Goal: Task Accomplishment & Management: Use online tool/utility

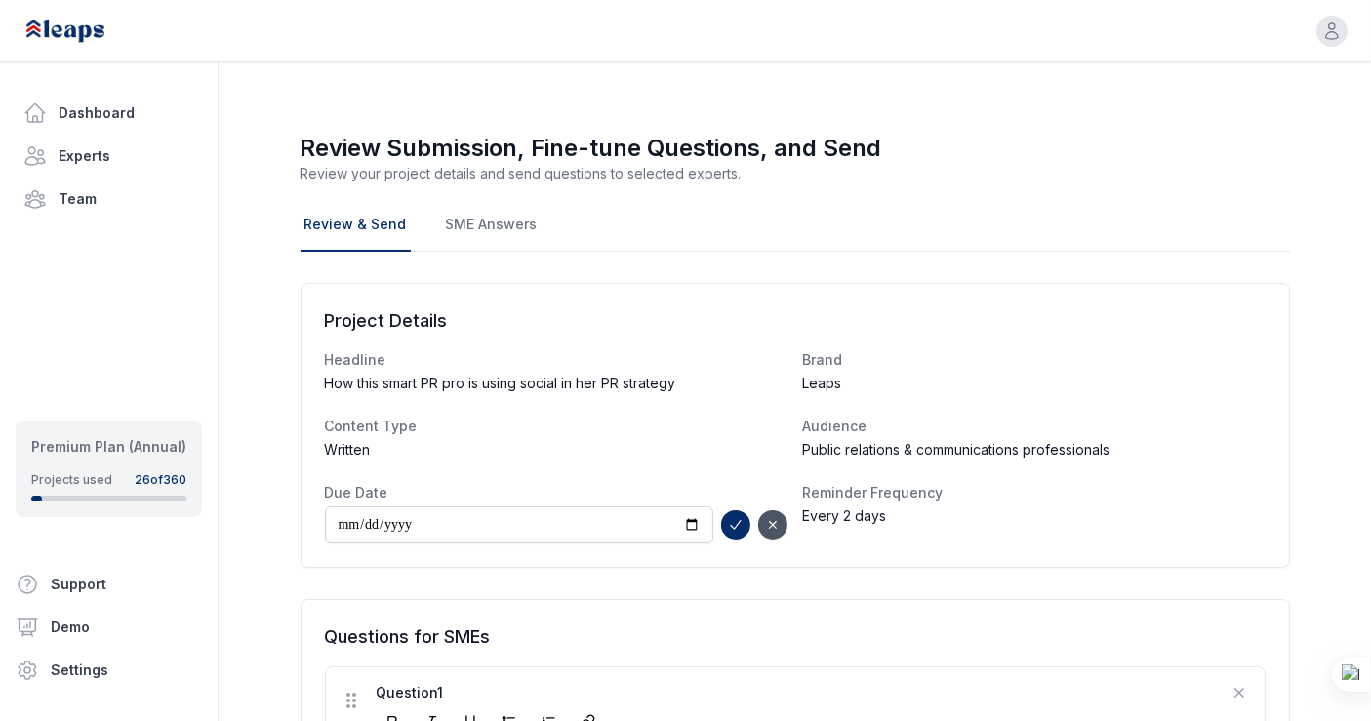
type input "**********"
click at [735, 519] on icon "submit" at bounding box center [736, 525] width 16 height 16
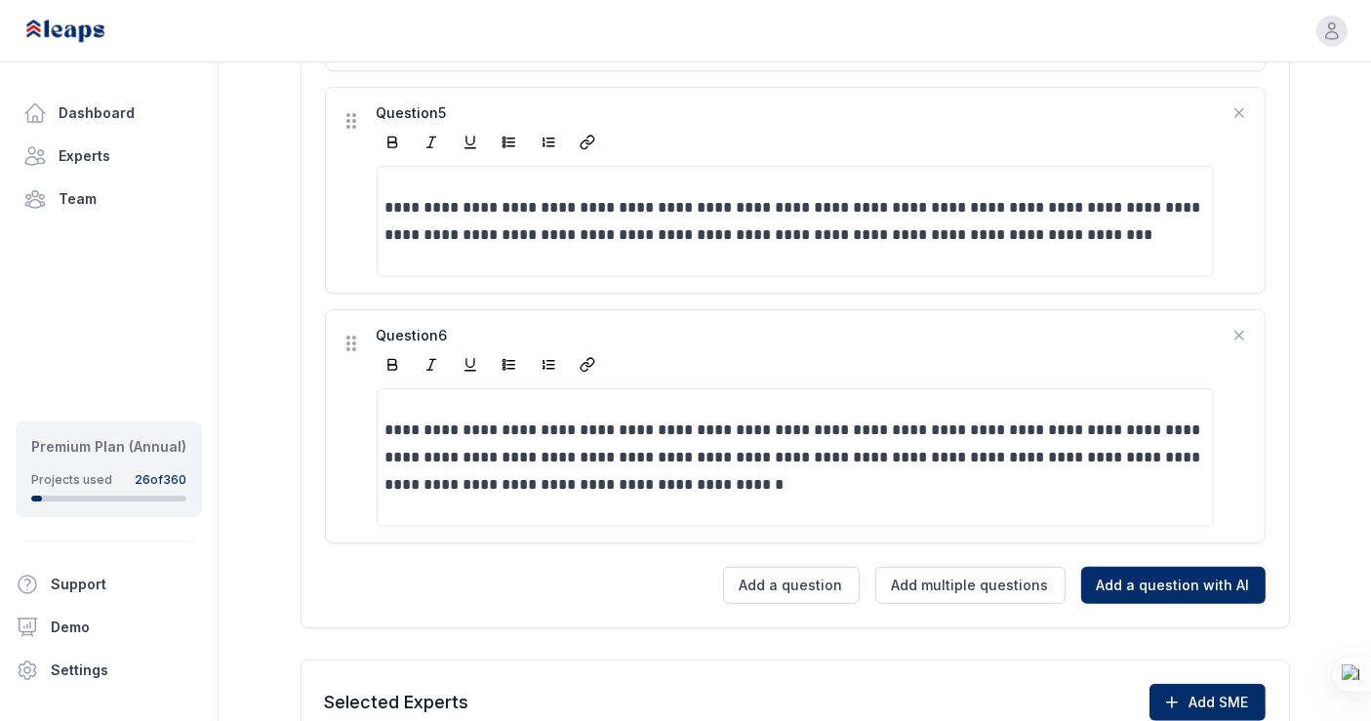
scroll to position [1541, 0]
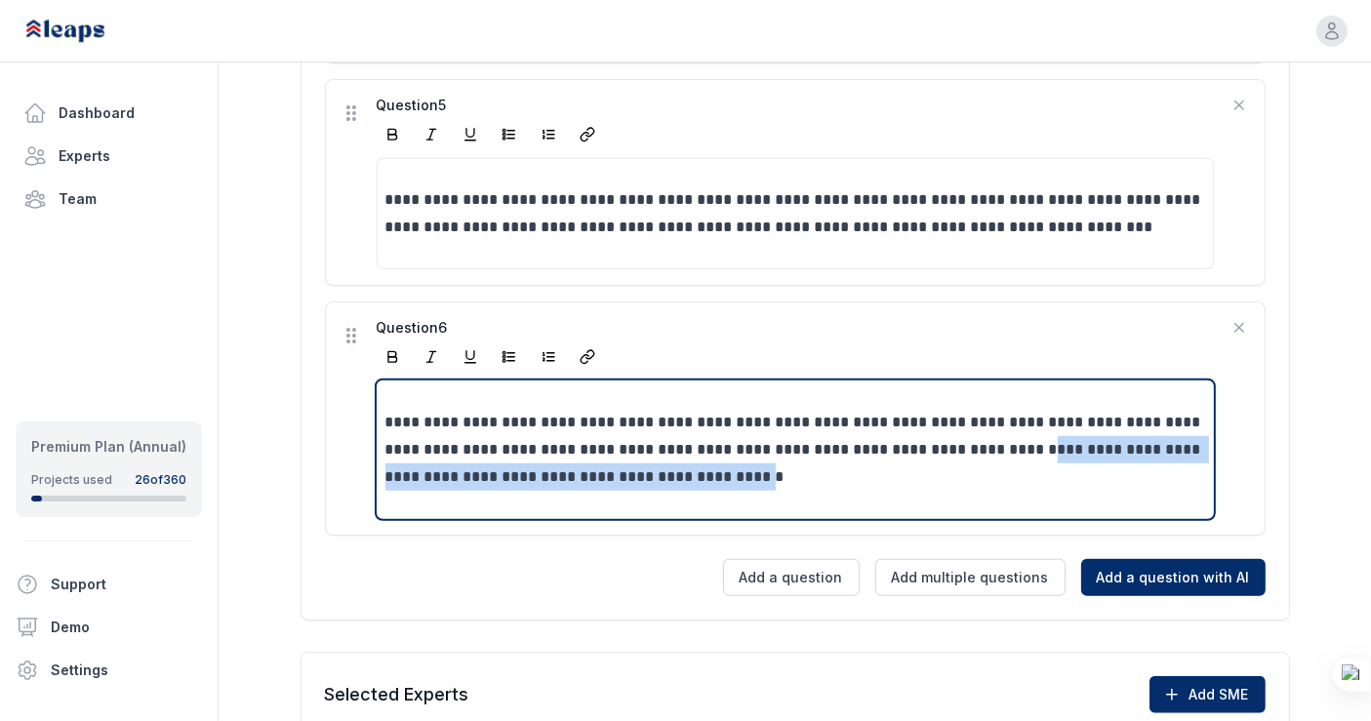
drag, startPoint x: 1071, startPoint y: 444, endPoint x: 841, endPoint y: 475, distance: 232.3
click at [841, 475] on p "**********" at bounding box center [795, 450] width 821 height 82
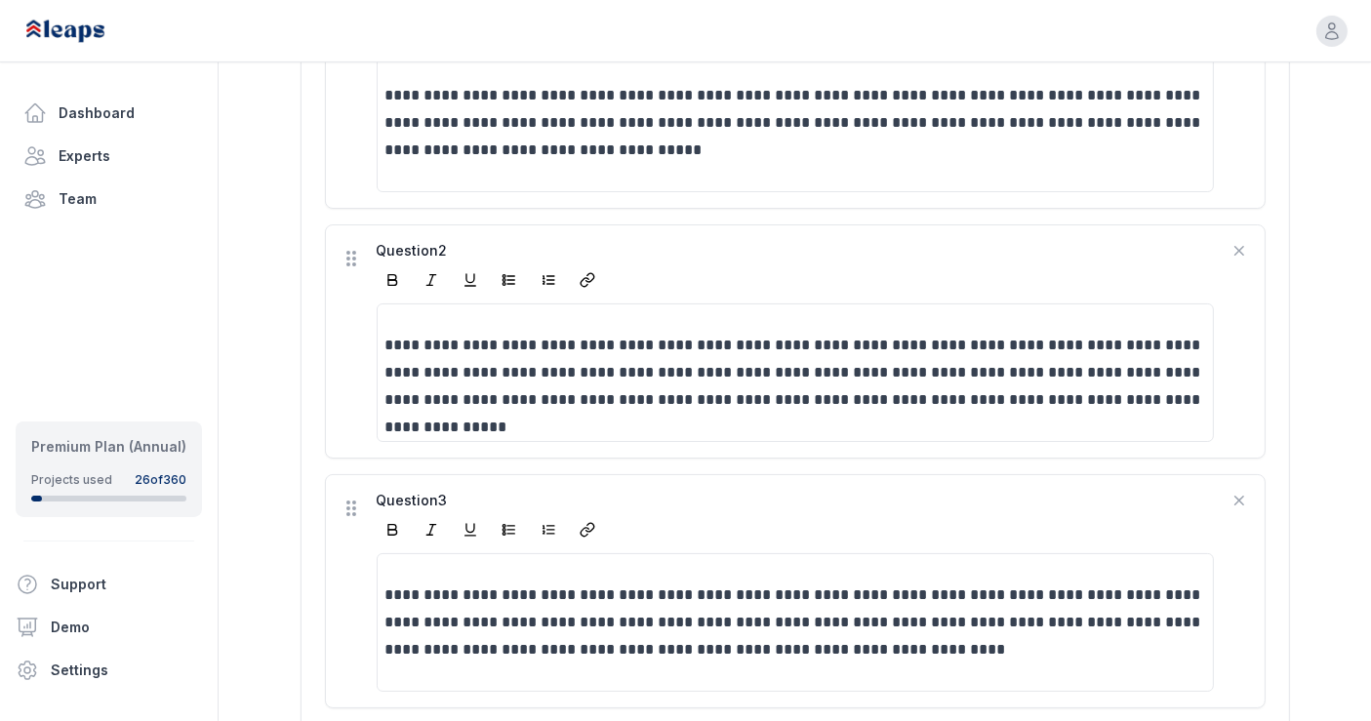
scroll to position [673, 0]
click at [0, 454] on div "Dashboard Experts Team Premium Plan (Annual) Projects used 26 of 360 Support De…" at bounding box center [109, 360] width 219 height 721
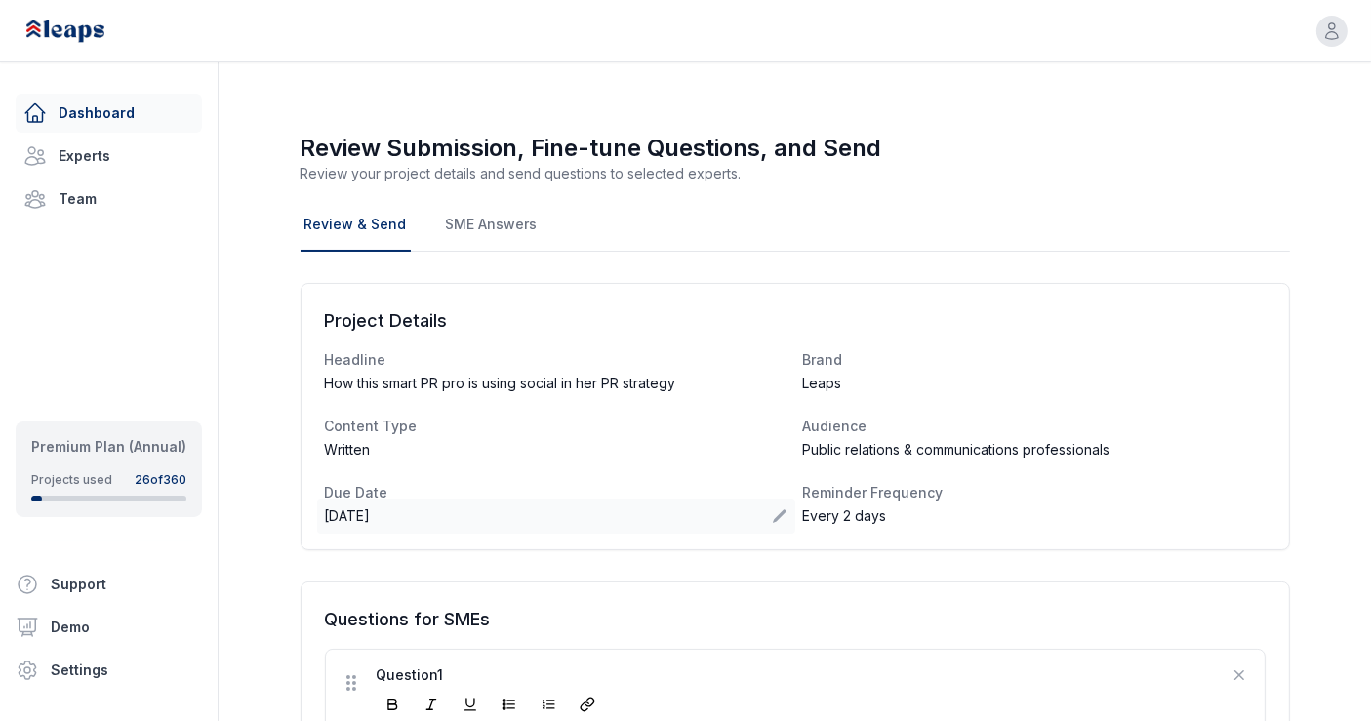
click at [92, 121] on link "Dashboard" at bounding box center [109, 113] width 186 height 39
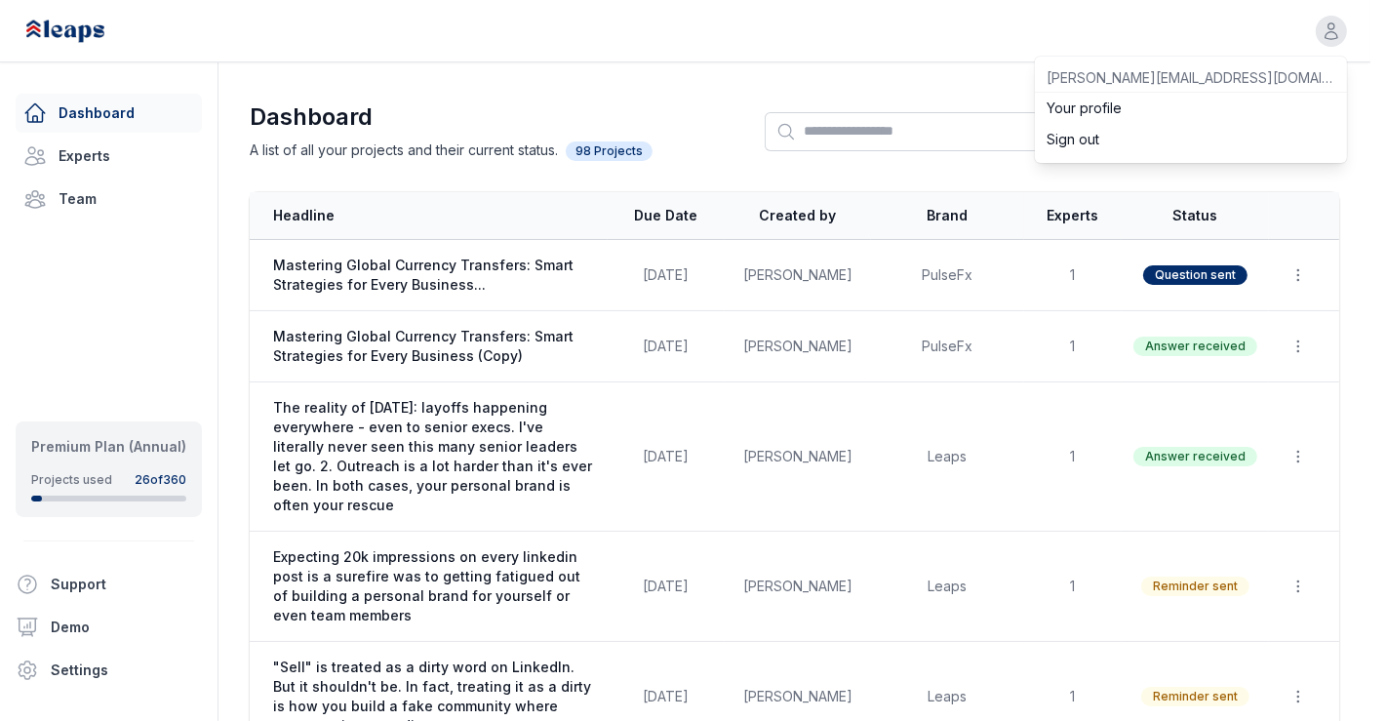
click at [1327, 37] on div "button" at bounding box center [1331, 31] width 31 height 31
click at [1150, 141] on button "Sign out" at bounding box center [1191, 139] width 312 height 31
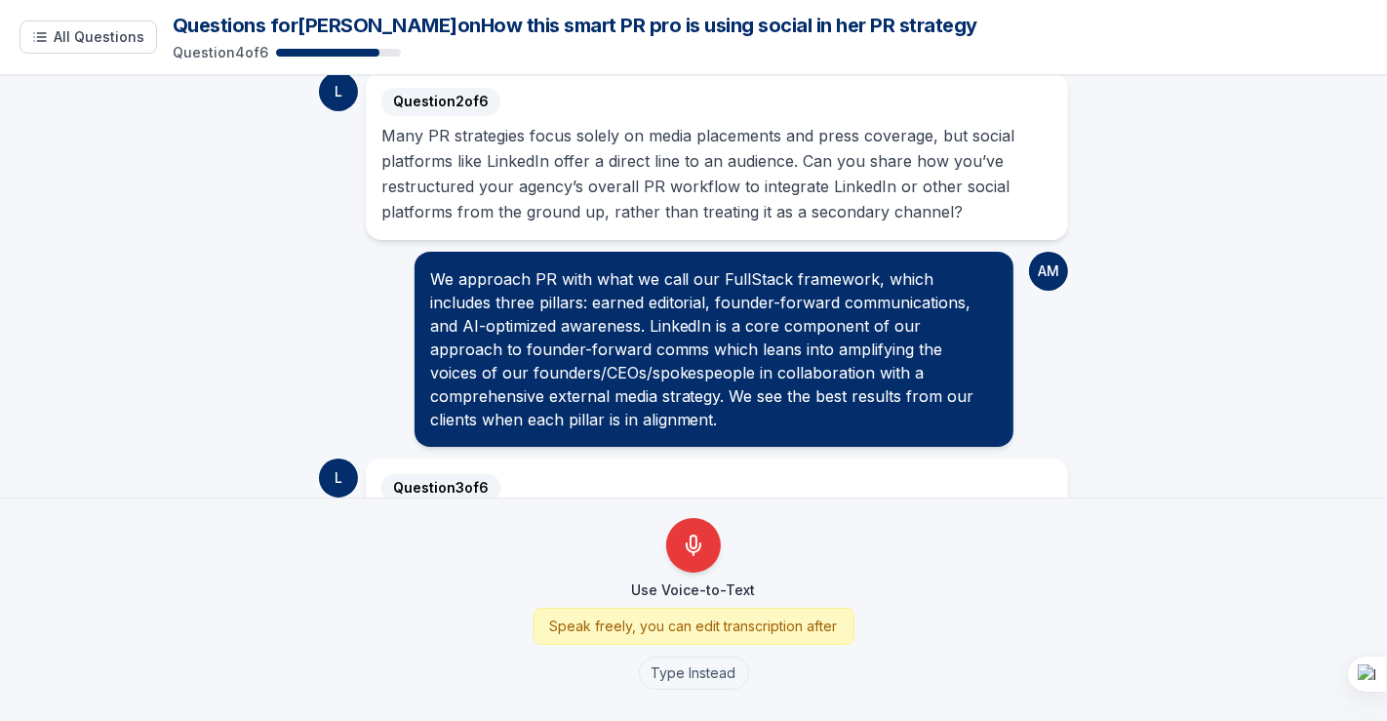
scroll to position [312, 0]
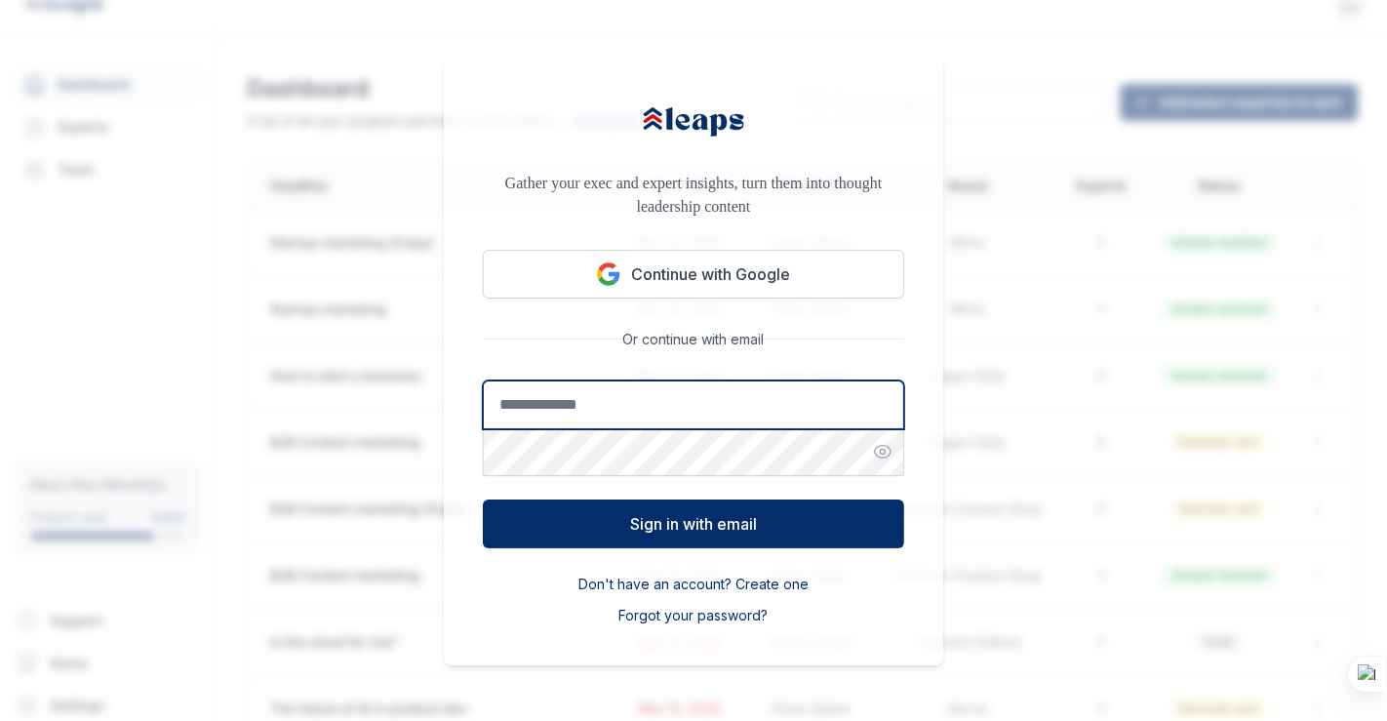
type input "**********"
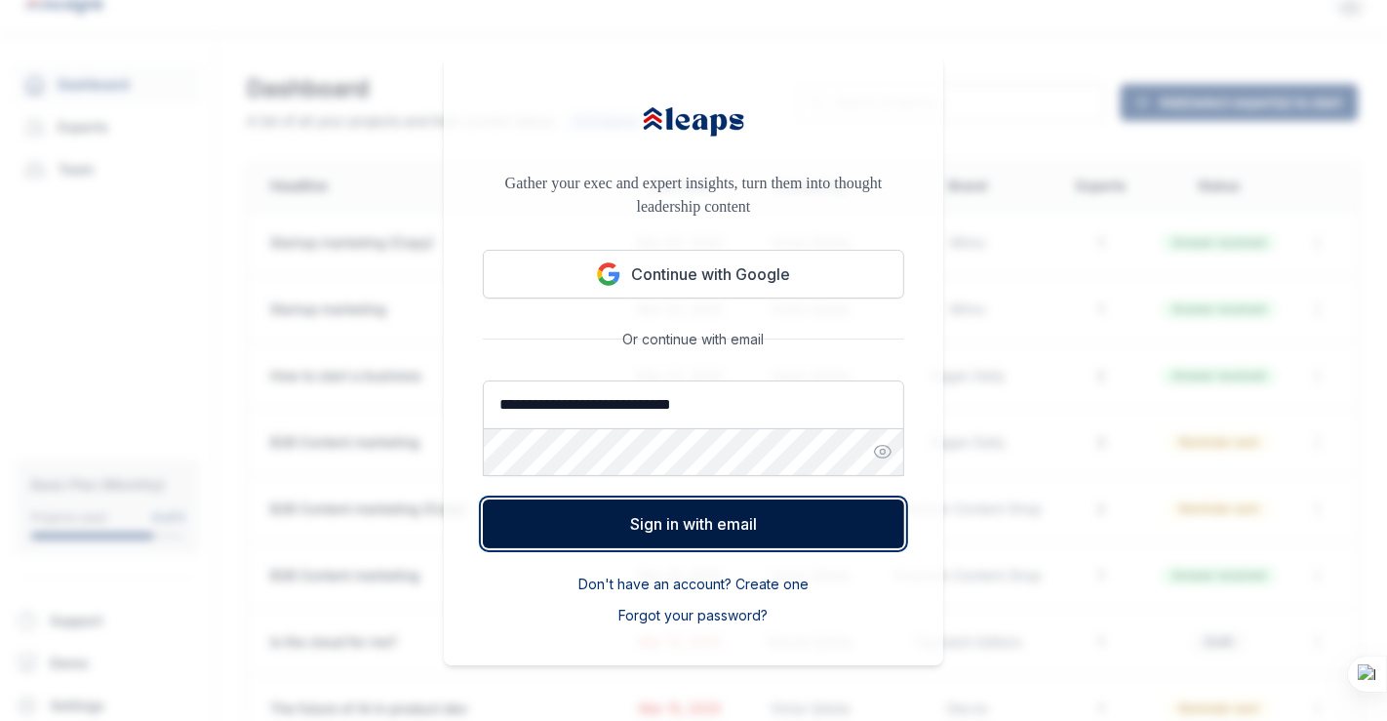
click at [726, 514] on button "Sign in with email" at bounding box center [693, 523] width 421 height 49
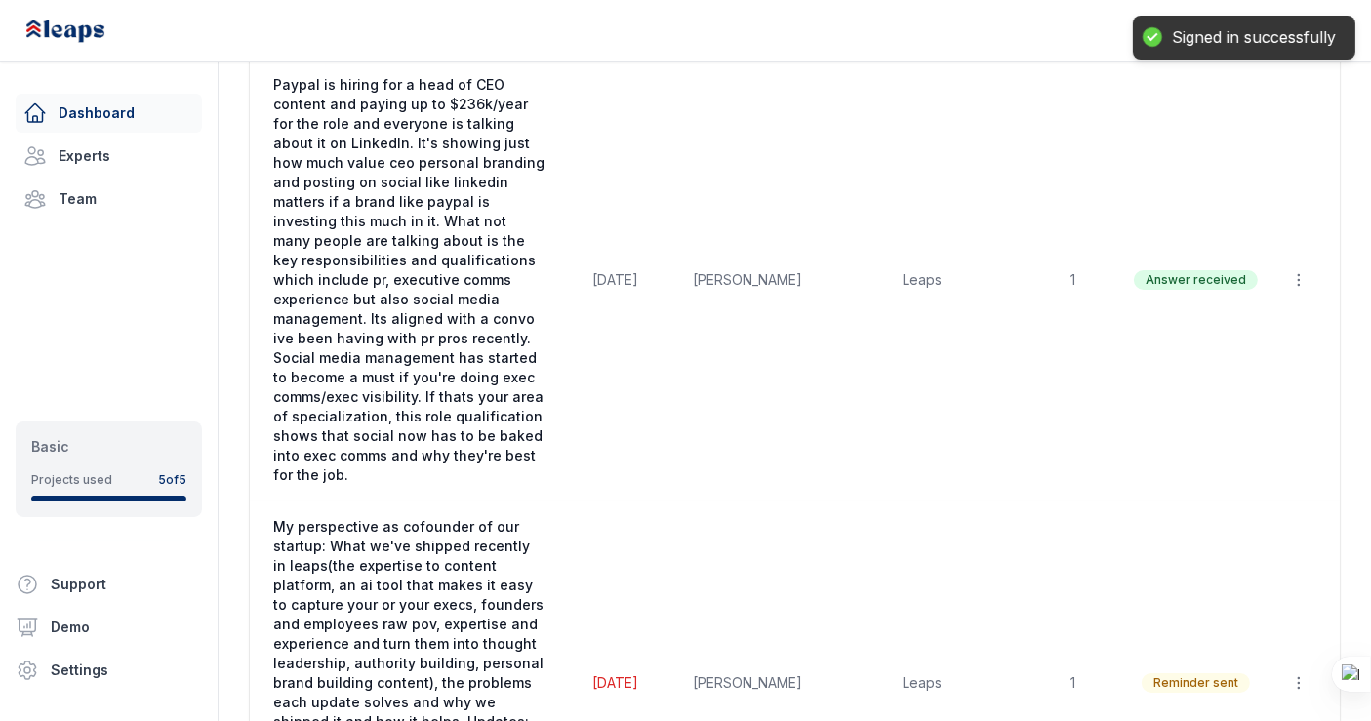
scroll to position [177, 0]
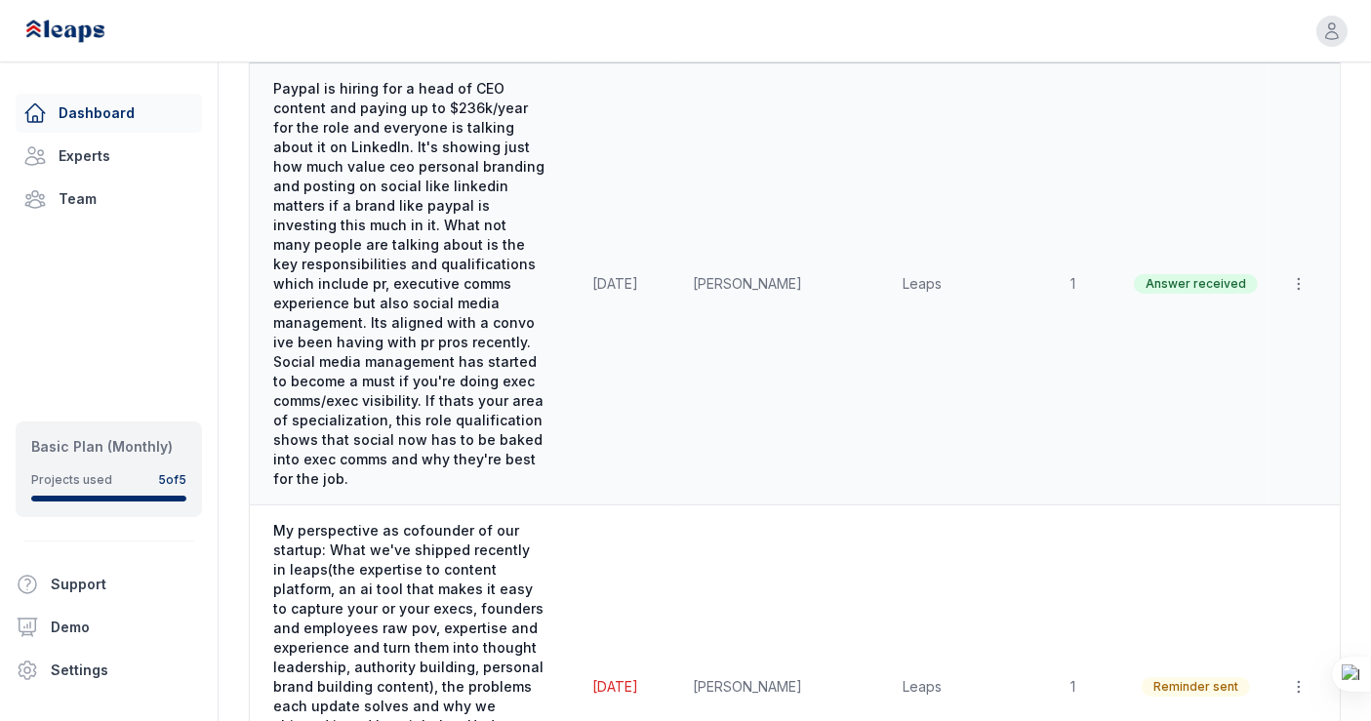
click at [644, 399] on td "Aug 20, 2025" at bounding box center [615, 284] width 117 height 442
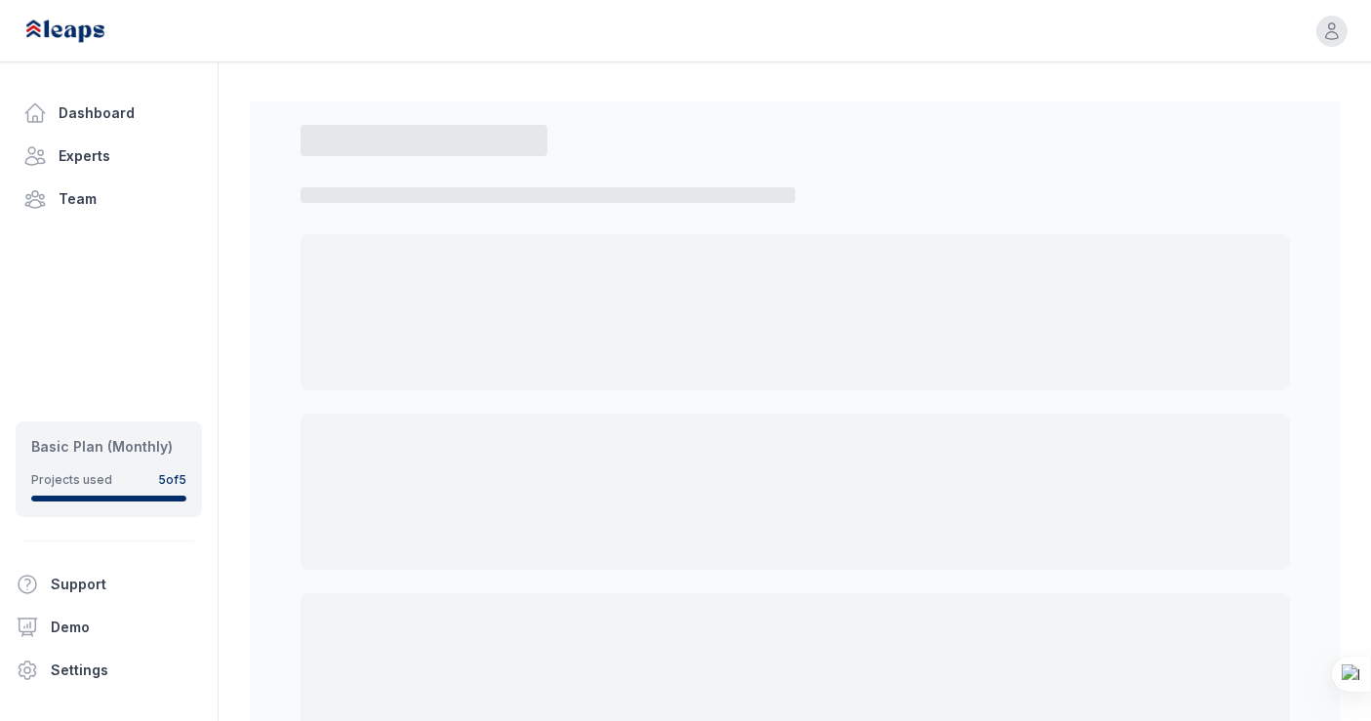
select select "*"
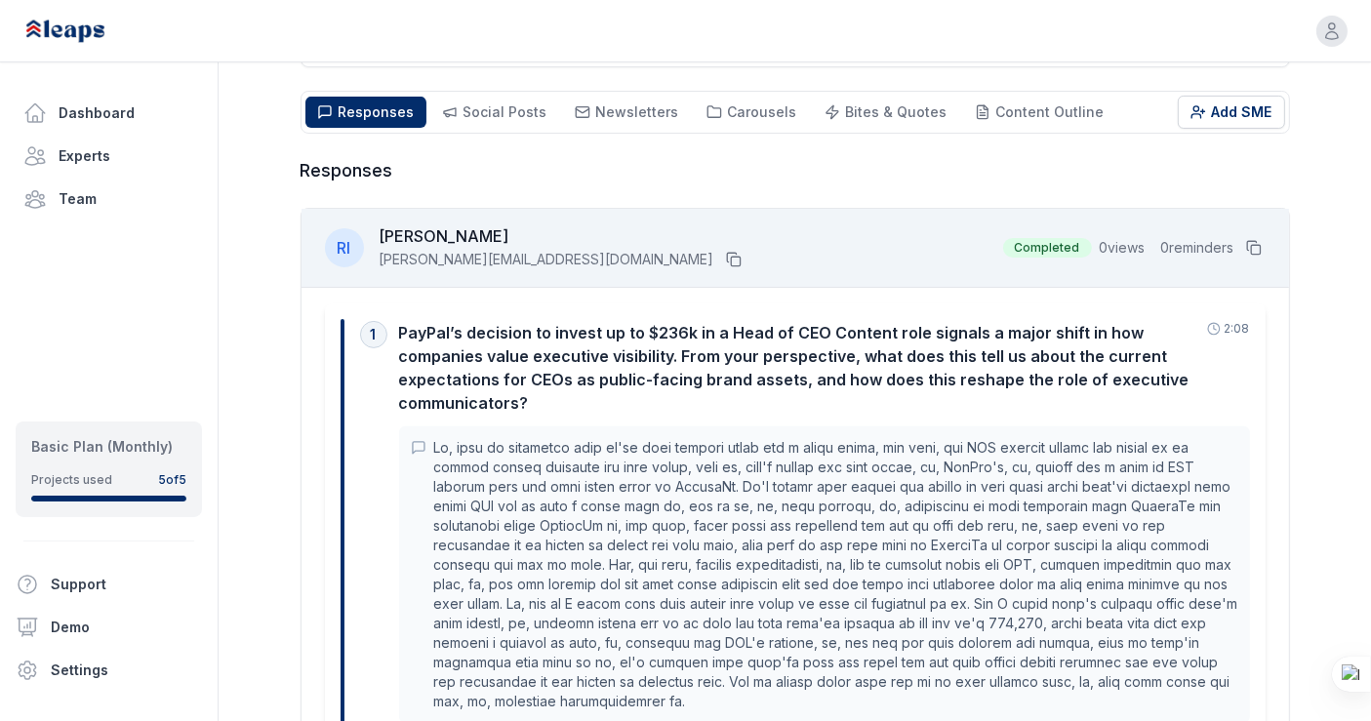
scroll to position [524, 0]
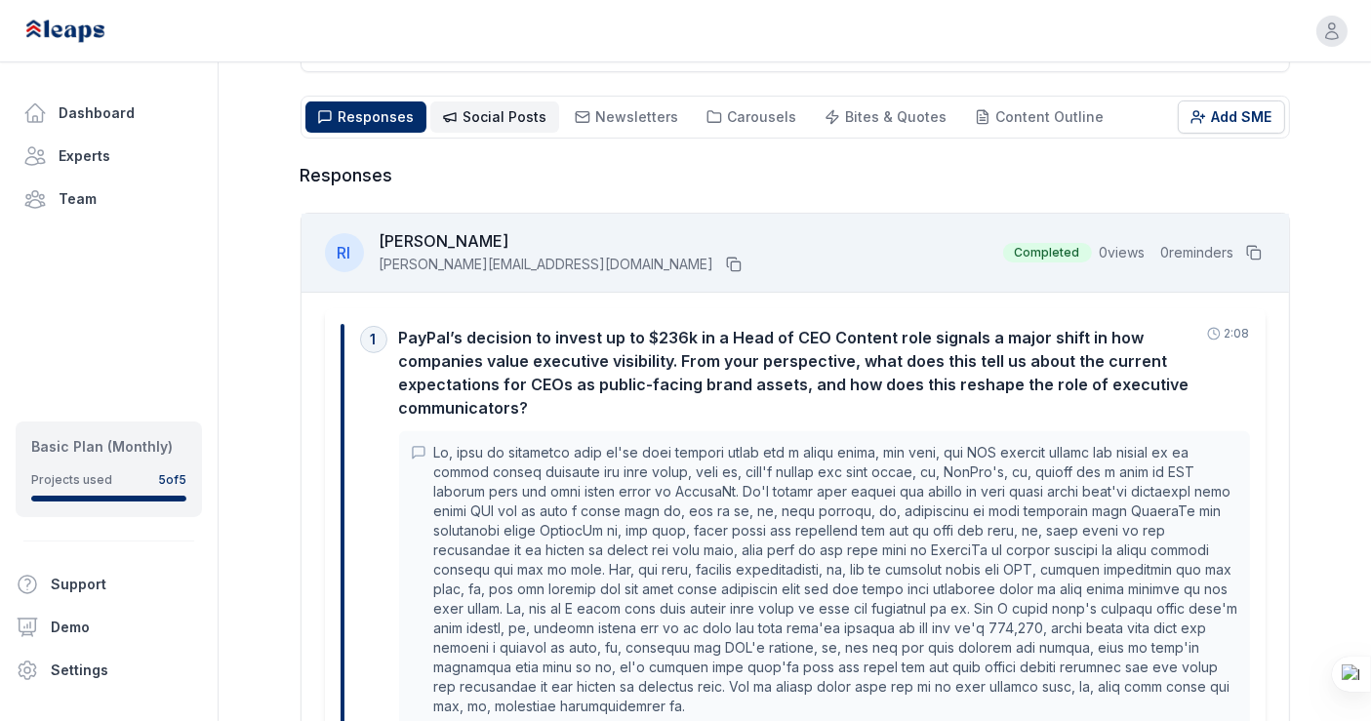
click at [504, 113] on span "Social Posts" at bounding box center [505, 116] width 84 height 17
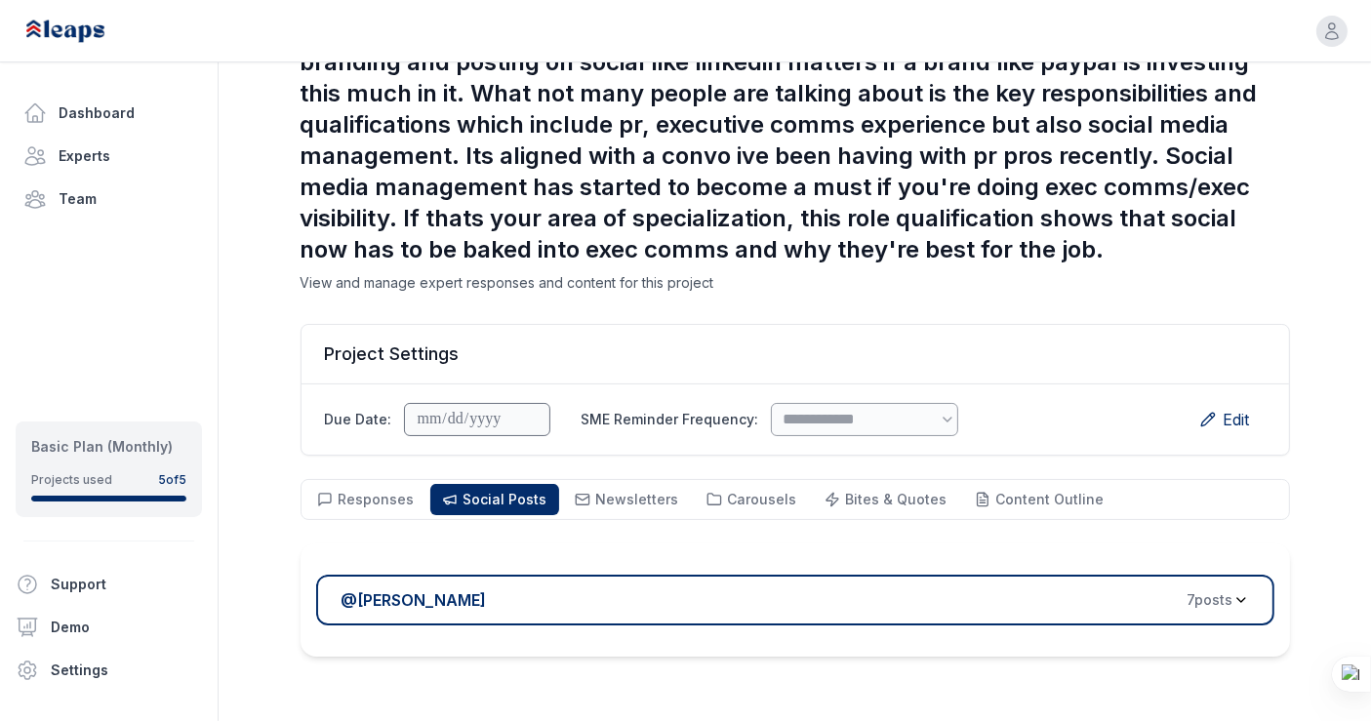
scroll to position [140, 0]
click at [802, 626] on div "@ Rennie Ijidola 7 post s" at bounding box center [794, 600] width 989 height 113
click at [780, 604] on div "@ Rennie Ijidola 7 post s" at bounding box center [787, 600] width 892 height 23
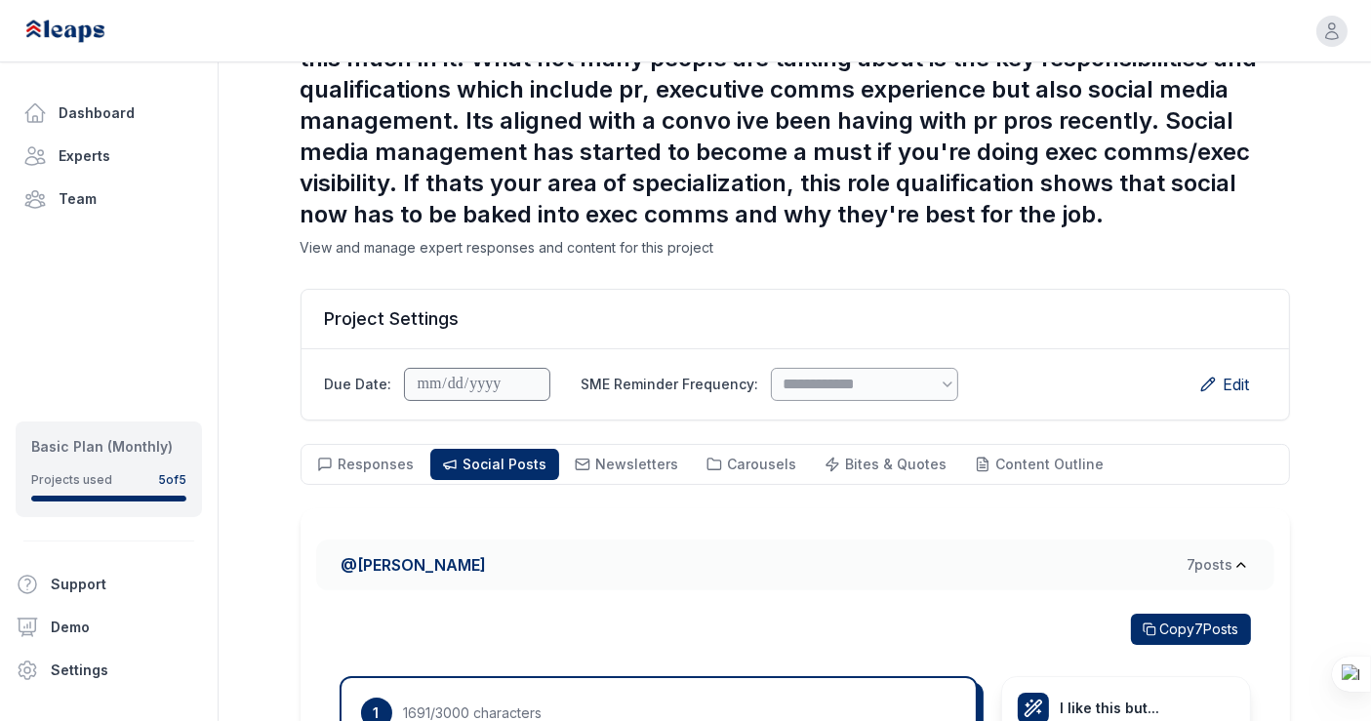
scroll to position [178, 0]
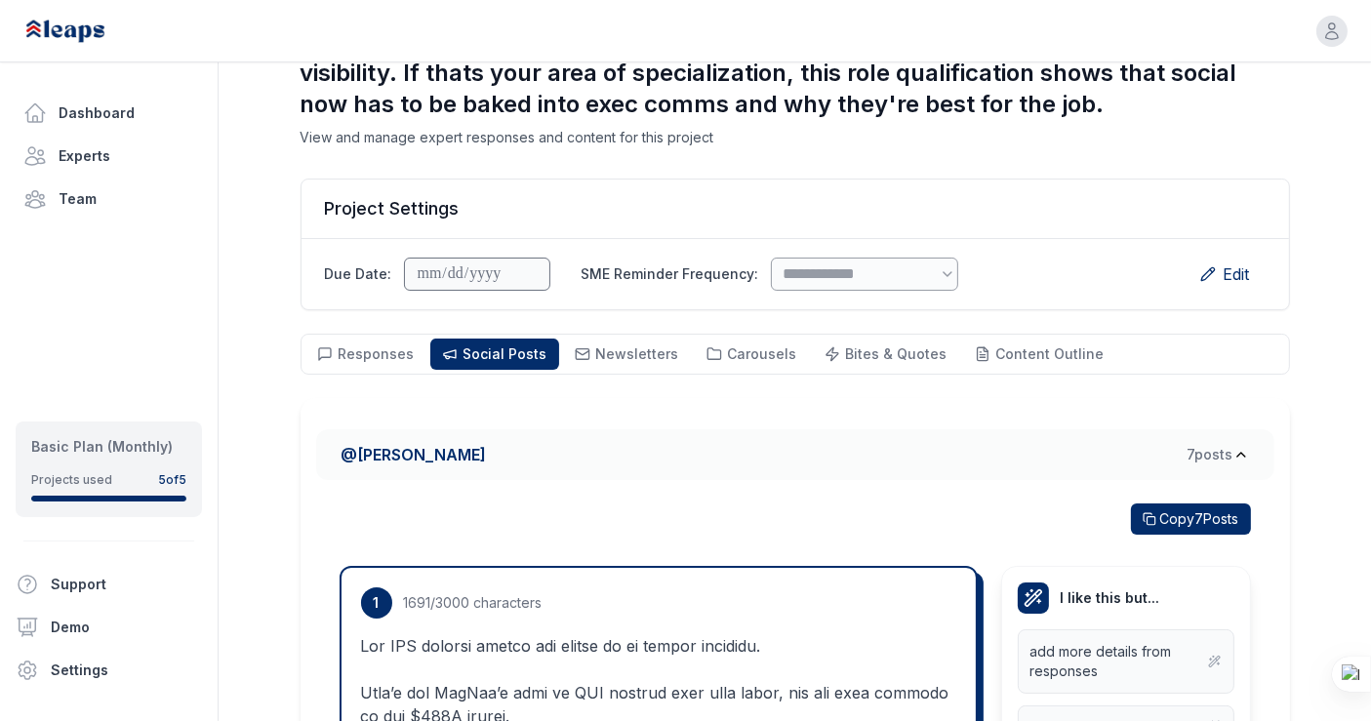
scroll to position [376, 0]
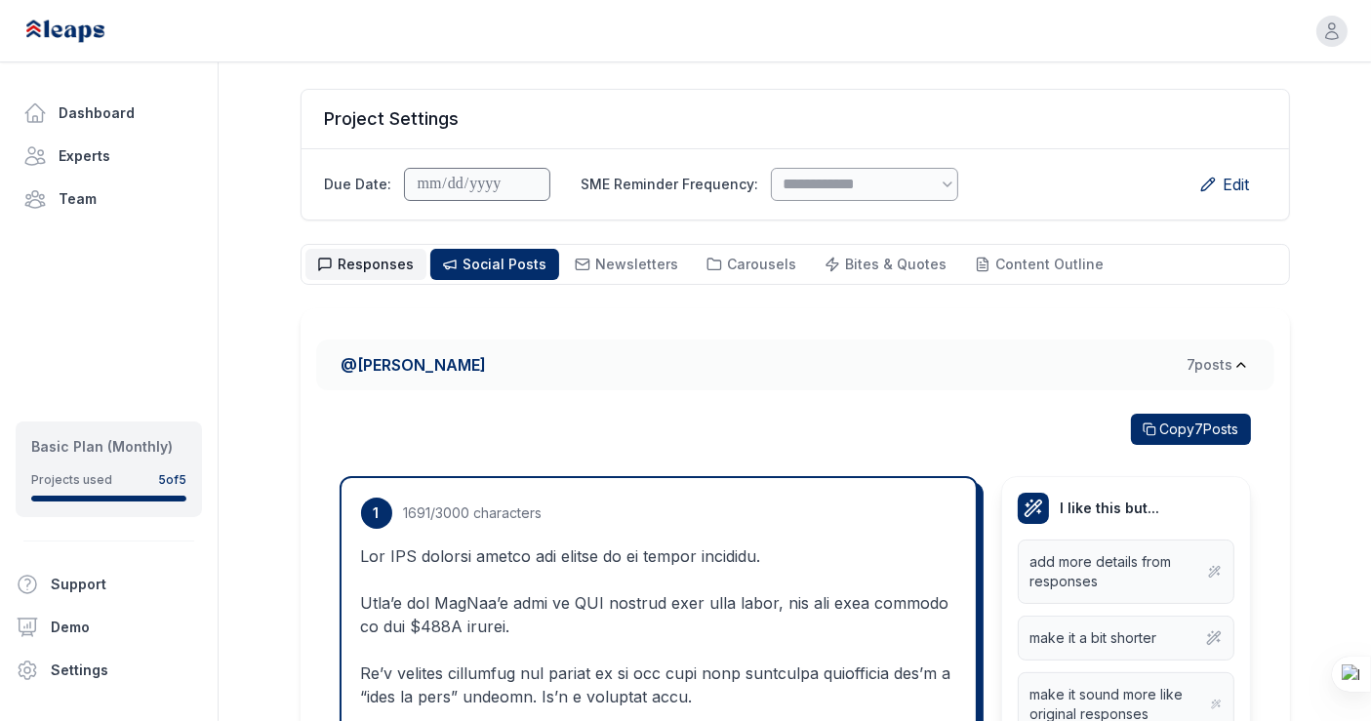
click at [359, 258] on span "Responses" at bounding box center [377, 264] width 76 height 17
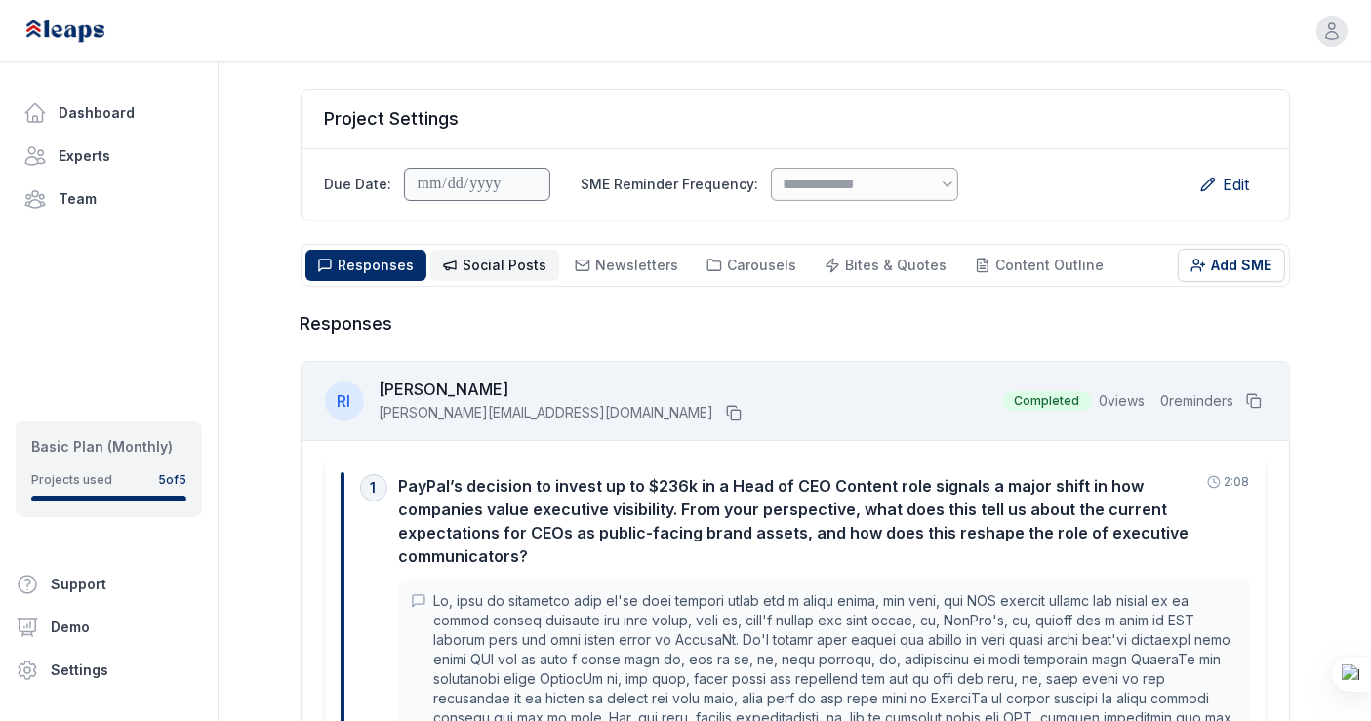
click at [455, 251] on button "Social Posts Social" at bounding box center [494, 265] width 129 height 31
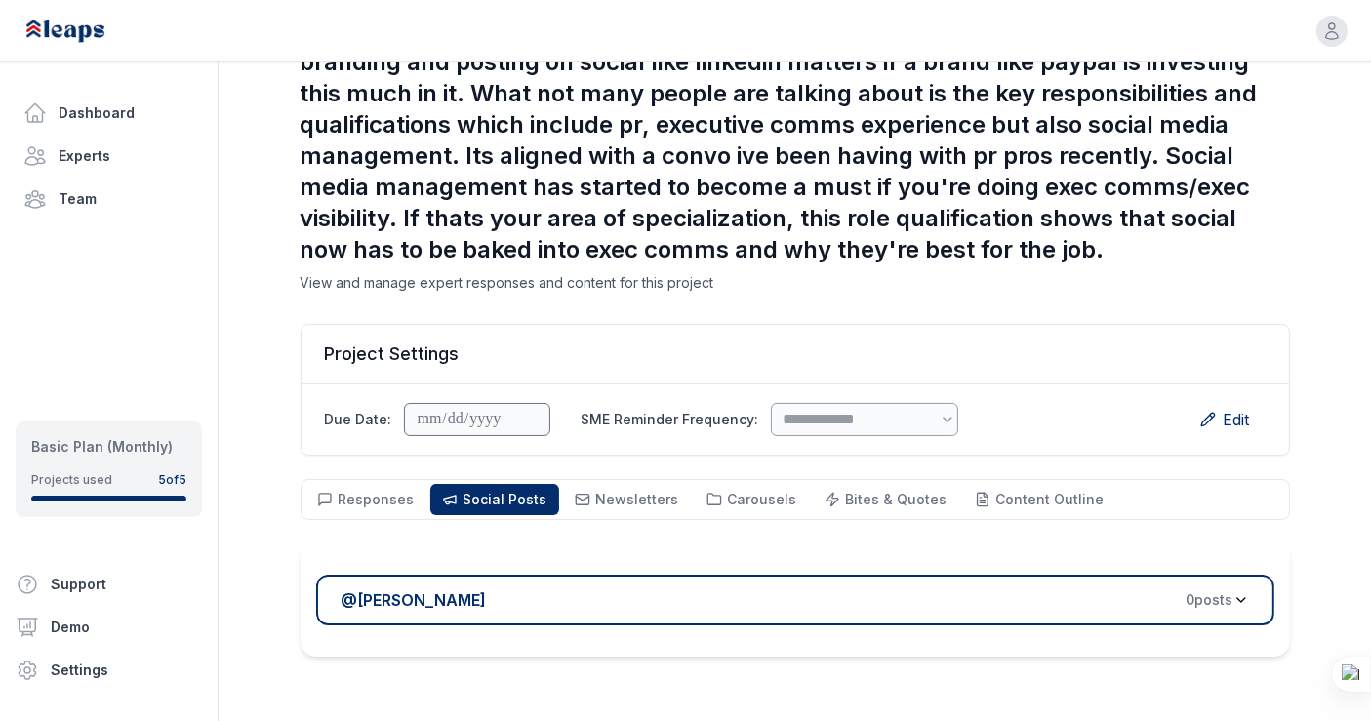
scroll to position [140, 0]
click at [578, 594] on div "@ Rennie Ijidola 0 post s" at bounding box center [787, 600] width 892 height 23
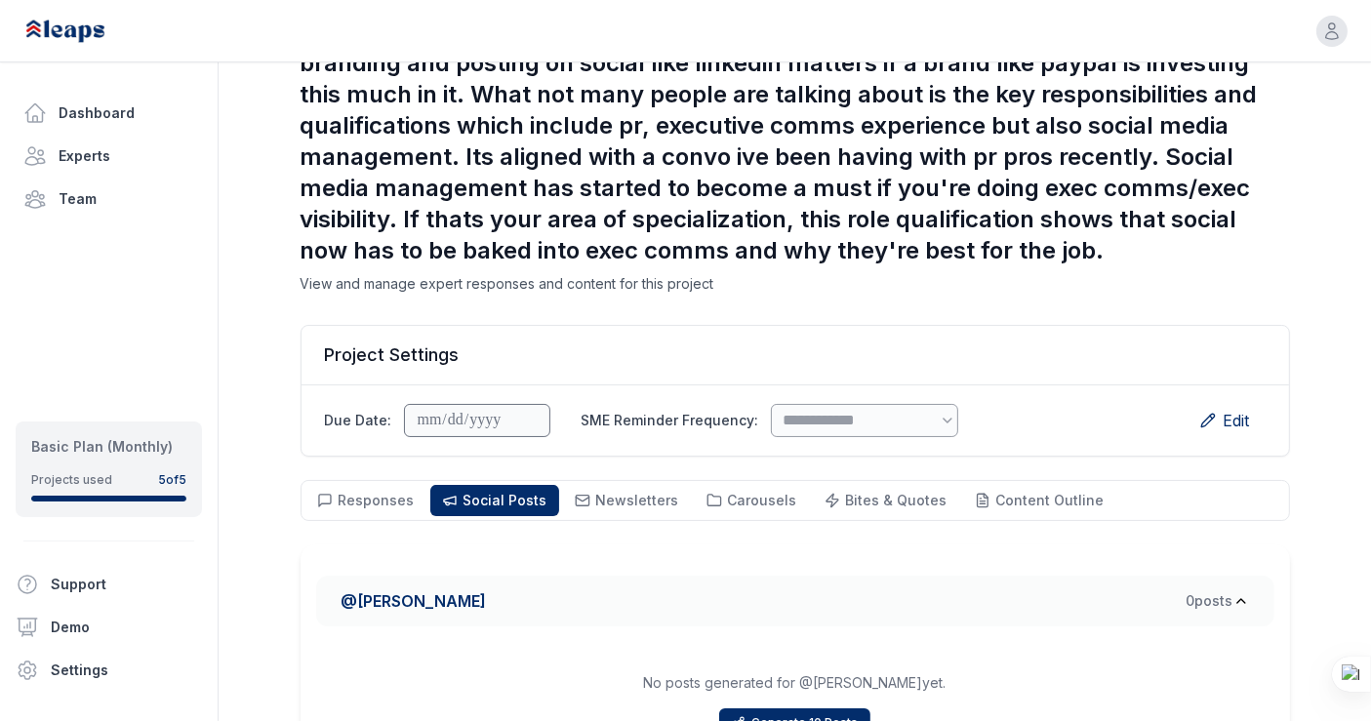
scroll to position [293, 0]
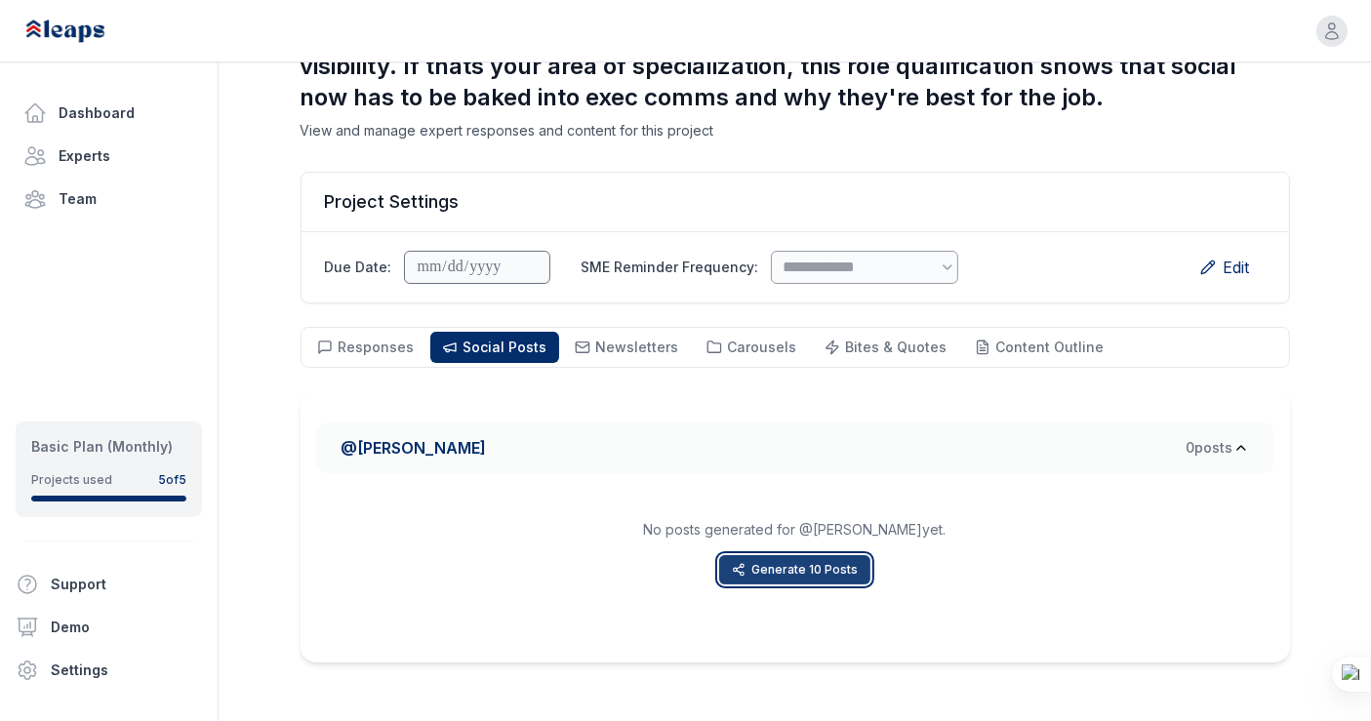
click at [772, 572] on button "Generate 10 Posts" at bounding box center [794, 569] width 151 height 29
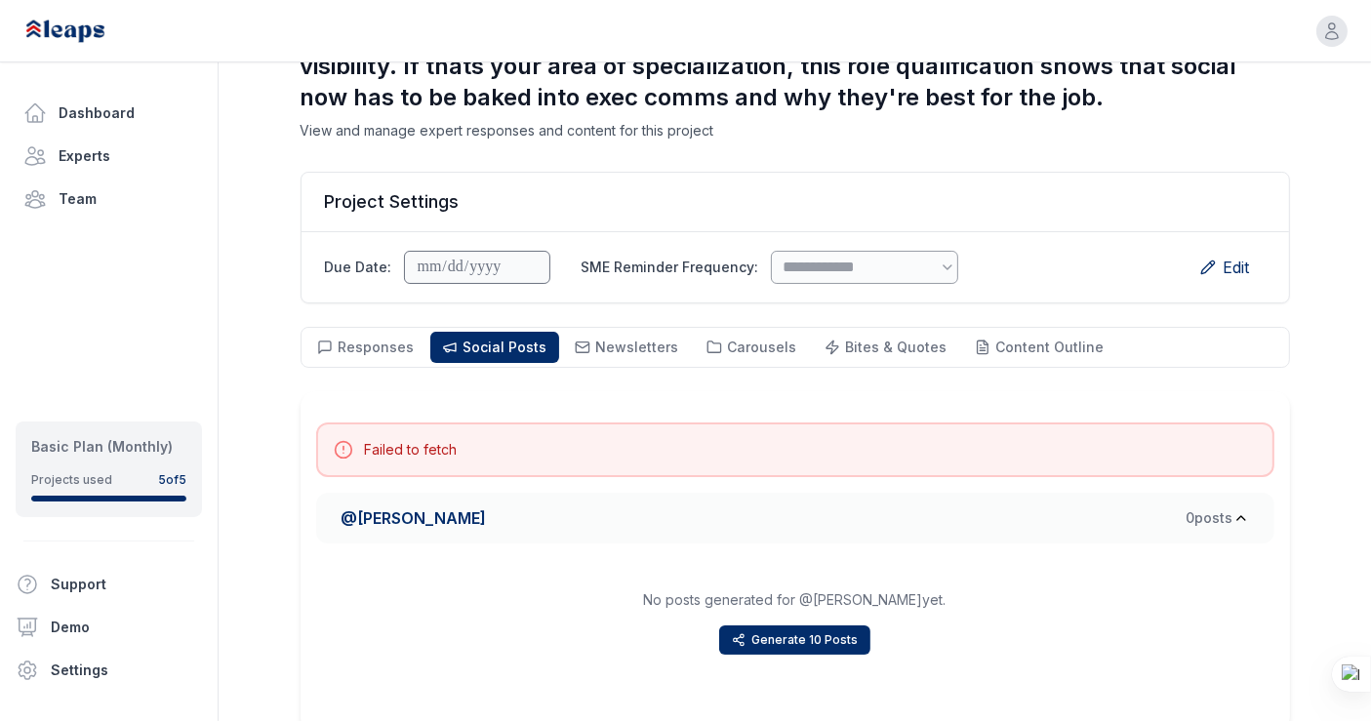
click at [352, 361] on div "Responses Responses Social Posts Social Newsletters Newsletters Carousels Carou…" at bounding box center [794, 347] width 989 height 41
click at [359, 348] on span "Responses" at bounding box center [377, 347] width 76 height 17
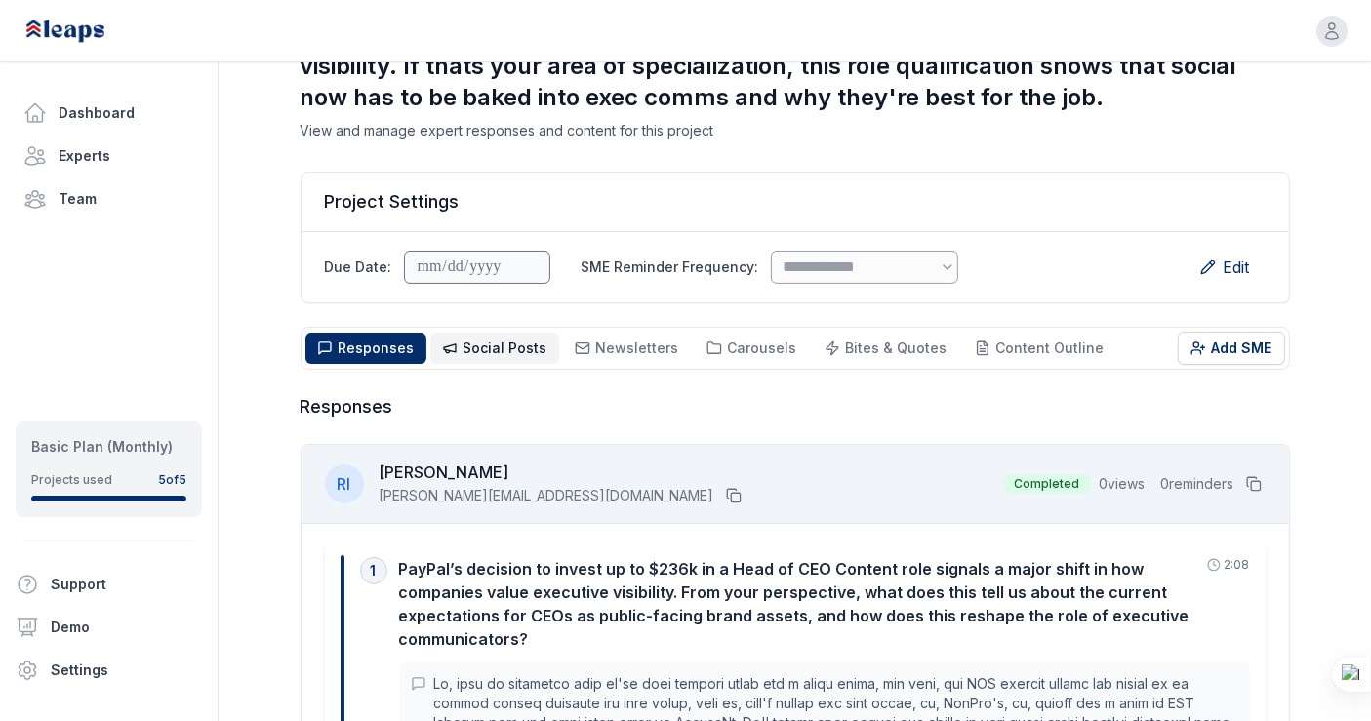
click at [463, 352] on span "Social Posts" at bounding box center [505, 348] width 84 height 17
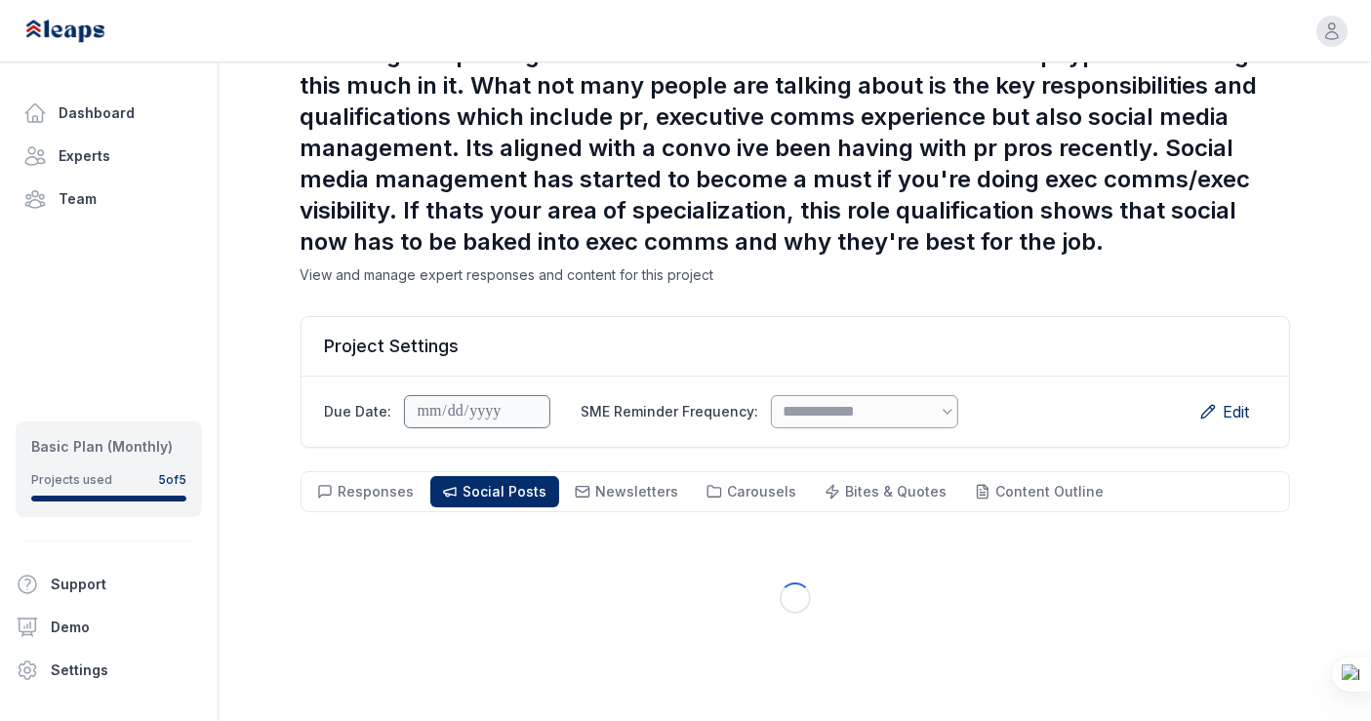
scroll to position [140, 0]
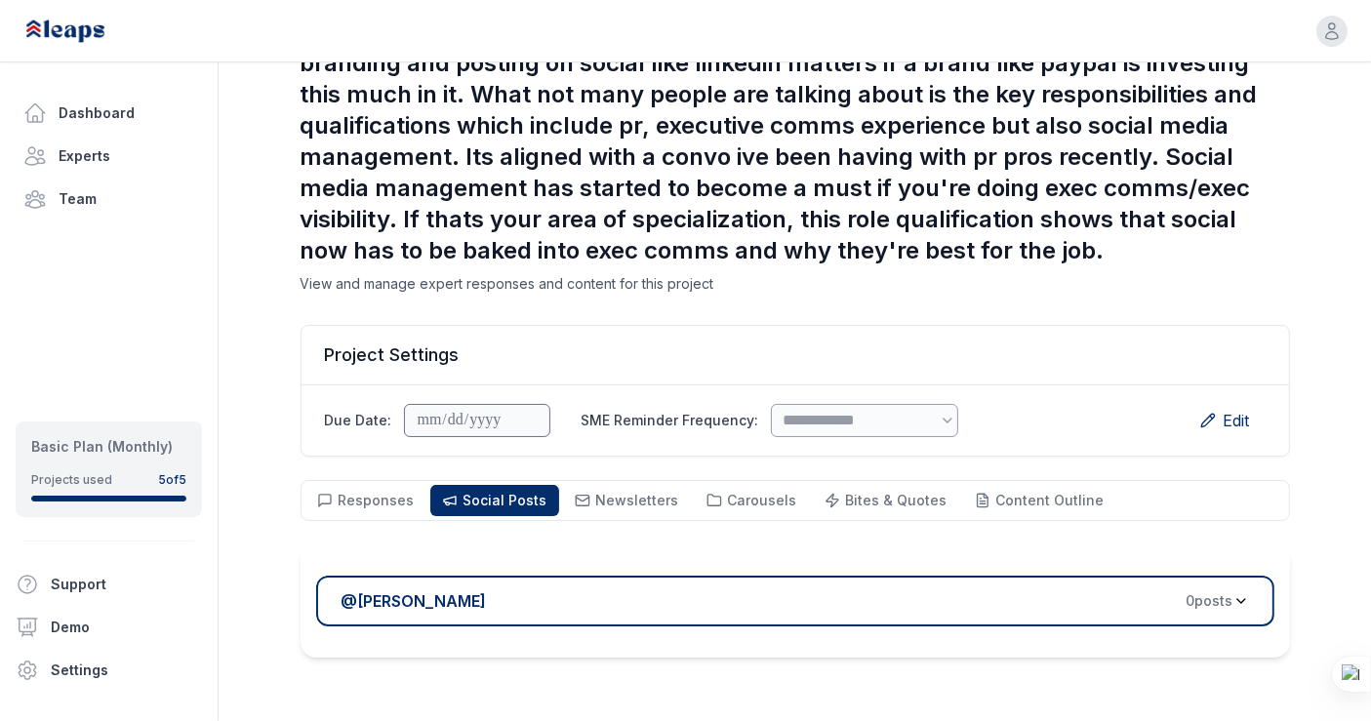
click at [659, 600] on div "@ Rennie Ijidola 0 post s" at bounding box center [787, 600] width 892 height 23
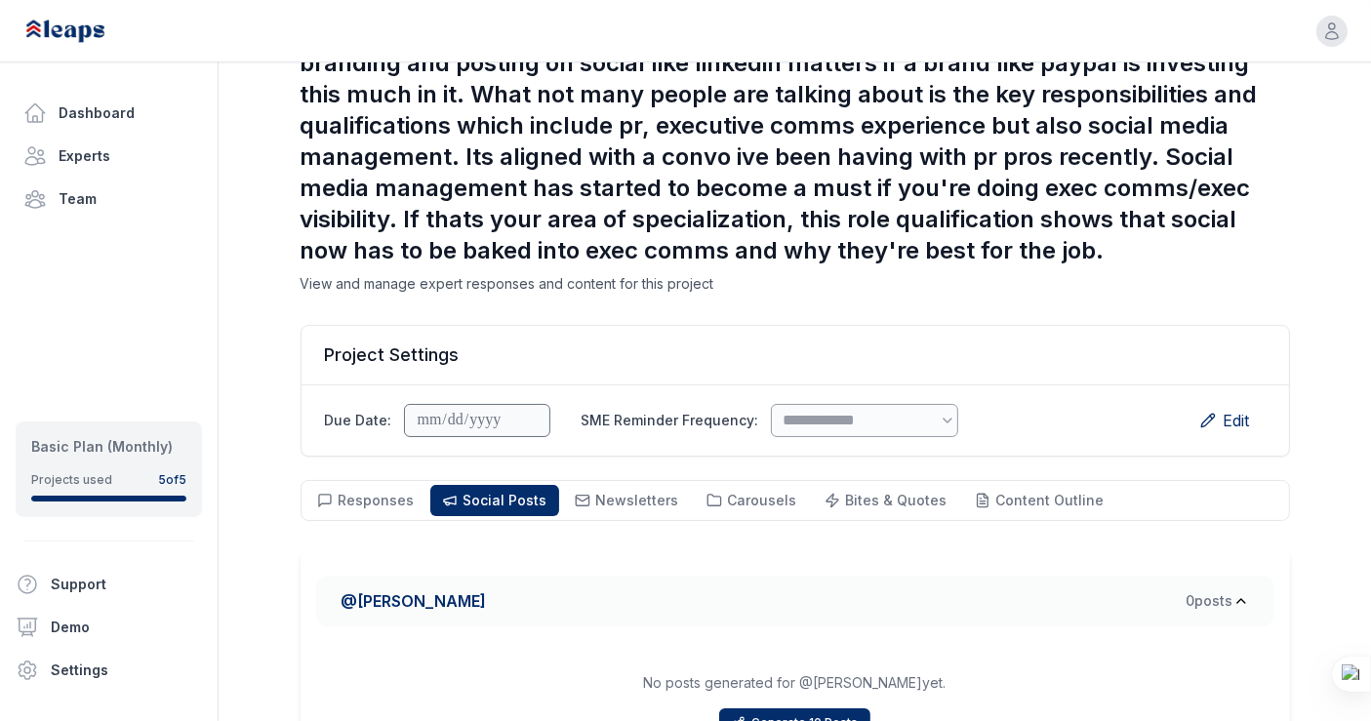
scroll to position [293, 0]
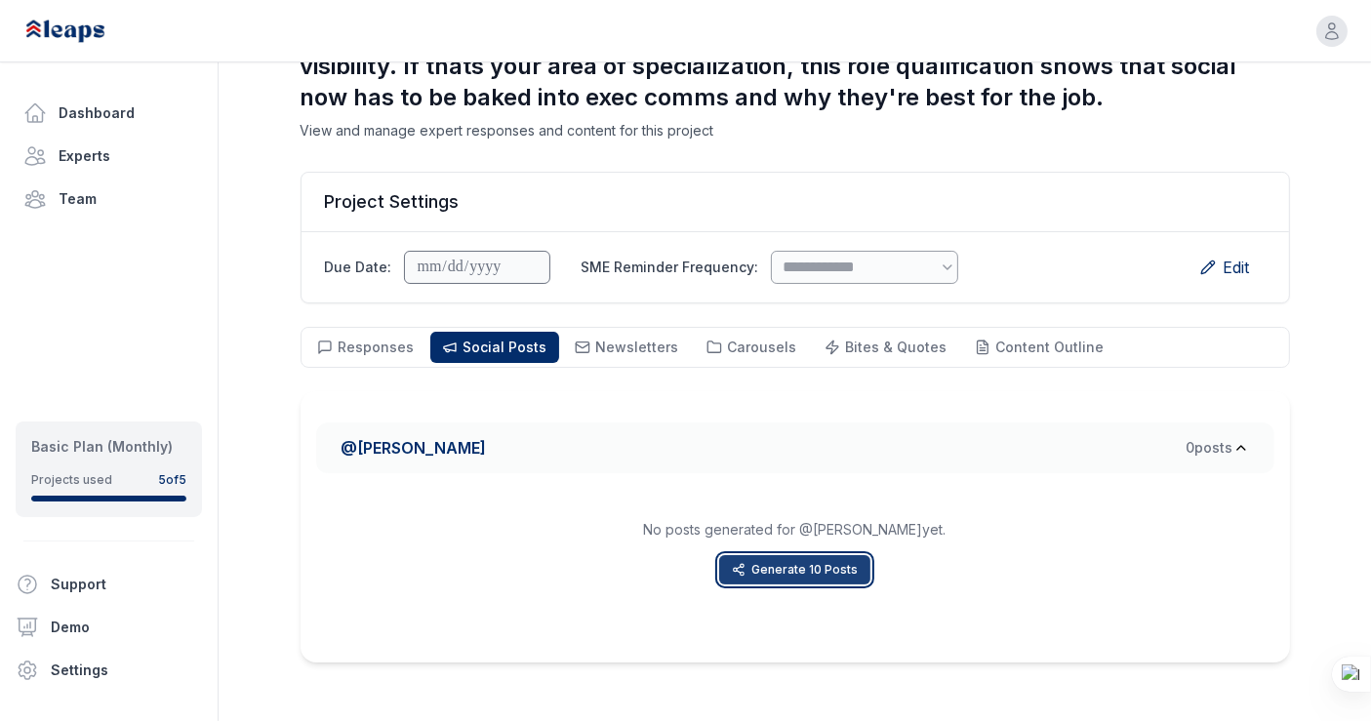
click at [763, 563] on button "Generate 10 Posts" at bounding box center [794, 569] width 151 height 29
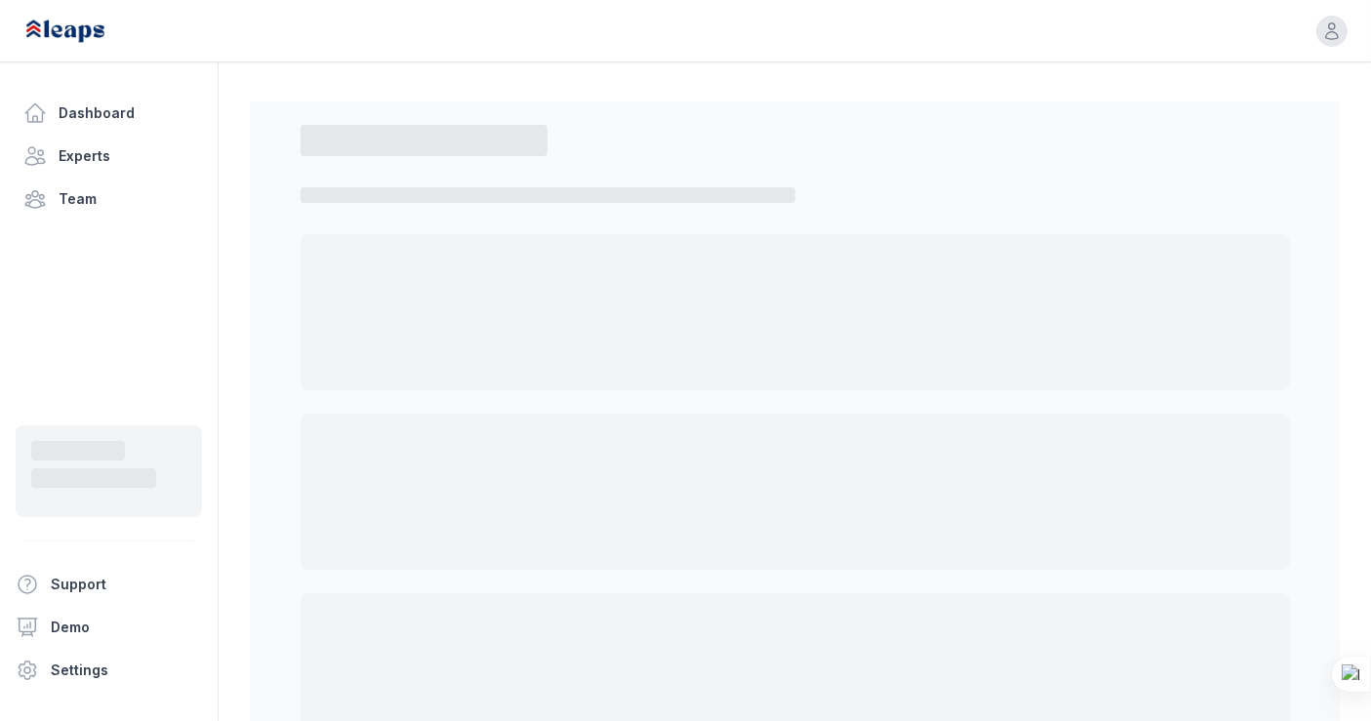
scroll to position [140, 0]
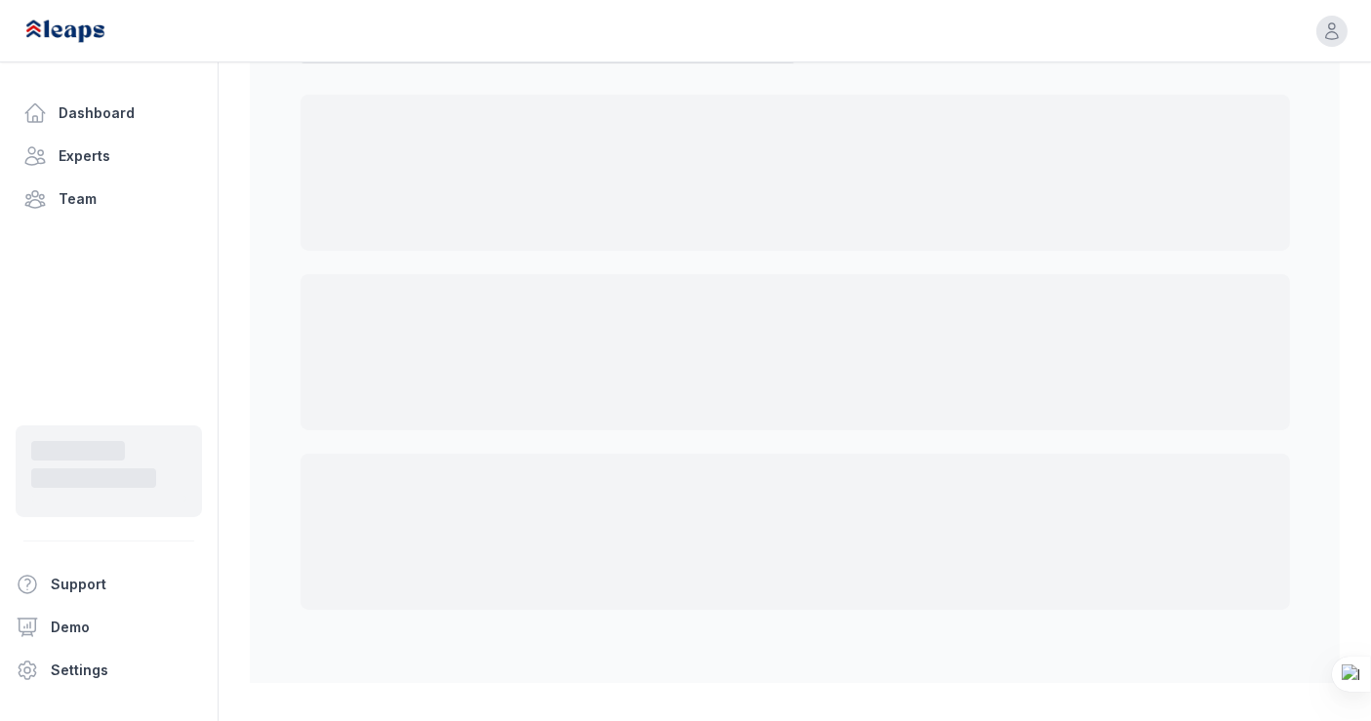
select select "*"
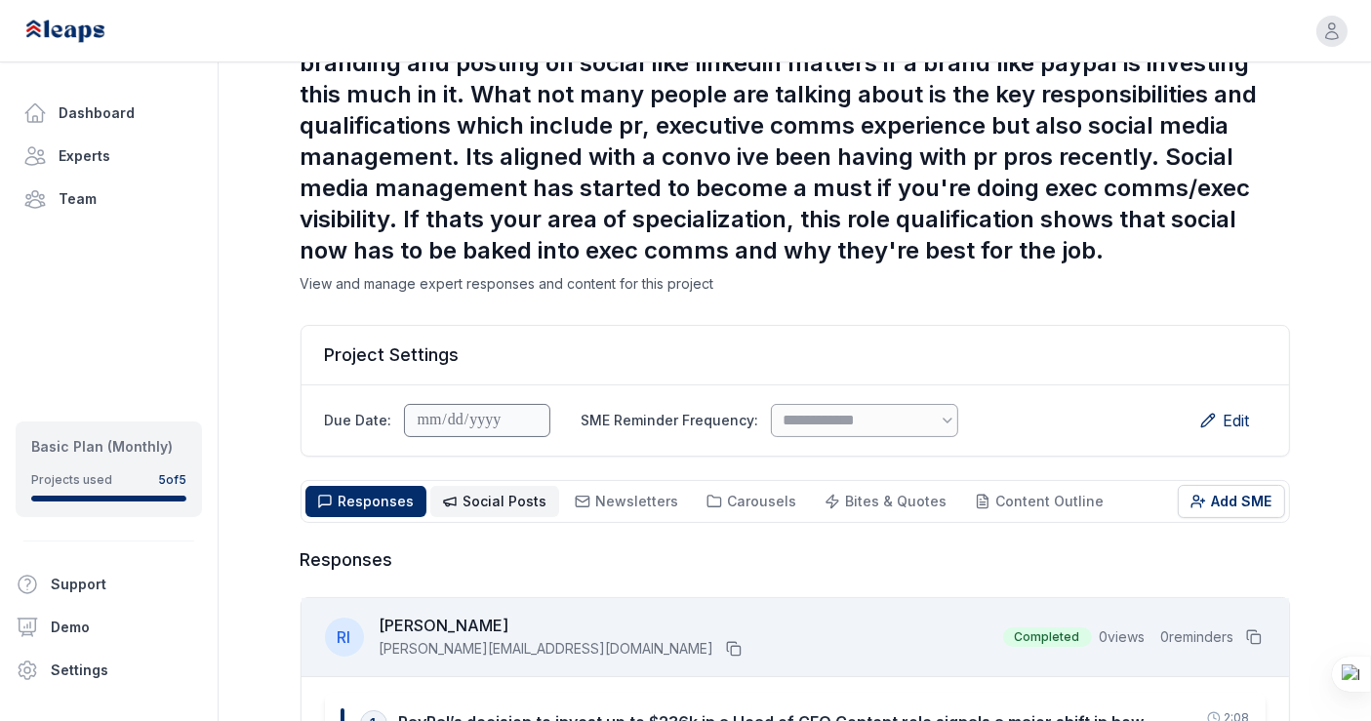
click at [465, 513] on button "Social Posts Social" at bounding box center [494, 501] width 129 height 31
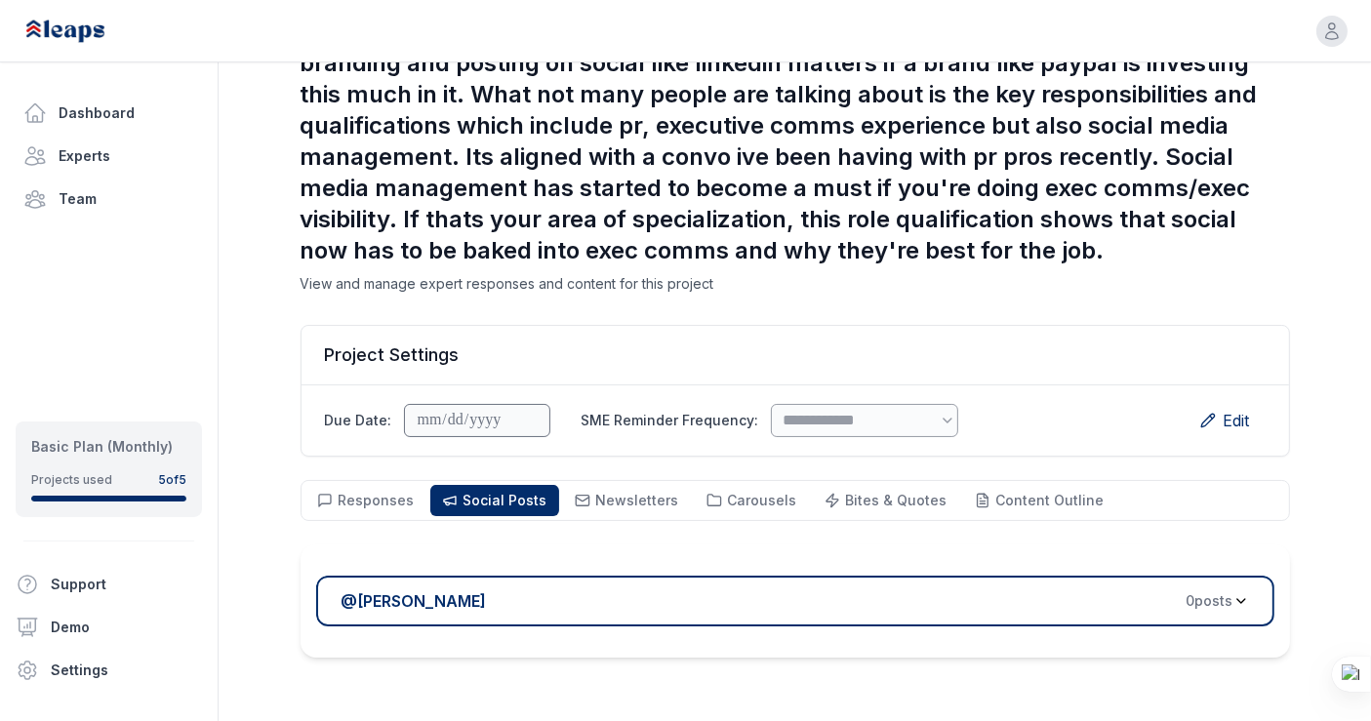
click at [664, 615] on button "@ Rennie Ijidola 0 post s" at bounding box center [795, 601] width 958 height 51
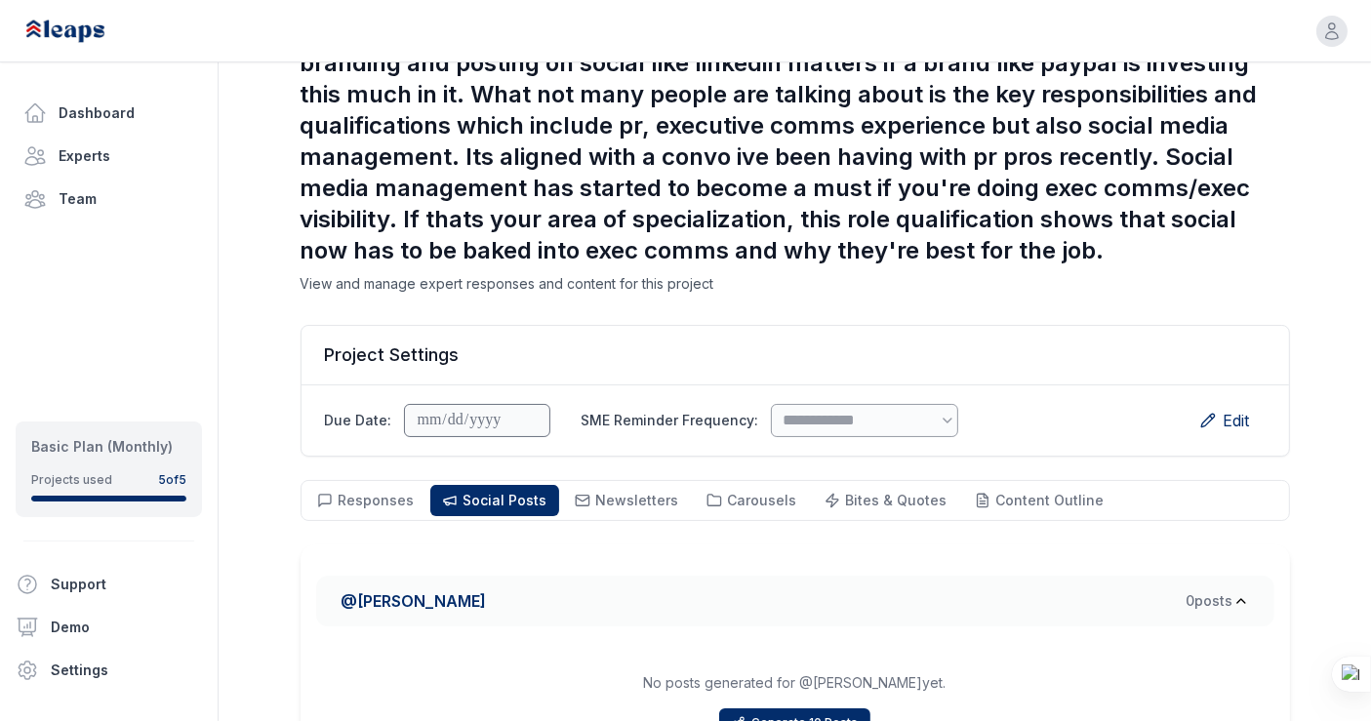
scroll to position [293, 0]
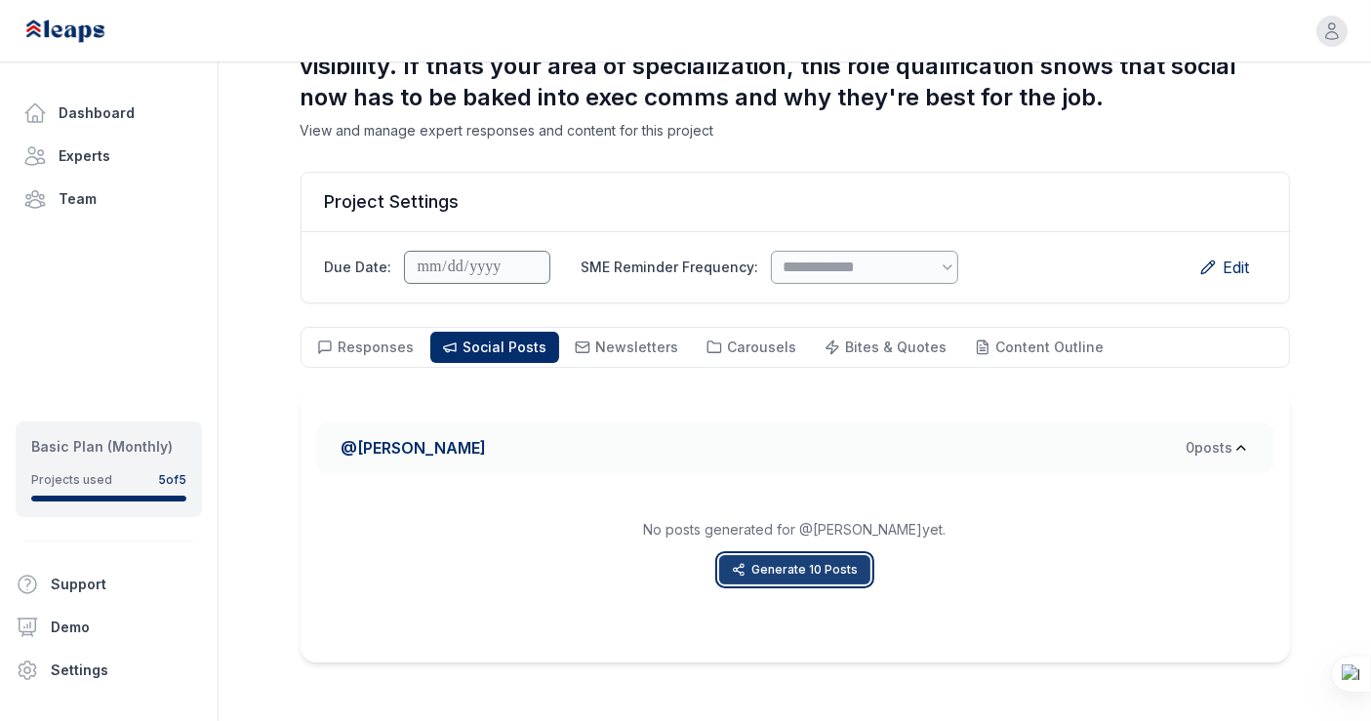
click at [781, 565] on button "Generate 10 Posts" at bounding box center [794, 569] width 151 height 29
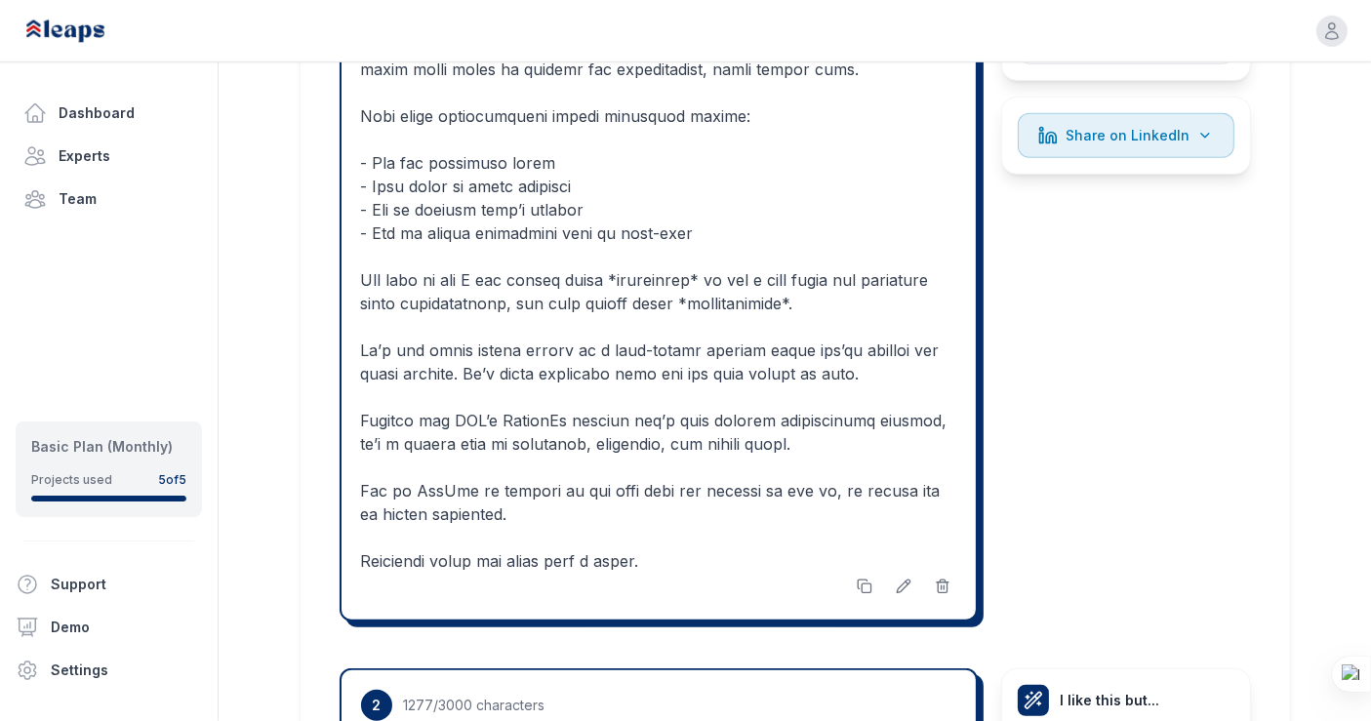
scroll to position [1309, 0]
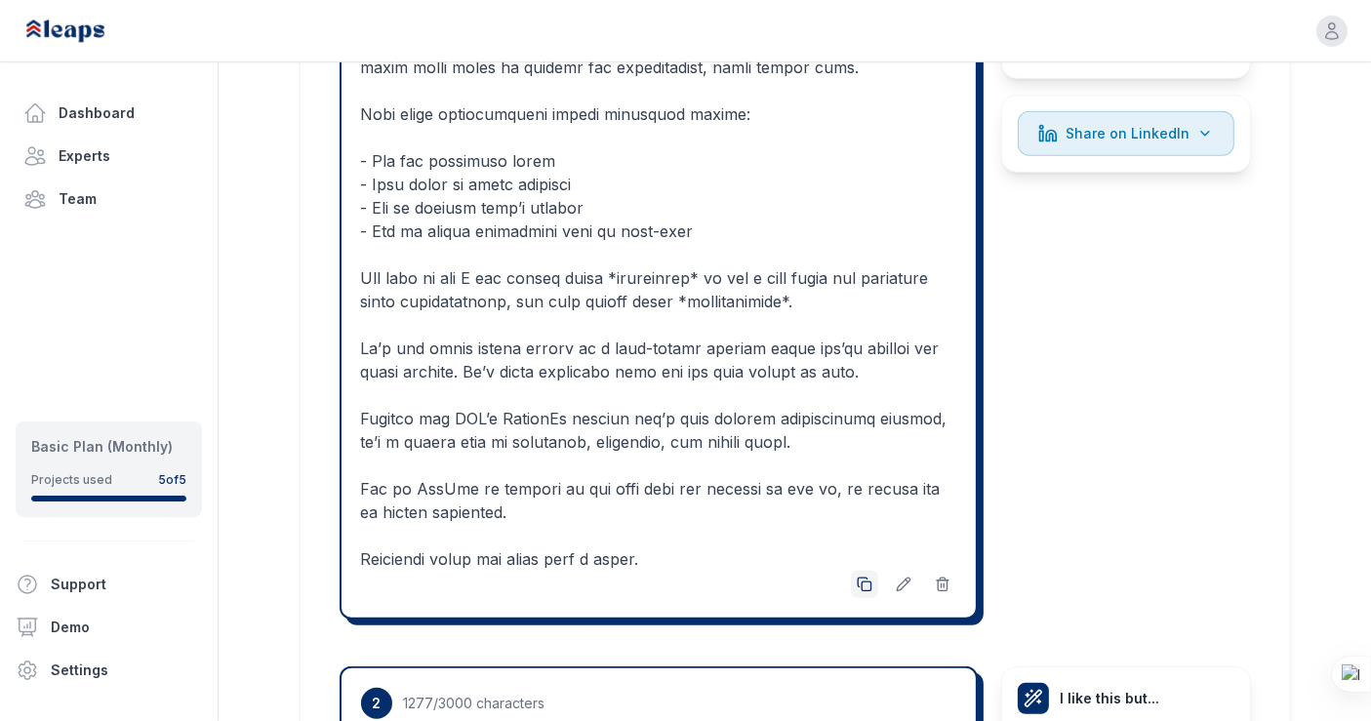
click at [873, 578] on button at bounding box center [864, 584] width 27 height 27
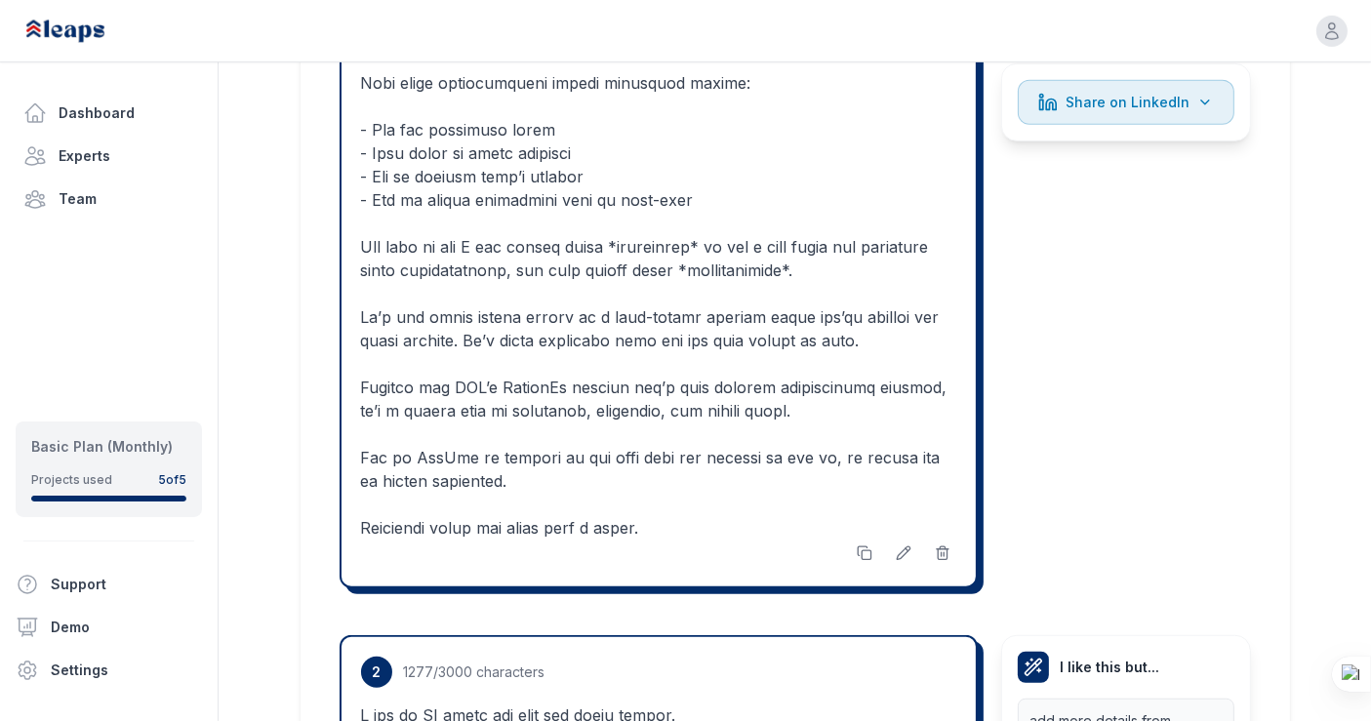
scroll to position [1341, 0]
click at [911, 544] on button at bounding box center [903, 552] width 27 height 27
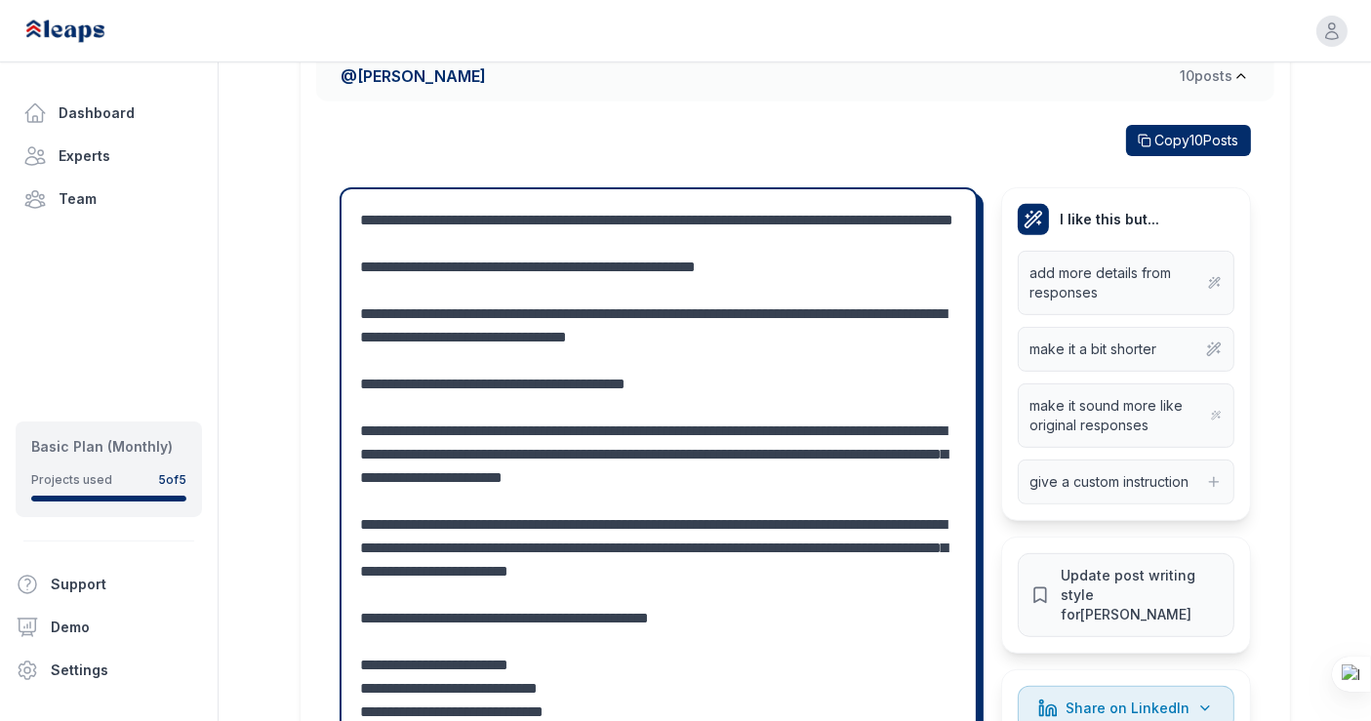
scroll to position [739, 0]
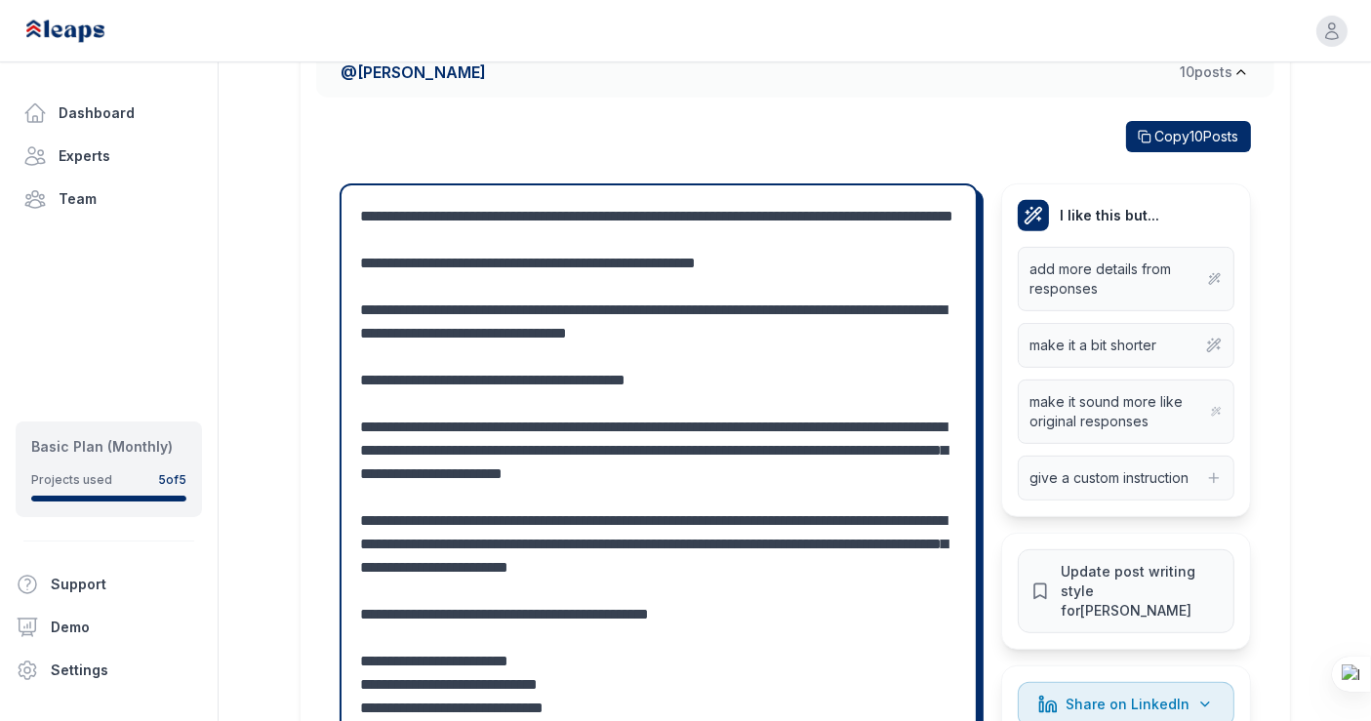
click at [485, 210] on textarea at bounding box center [659, 650] width 596 height 890
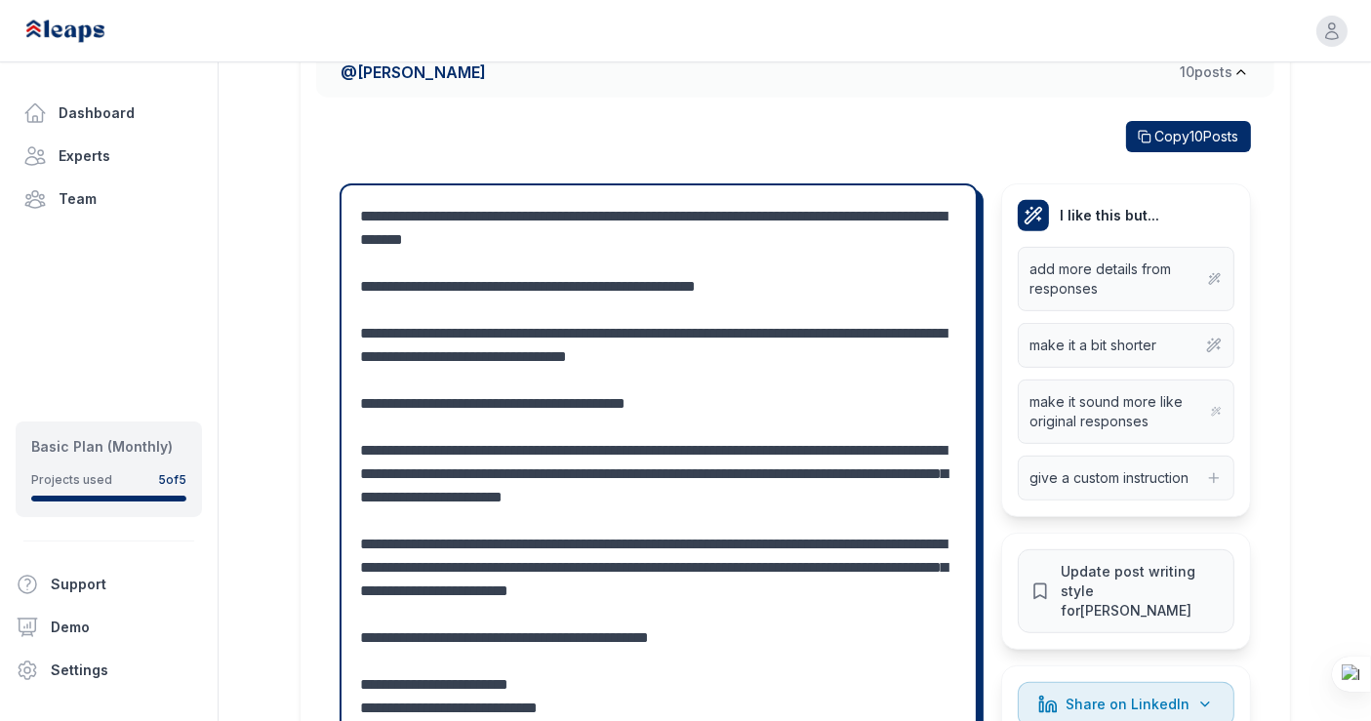
click at [800, 213] on textarea at bounding box center [659, 650] width 596 height 890
drag, startPoint x: 648, startPoint y: 237, endPoint x: 606, endPoint y: 243, distance: 42.4
click at [606, 243] on textarea at bounding box center [659, 650] width 596 height 890
click at [649, 236] on textarea at bounding box center [659, 650] width 596 height 890
click at [644, 284] on textarea at bounding box center [659, 650] width 596 height 890
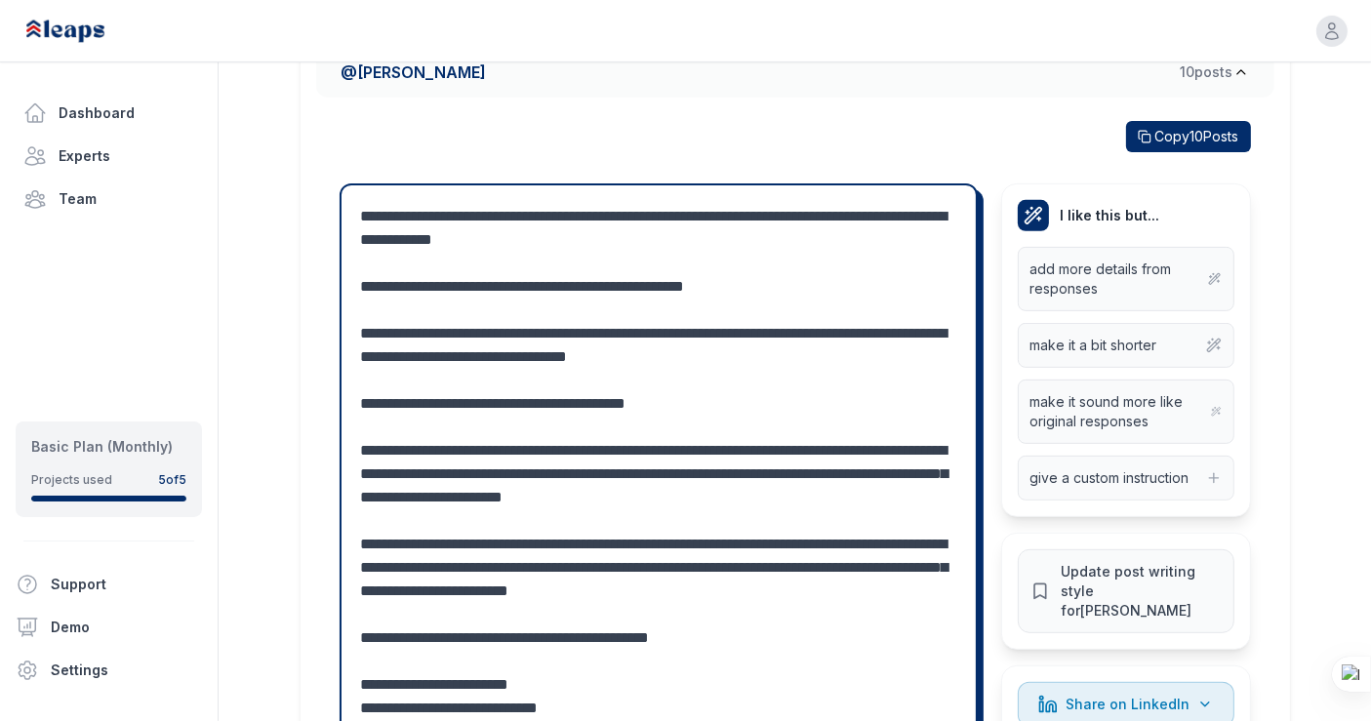
click at [450, 289] on textarea at bounding box center [659, 650] width 596 height 890
click at [621, 284] on textarea at bounding box center [659, 650] width 596 height 890
click at [762, 283] on textarea at bounding box center [659, 650] width 596 height 890
click at [872, 215] on textarea at bounding box center [659, 650] width 596 height 890
click at [871, 214] on textarea at bounding box center [659, 650] width 596 height 890
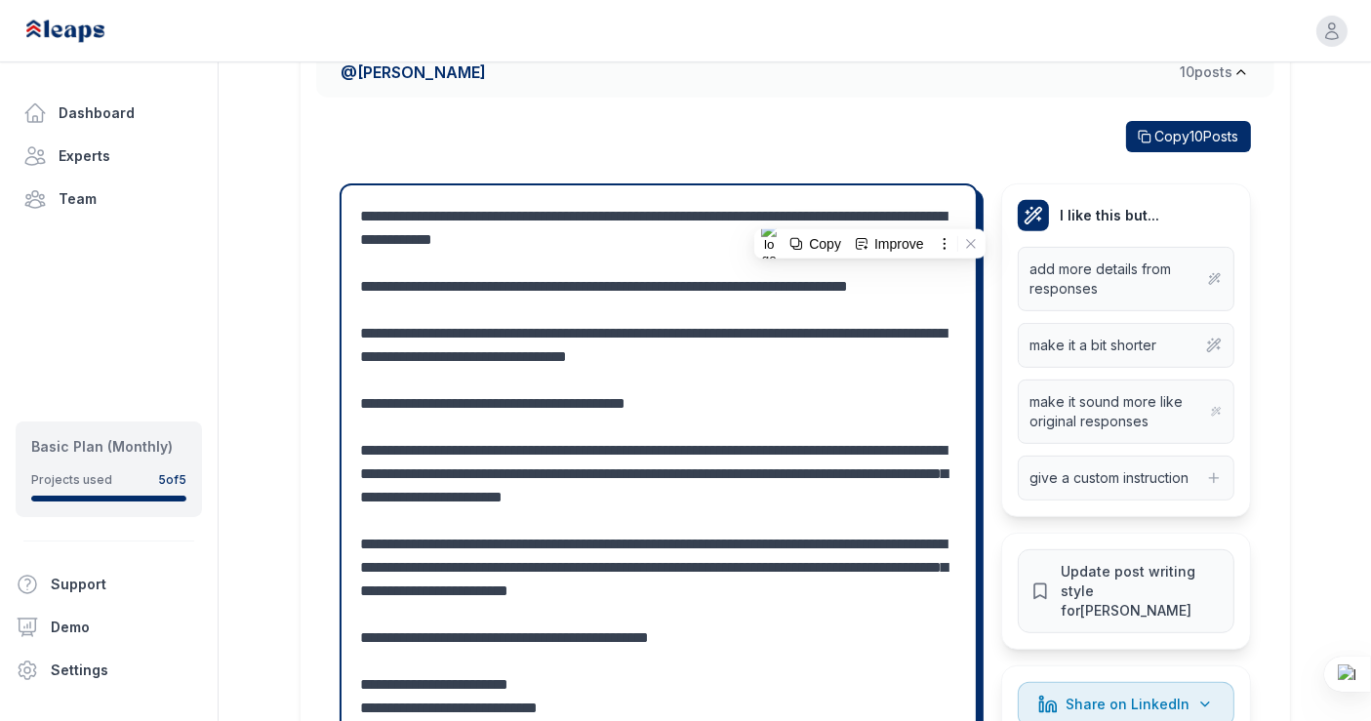
click at [871, 214] on textarea at bounding box center [659, 650] width 596 height 890
drag, startPoint x: 871, startPoint y: 214, endPoint x: 796, endPoint y: 253, distance: 84.7
click at [796, 253] on textarea at bounding box center [659, 650] width 596 height 890
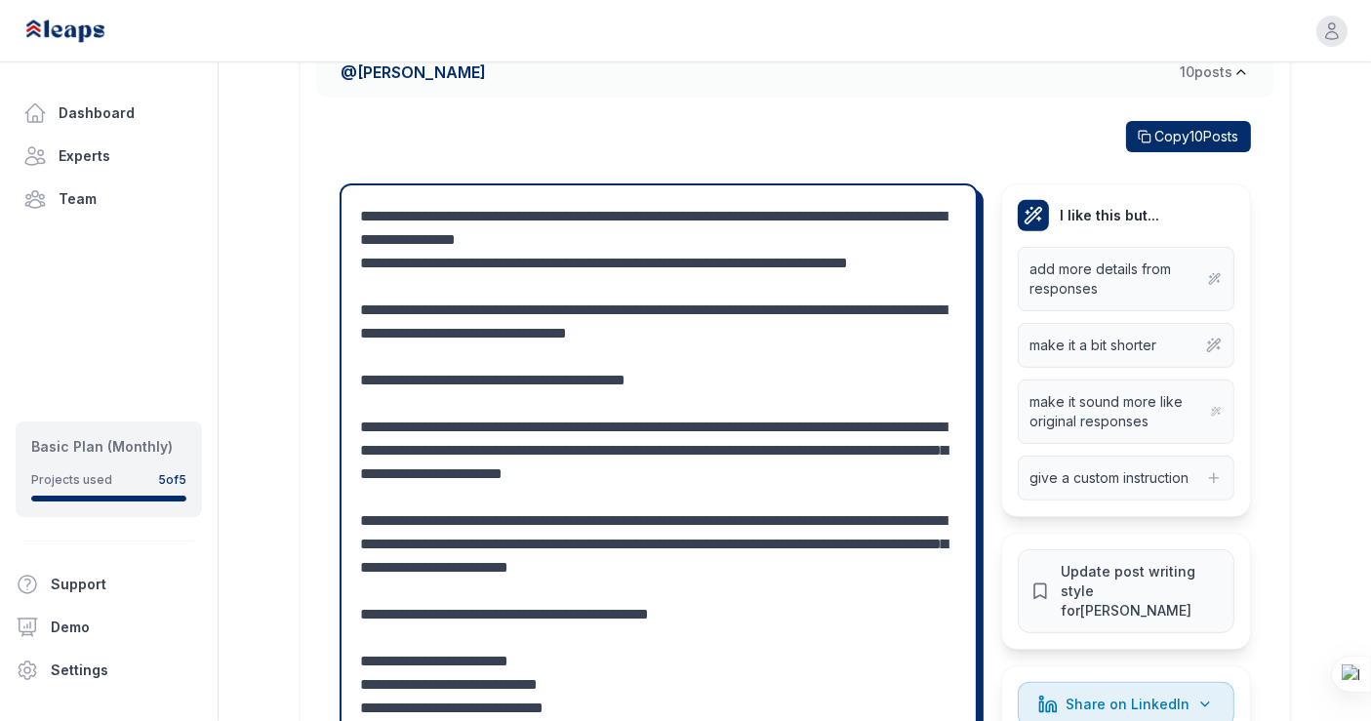
click at [359, 265] on div "Cancel Save" at bounding box center [658, 666] width 634 height 963
click at [361, 264] on textarea at bounding box center [659, 638] width 596 height 866
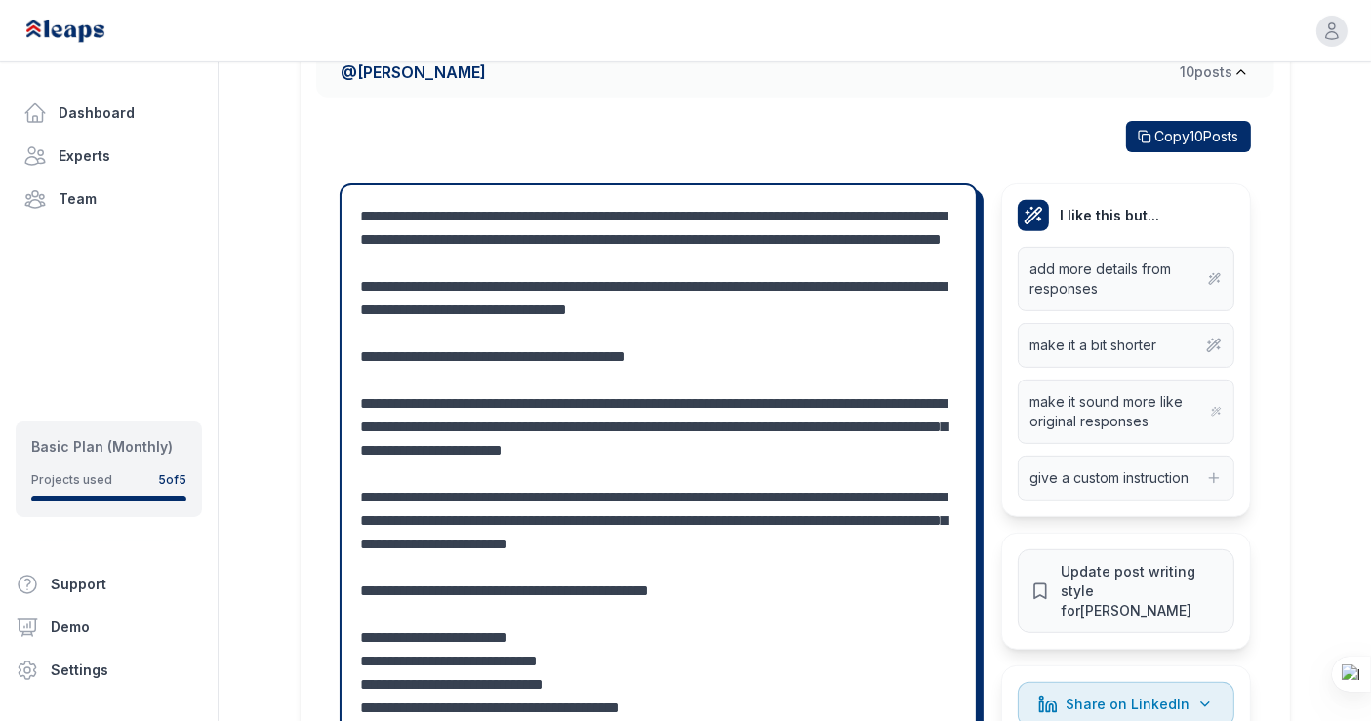
click at [874, 213] on textarea at bounding box center [659, 638] width 596 height 866
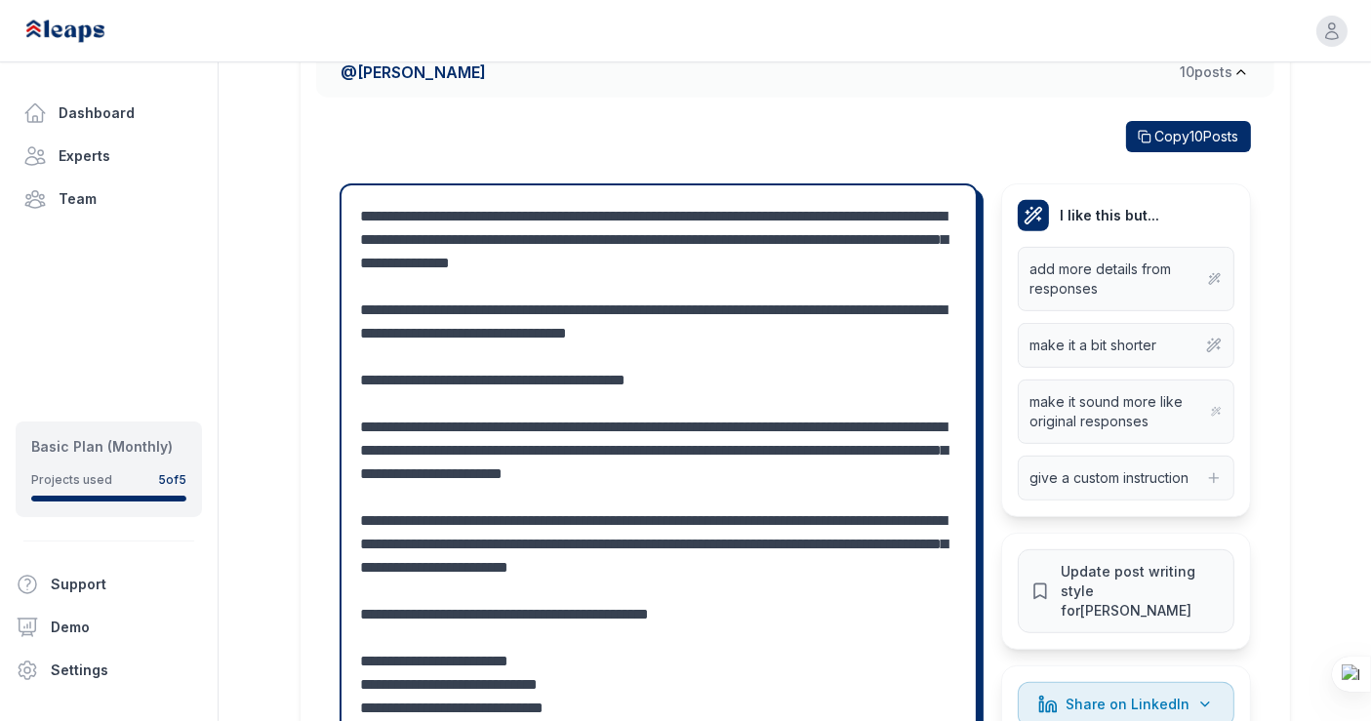
click at [659, 236] on textarea at bounding box center [659, 638] width 596 height 866
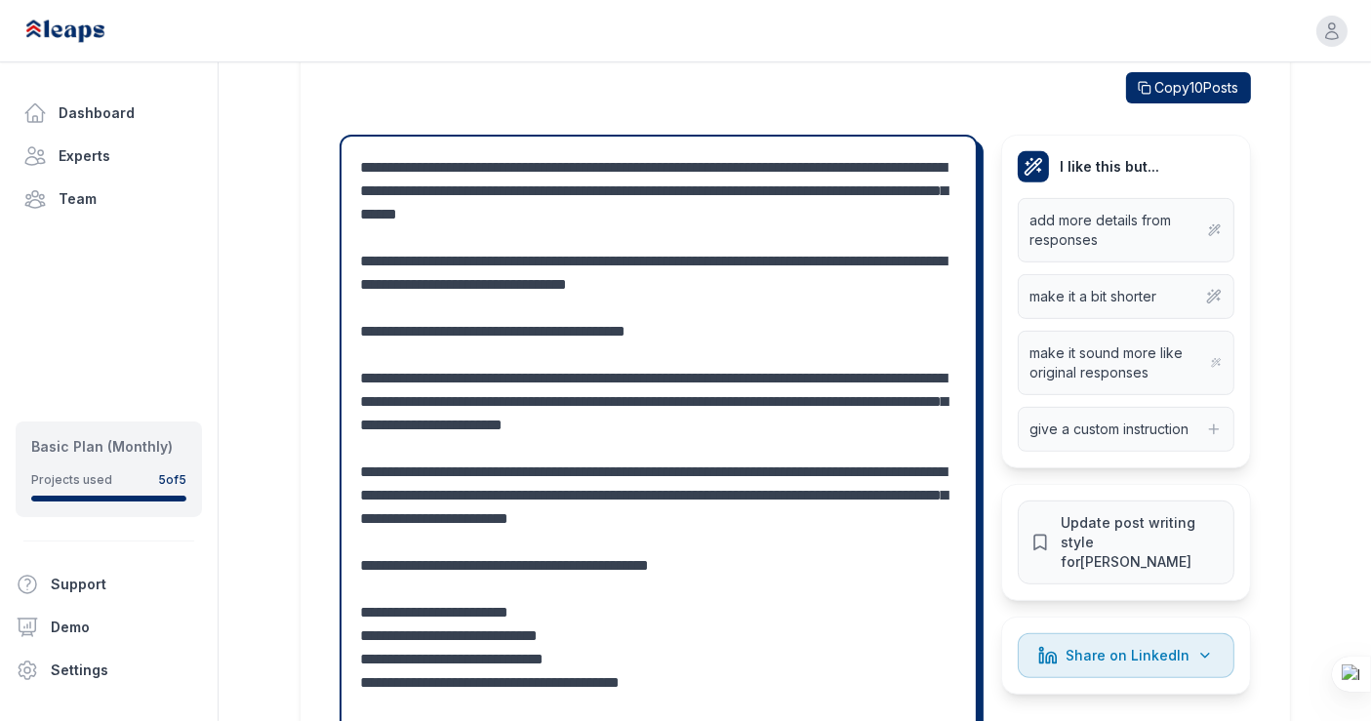
scroll to position [788, 0]
click at [580, 260] on textarea at bounding box center [659, 588] width 596 height 866
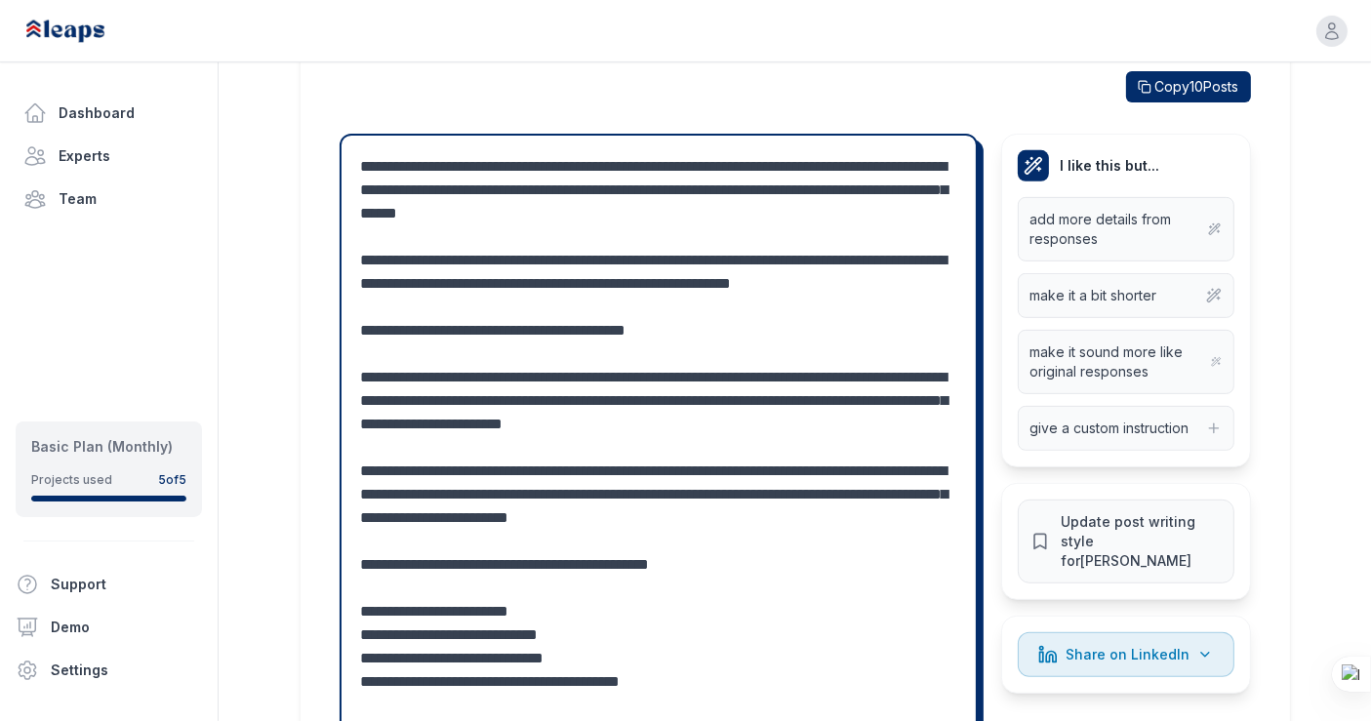
click at [626, 283] on textarea at bounding box center [659, 588] width 596 height 866
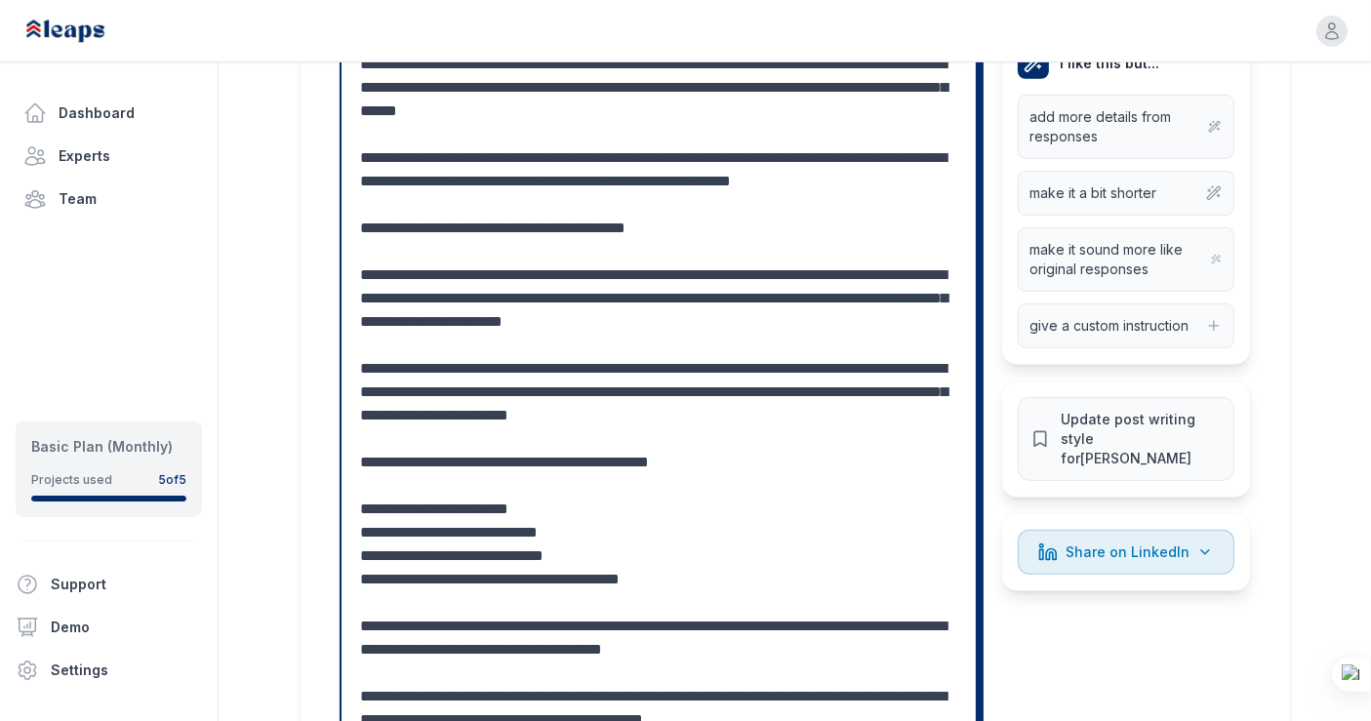
scroll to position [893, 0]
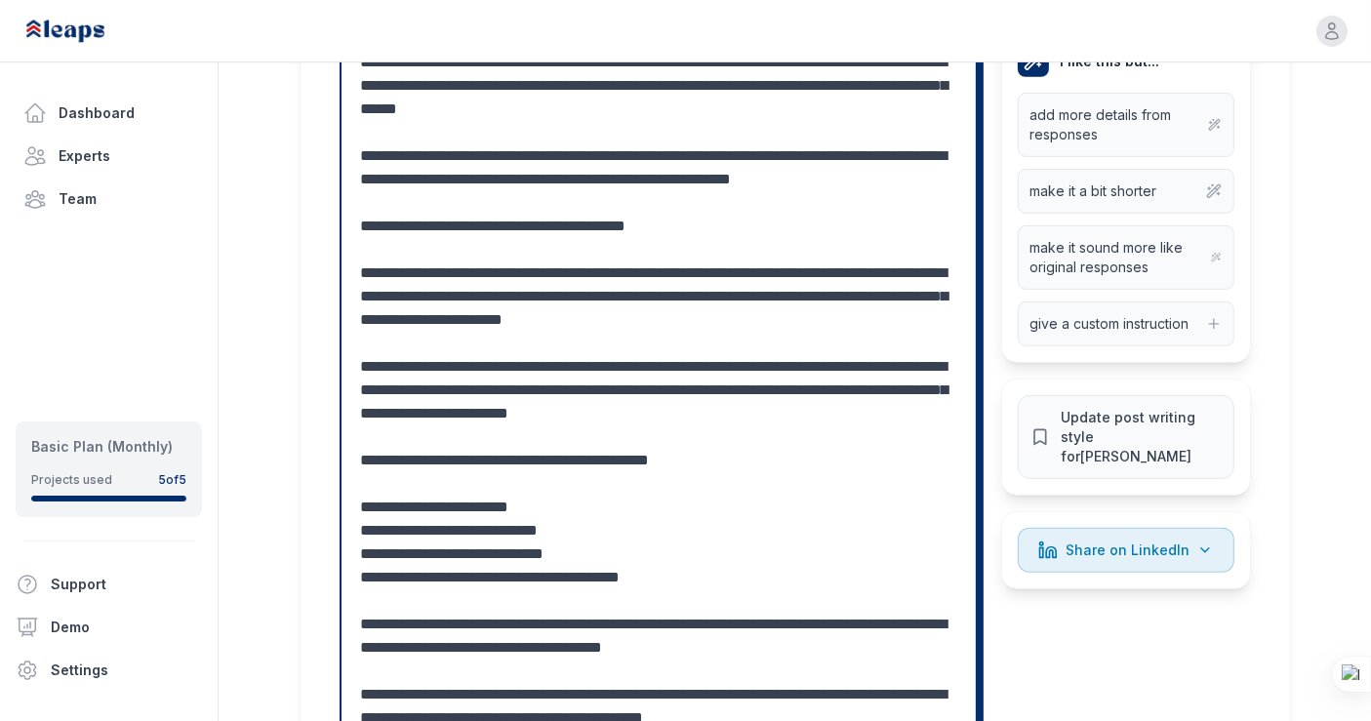
click at [821, 271] on textarea at bounding box center [659, 484] width 596 height 866
drag, startPoint x: 821, startPoint y: 271, endPoint x: 766, endPoint y: 277, distance: 55.9
click at [766, 277] on textarea at bounding box center [659, 484] width 596 height 866
click at [393, 295] on textarea at bounding box center [659, 484] width 596 height 866
click at [508, 295] on textarea at bounding box center [659, 484] width 596 height 866
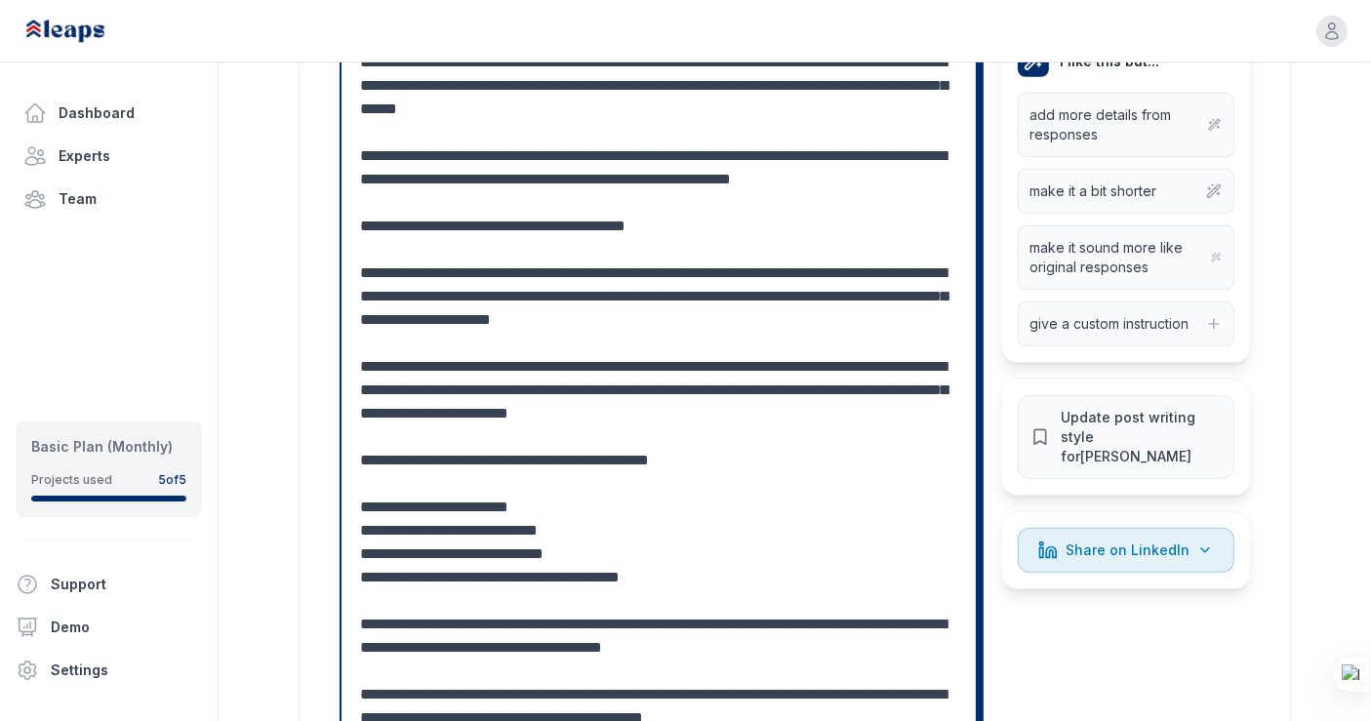
click at [559, 298] on textarea at bounding box center [659, 484] width 596 height 866
click at [795, 295] on textarea at bounding box center [659, 484] width 596 height 866
click at [837, 300] on textarea at bounding box center [659, 484] width 596 height 866
click at [433, 343] on textarea at bounding box center [659, 496] width 596 height 890
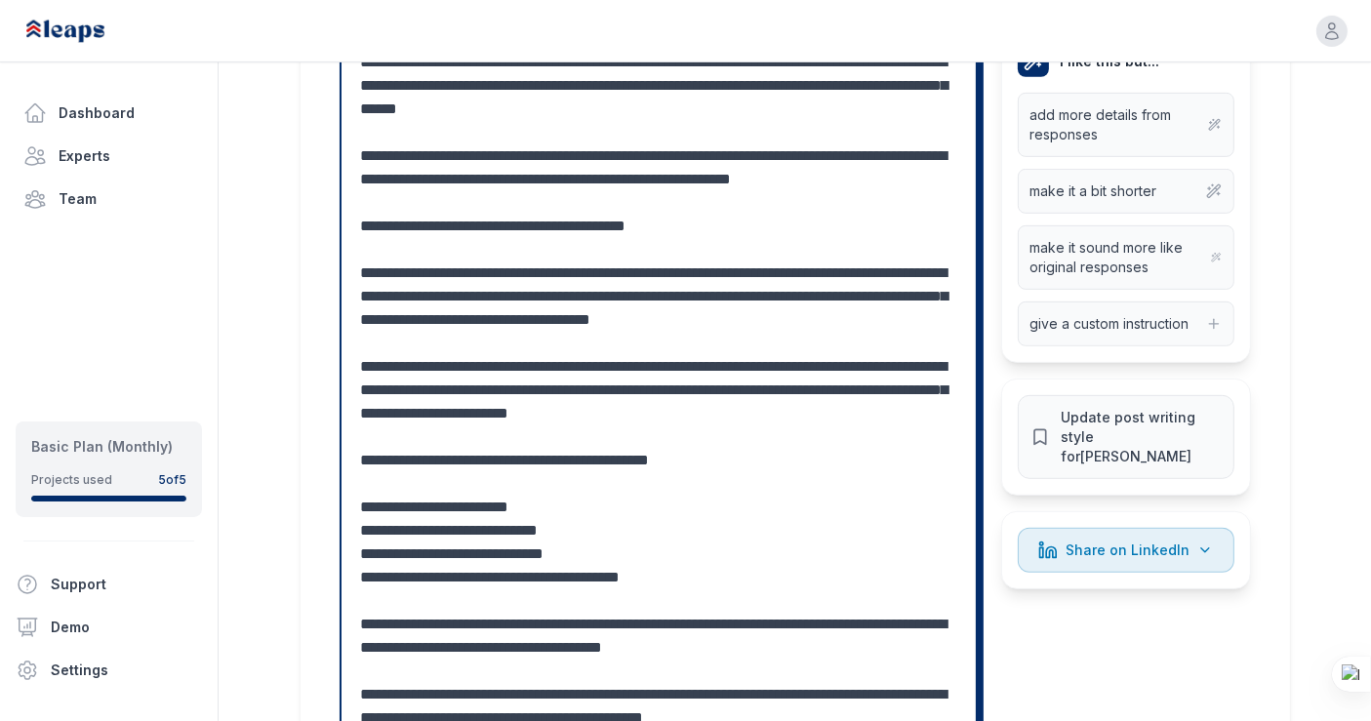
click at [529, 343] on textarea at bounding box center [659, 496] width 596 height 890
click at [426, 340] on textarea at bounding box center [659, 496] width 596 height 890
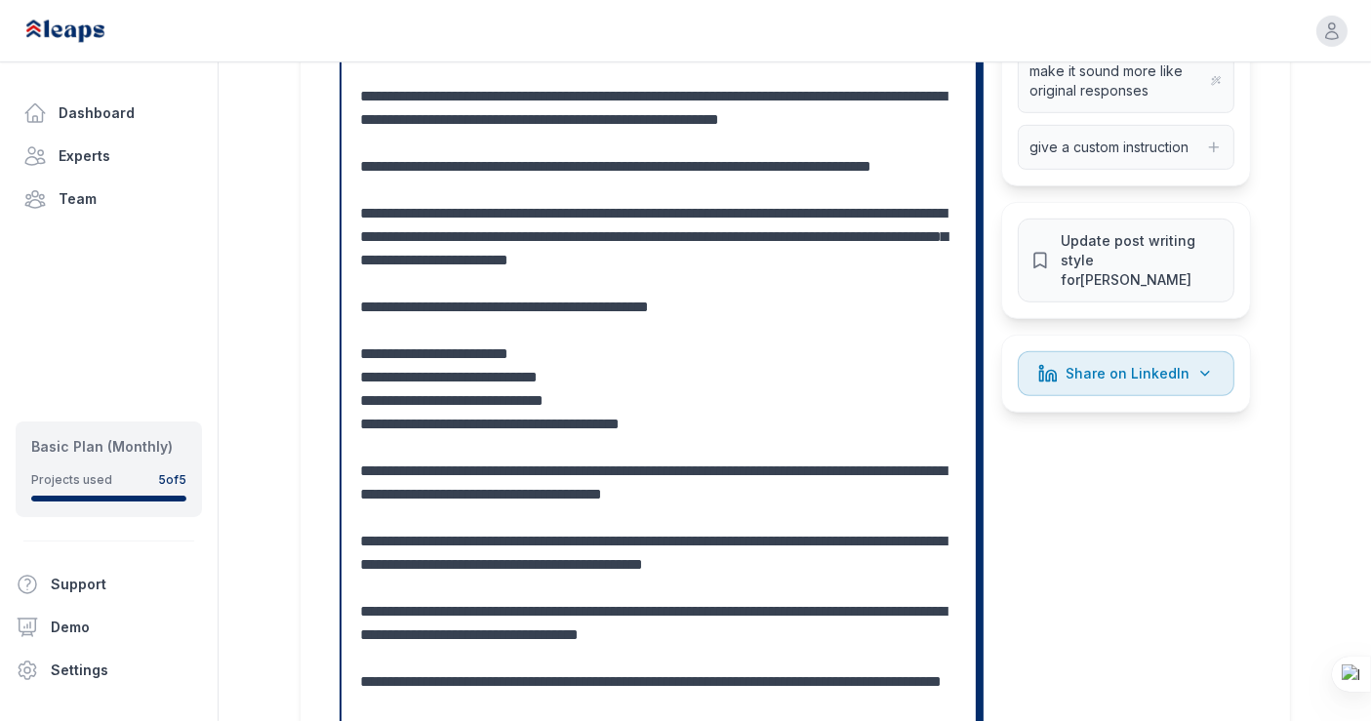
scroll to position [1070, 0]
click at [475, 207] on textarea at bounding box center [659, 341] width 596 height 937
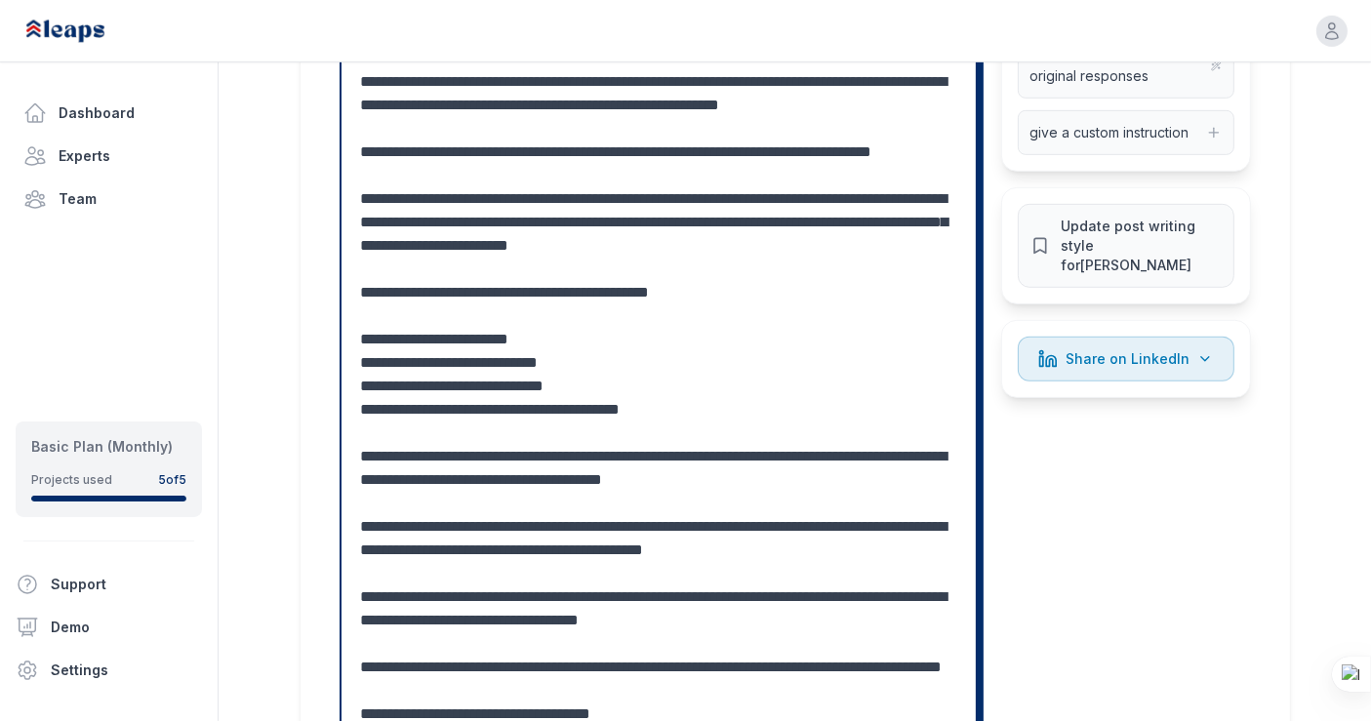
scroll to position [1086, 0]
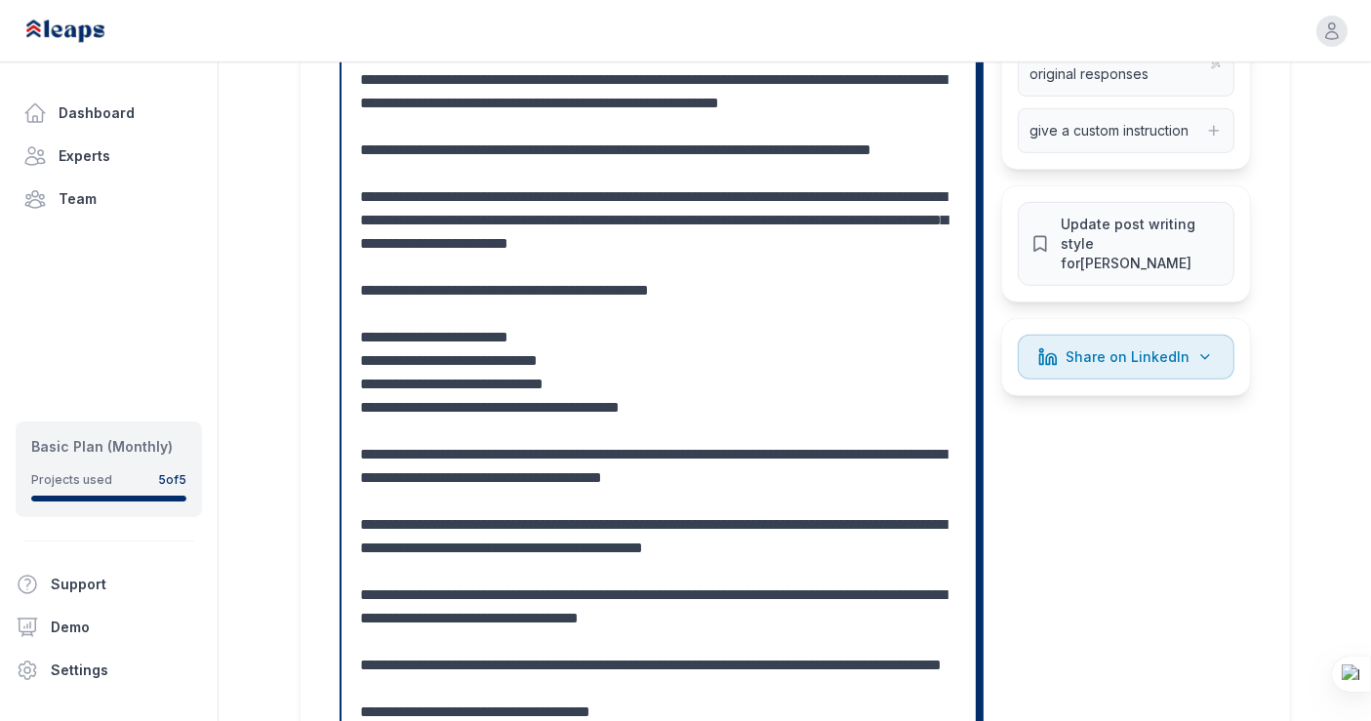
click at [725, 241] on textarea at bounding box center [659, 326] width 596 height 937
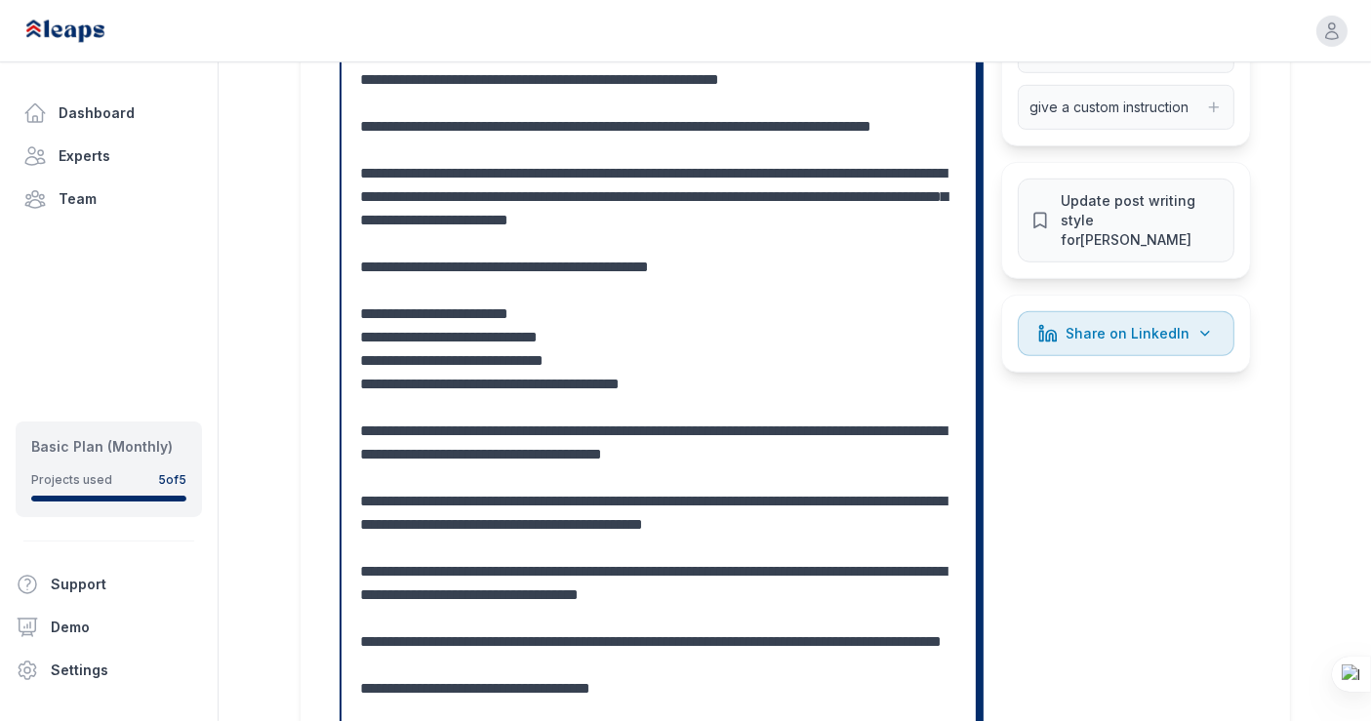
click at [768, 240] on textarea at bounding box center [659, 302] width 596 height 937
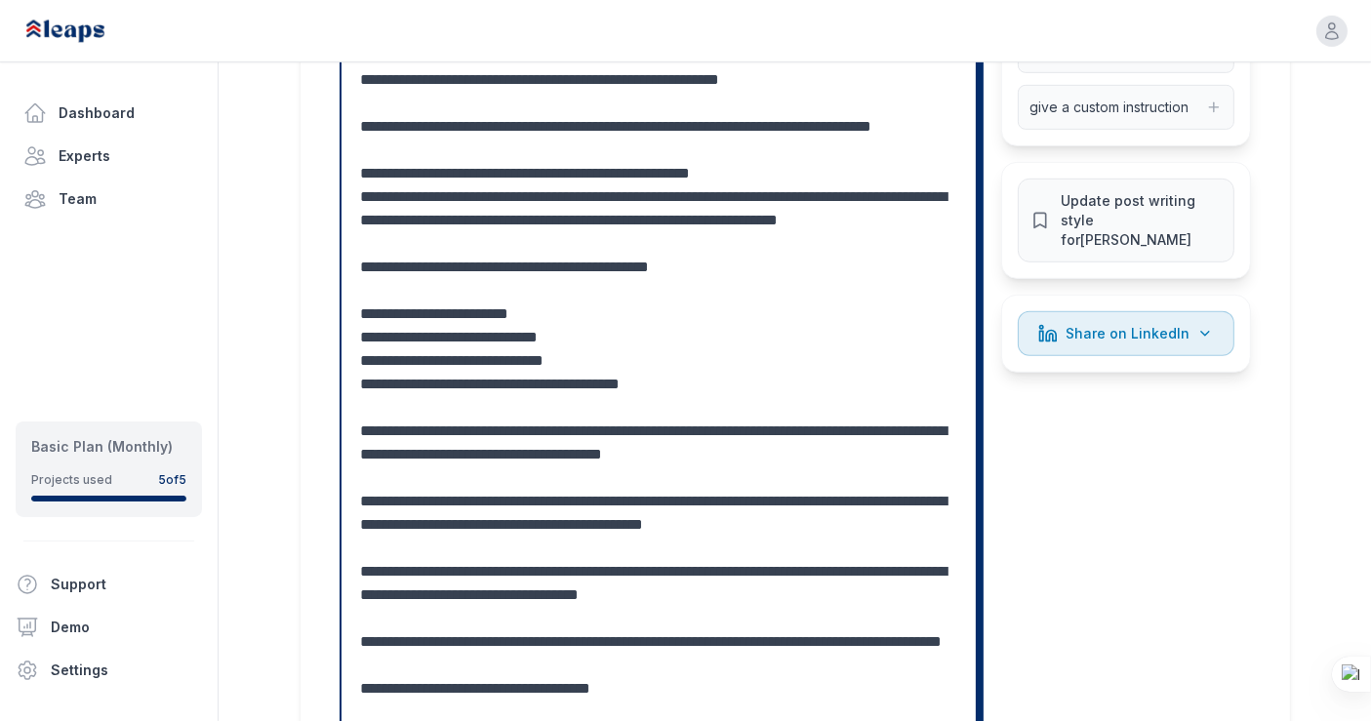
click at [615, 260] on textarea at bounding box center [659, 314] width 596 height 960
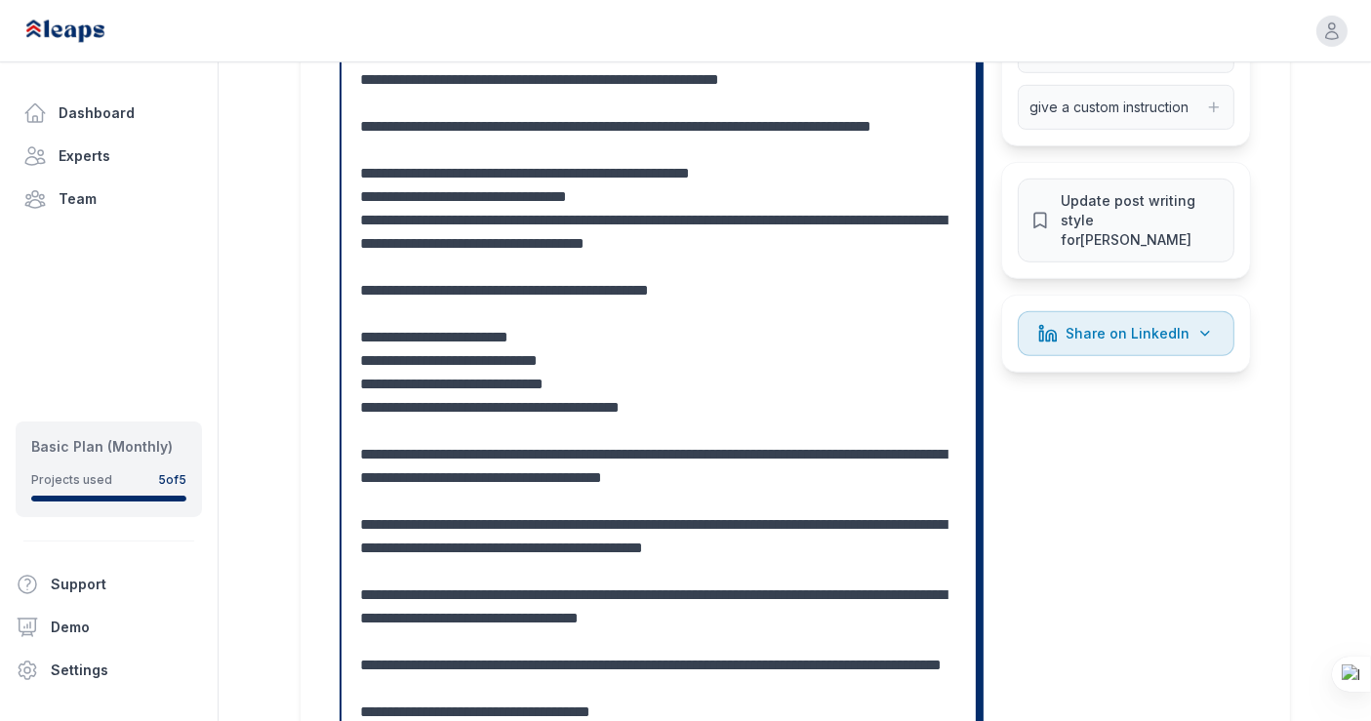
drag, startPoint x: 420, startPoint y: 286, endPoint x: 373, endPoint y: 286, distance: 47.8
click at [373, 286] on textarea at bounding box center [659, 314] width 596 height 960
drag, startPoint x: 570, startPoint y: 284, endPoint x: 523, endPoint y: 288, distance: 47.0
click at [523, 288] on textarea at bounding box center [659, 314] width 596 height 960
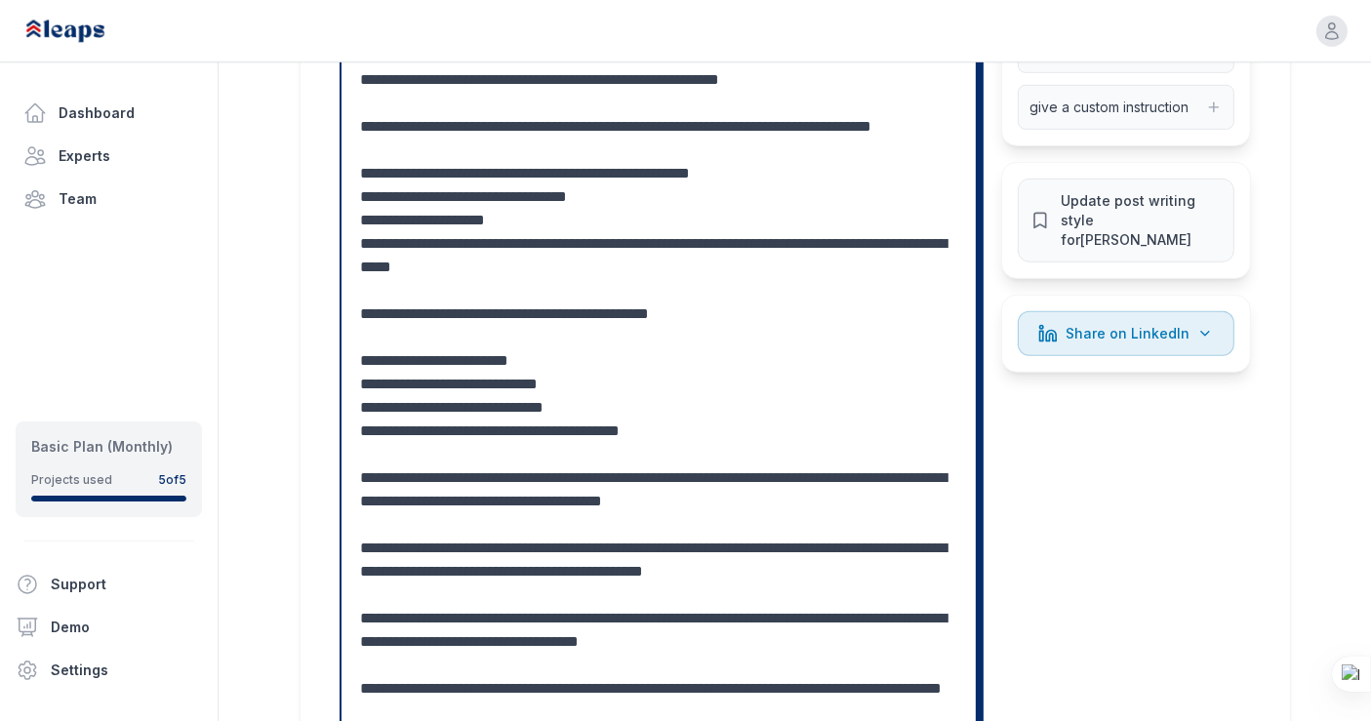
drag, startPoint x: 538, startPoint y: 310, endPoint x: 585, endPoint y: 313, distance: 47.9
click at [585, 313] on textarea at bounding box center [659, 325] width 596 height 983
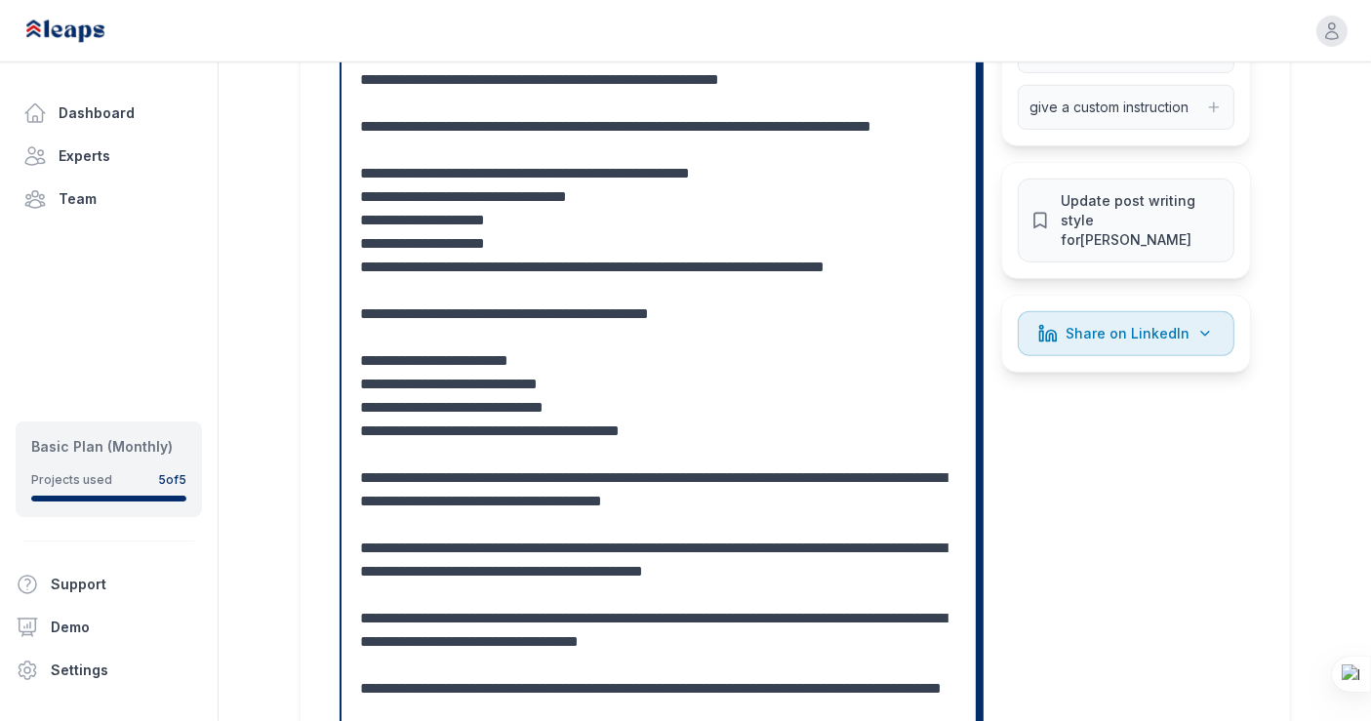
click at [560, 315] on textarea at bounding box center [659, 325] width 596 height 983
click at [527, 346] on textarea at bounding box center [659, 325] width 596 height 983
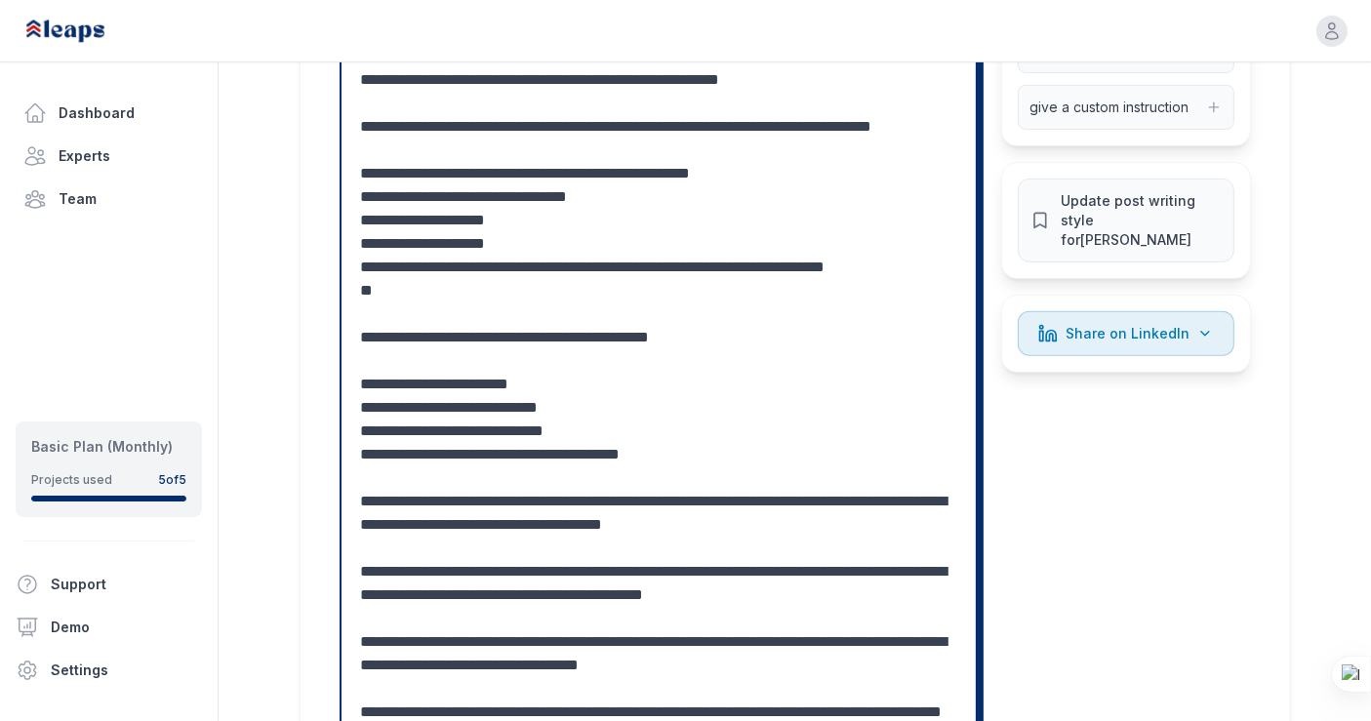
drag, startPoint x: 470, startPoint y: 336, endPoint x: 544, endPoint y: 333, distance: 74.2
click at [544, 333] on textarea at bounding box center [659, 337] width 596 height 1007
click at [549, 335] on textarea at bounding box center [659, 337] width 596 height 1007
drag, startPoint x: 643, startPoint y: 336, endPoint x: 574, endPoint y: 337, distance: 69.3
click at [574, 337] on textarea at bounding box center [659, 337] width 596 height 1007
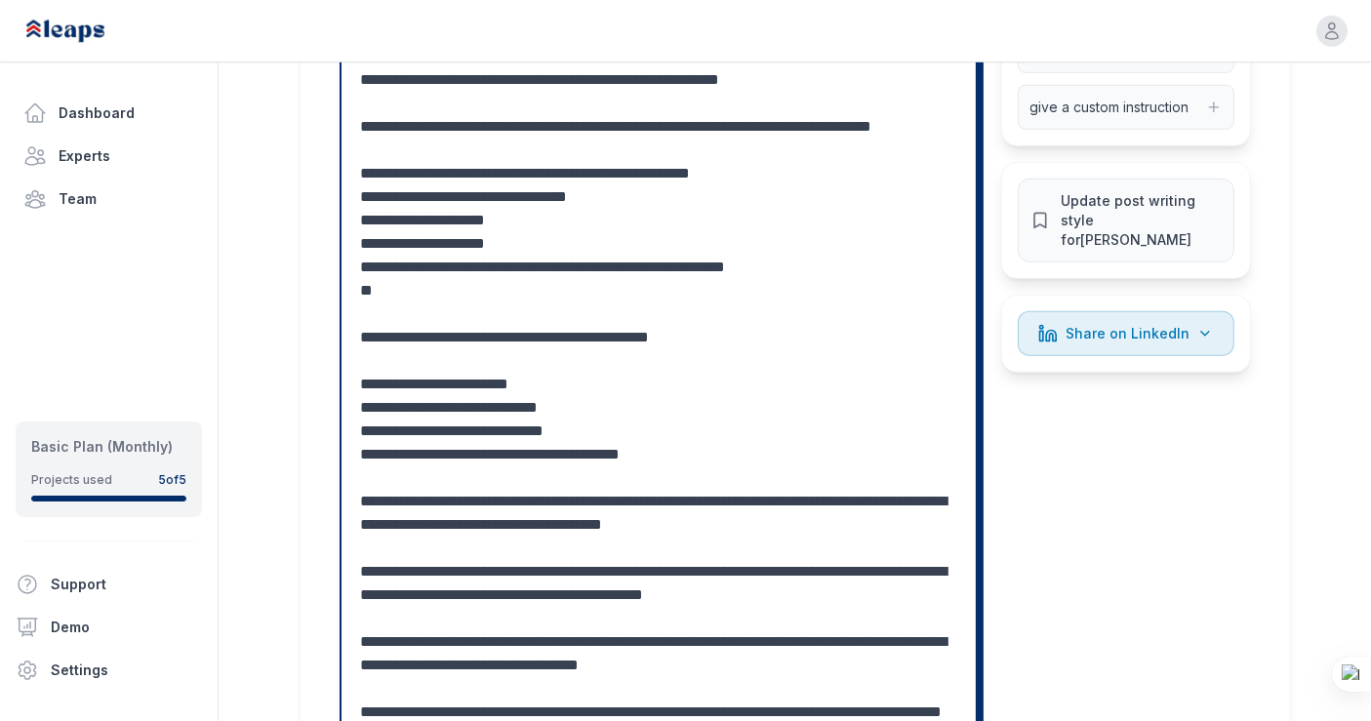
drag, startPoint x: 568, startPoint y: 336, endPoint x: 590, endPoint y: 337, distance: 22.5
click at [590, 337] on textarea at bounding box center [659, 337] width 596 height 1007
click at [426, 362] on textarea at bounding box center [659, 337] width 596 height 1007
click at [482, 357] on textarea at bounding box center [659, 337] width 596 height 1007
click at [599, 359] on textarea at bounding box center [659, 337] width 596 height 1007
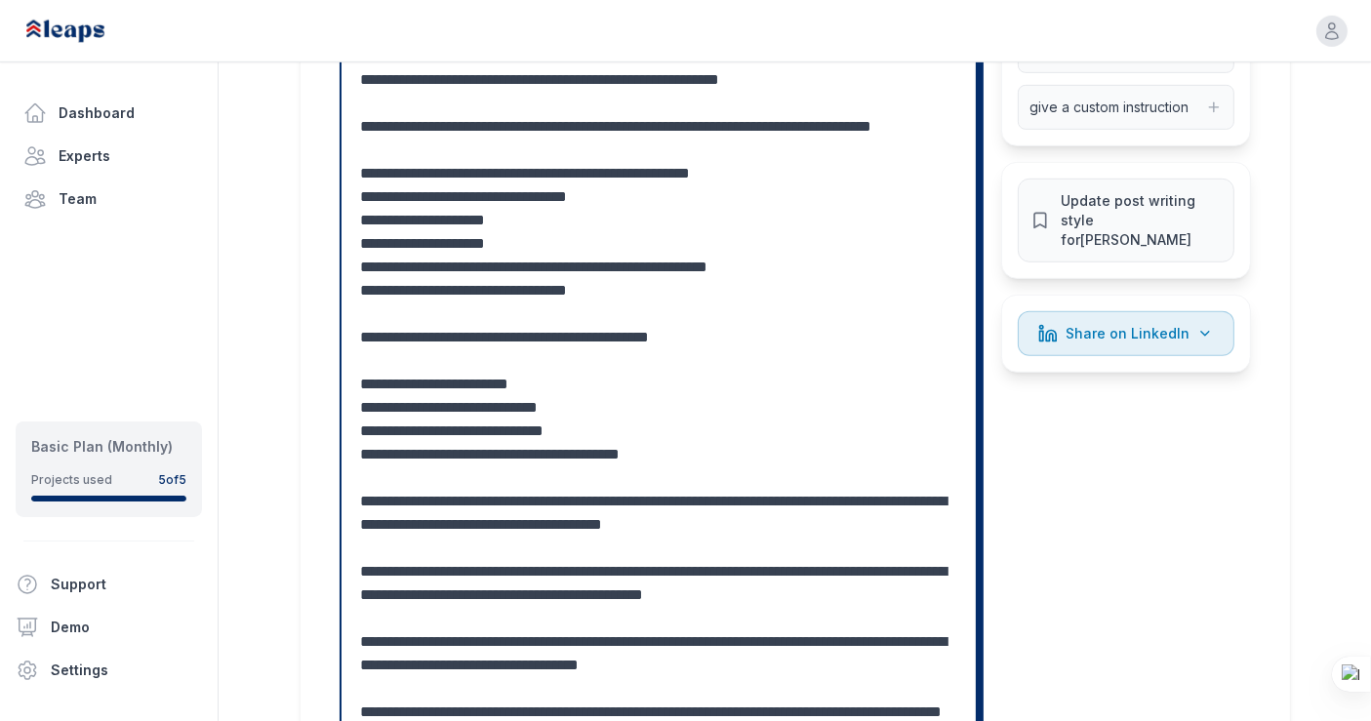
scroll to position [23, 0]
click at [399, 381] on textarea at bounding box center [659, 337] width 596 height 1007
click at [395, 398] on textarea at bounding box center [659, 337] width 596 height 1007
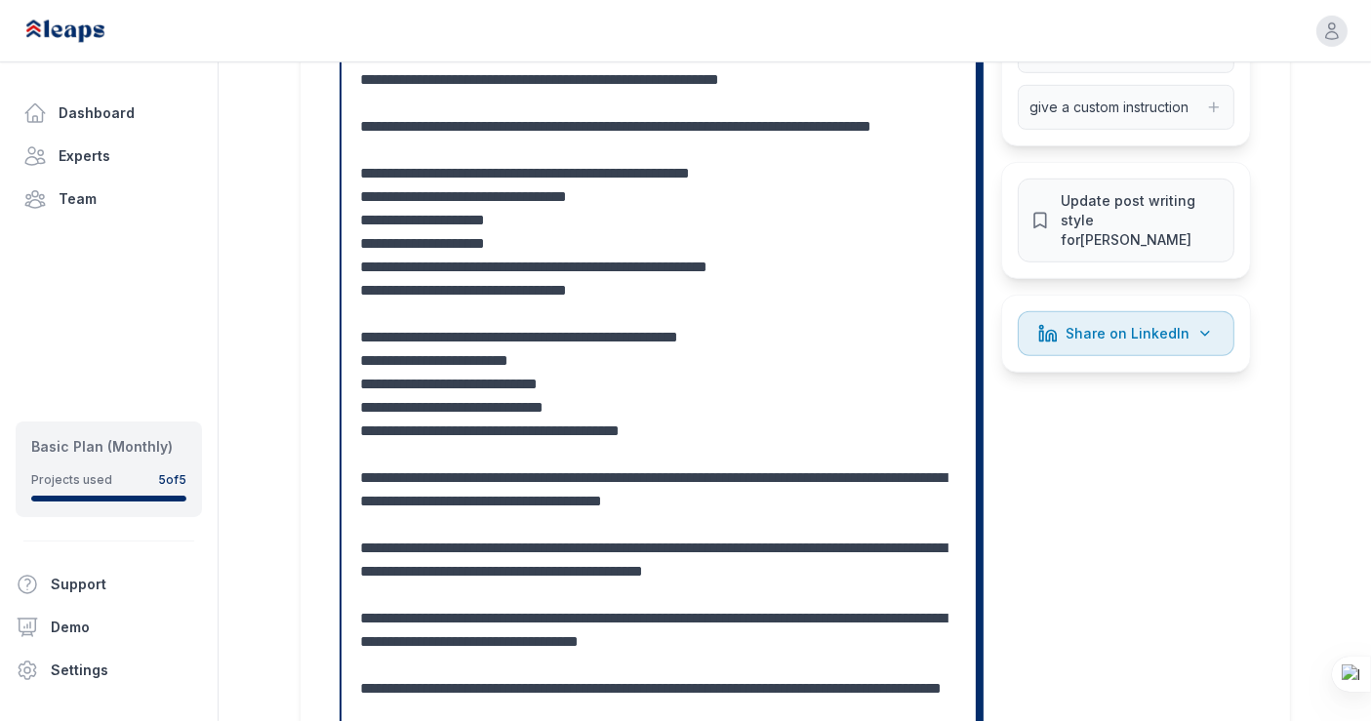
scroll to position [1109, 0]
click at [702, 479] on textarea at bounding box center [659, 325] width 596 height 983
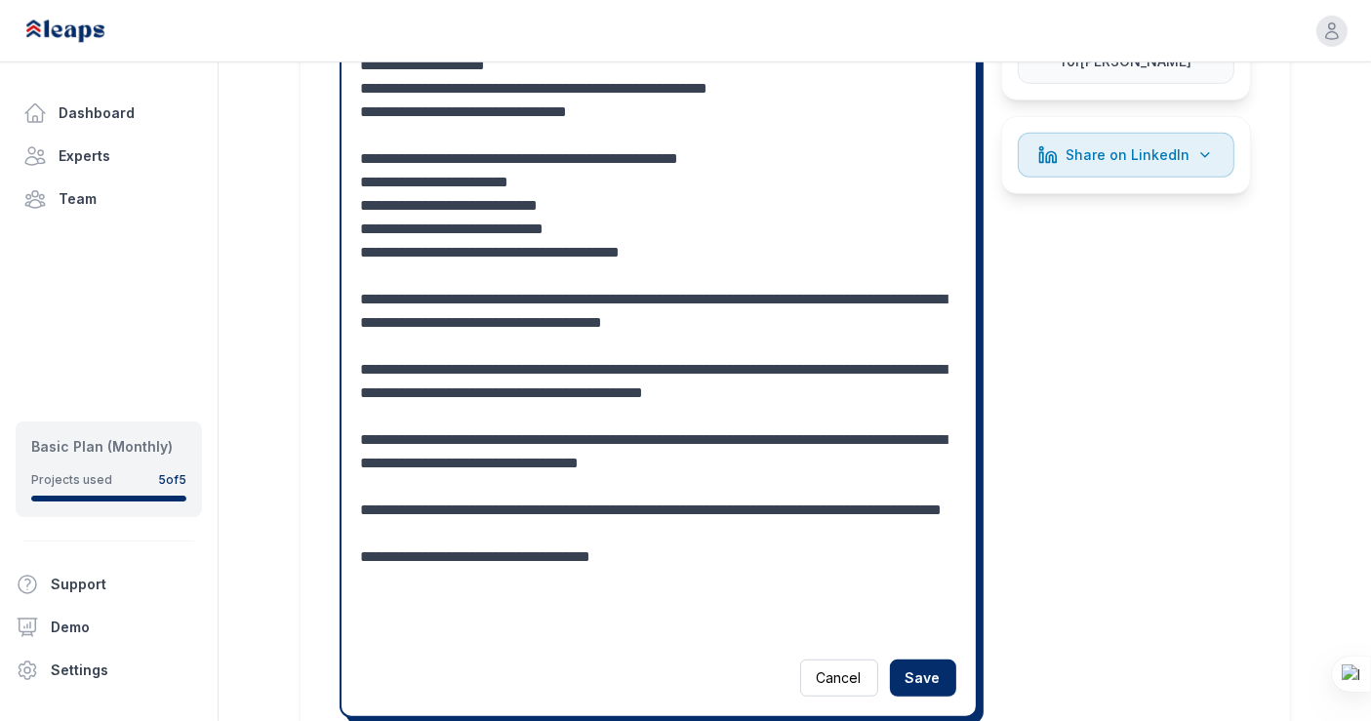
scroll to position [1288, 0]
click at [365, 345] on div "Cancel Save" at bounding box center [658, 176] width 634 height 1080
drag, startPoint x: 365, startPoint y: 345, endPoint x: 480, endPoint y: 345, distance: 115.1
click at [480, 345] on textarea at bounding box center [659, 147] width 596 height 983
click at [471, 343] on textarea at bounding box center [659, 147] width 596 height 983
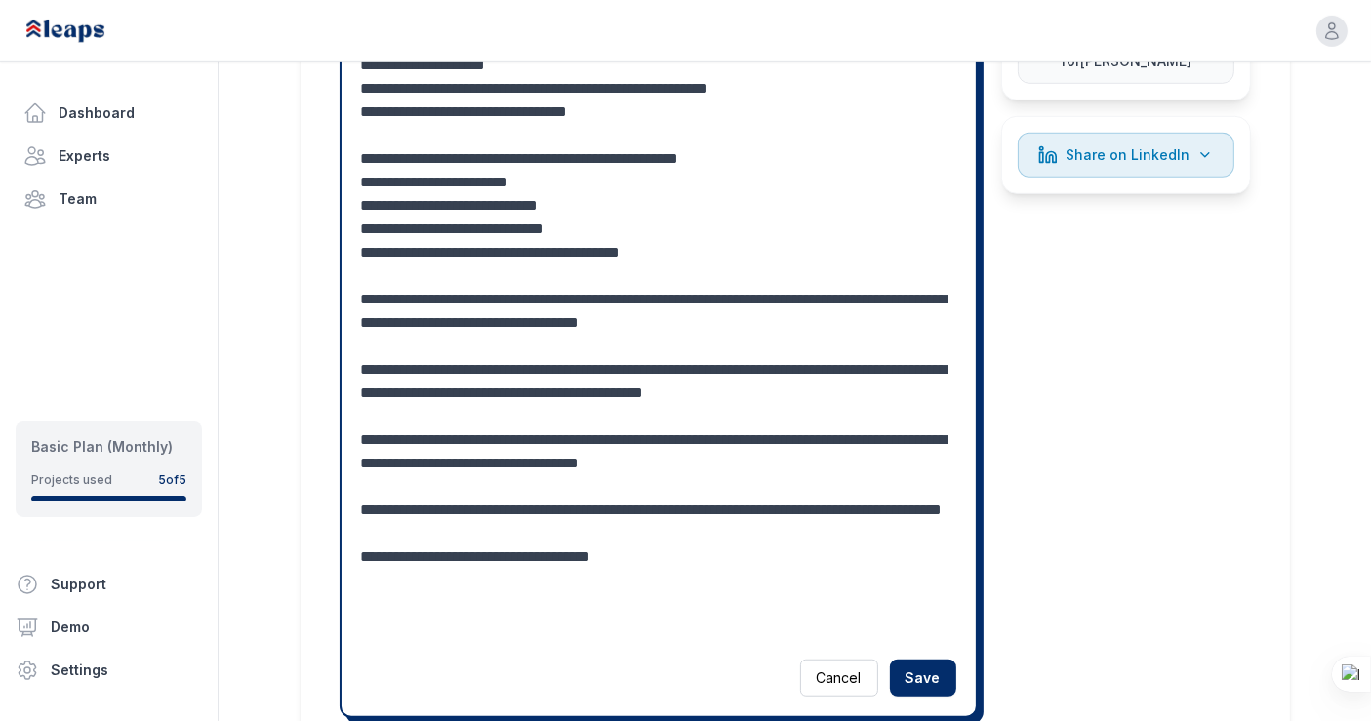
click at [471, 343] on textarea at bounding box center [659, 147] width 596 height 983
click at [559, 340] on textarea at bounding box center [659, 147] width 596 height 983
click at [658, 341] on textarea at bounding box center [659, 147] width 596 height 983
click at [881, 345] on textarea at bounding box center [659, 147] width 596 height 983
click at [526, 369] on textarea at bounding box center [659, 147] width 596 height 983
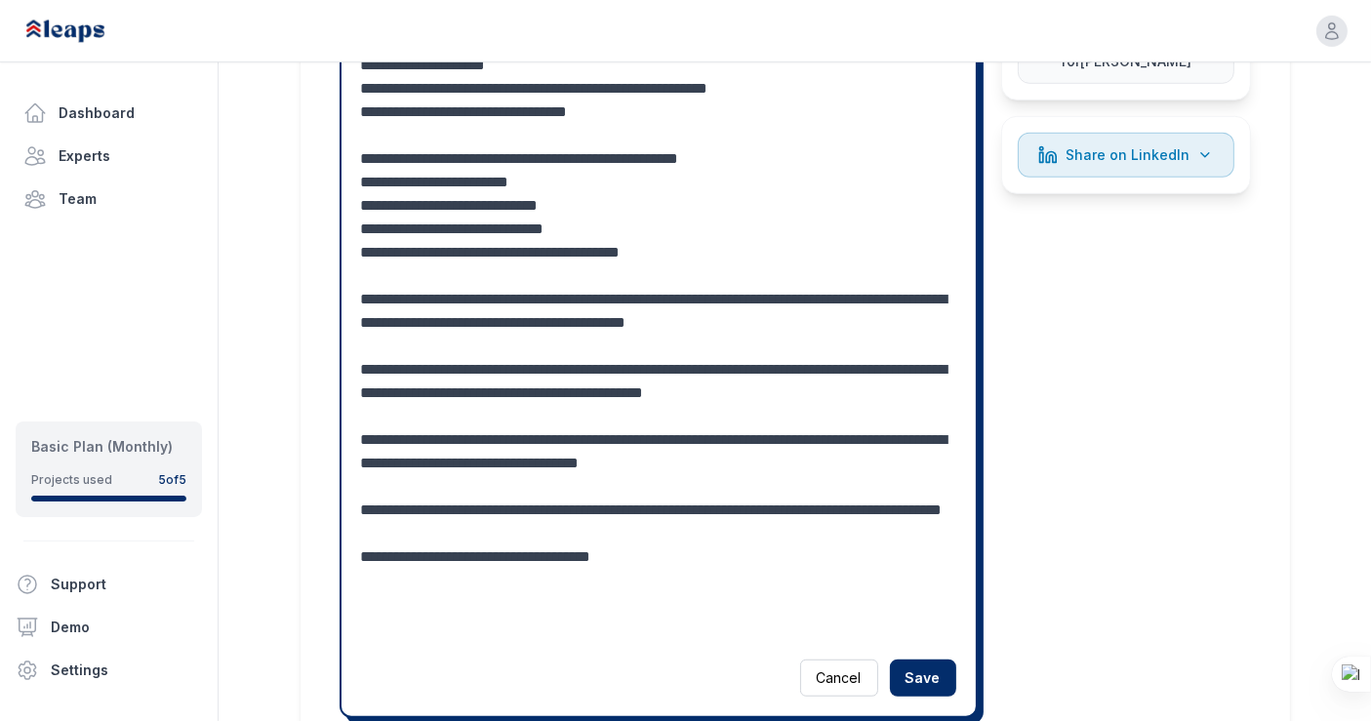
click at [763, 363] on textarea at bounding box center [659, 147] width 596 height 983
drag, startPoint x: 757, startPoint y: 366, endPoint x: 867, endPoint y: 373, distance: 110.5
click at [867, 373] on textarea at bounding box center [659, 147] width 596 height 983
click at [454, 438] on textarea at bounding box center [659, 147] width 596 height 983
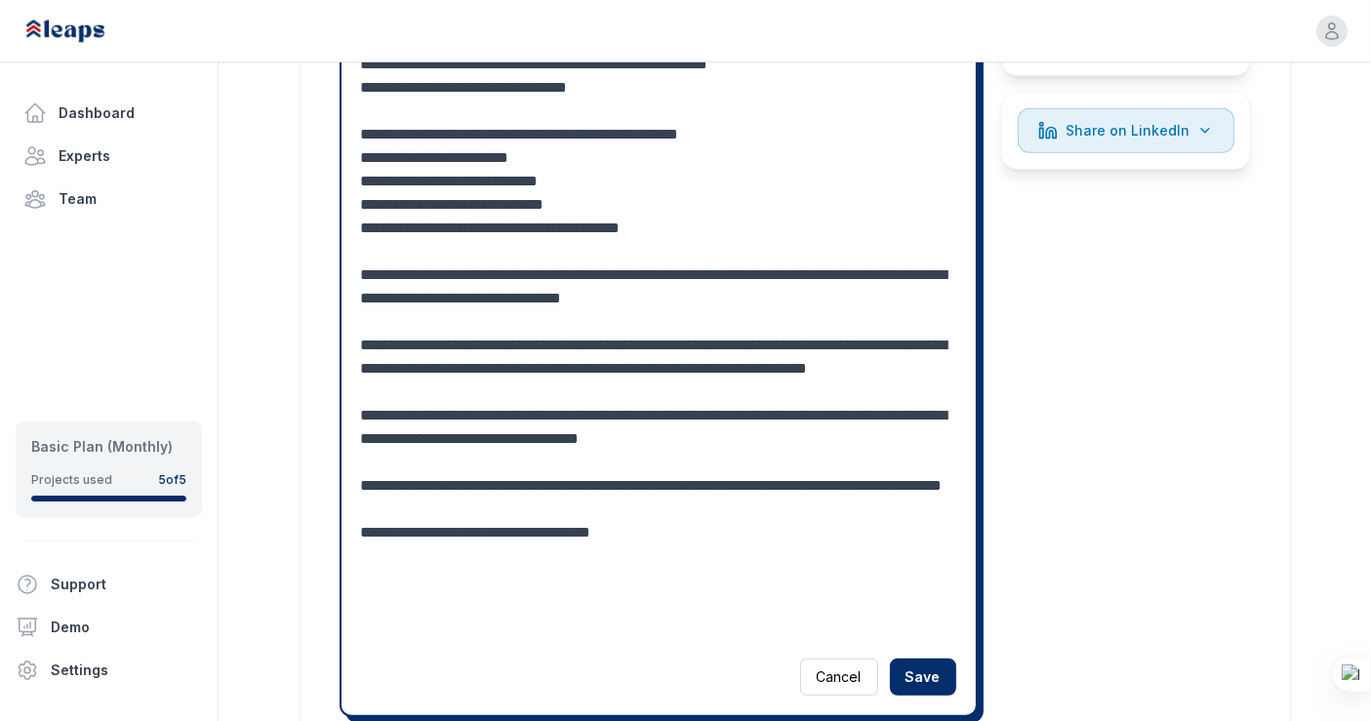
drag, startPoint x: 668, startPoint y: 436, endPoint x: 674, endPoint y: 457, distance: 21.3
click at [674, 457] on textarea at bounding box center [659, 134] width 596 height 1007
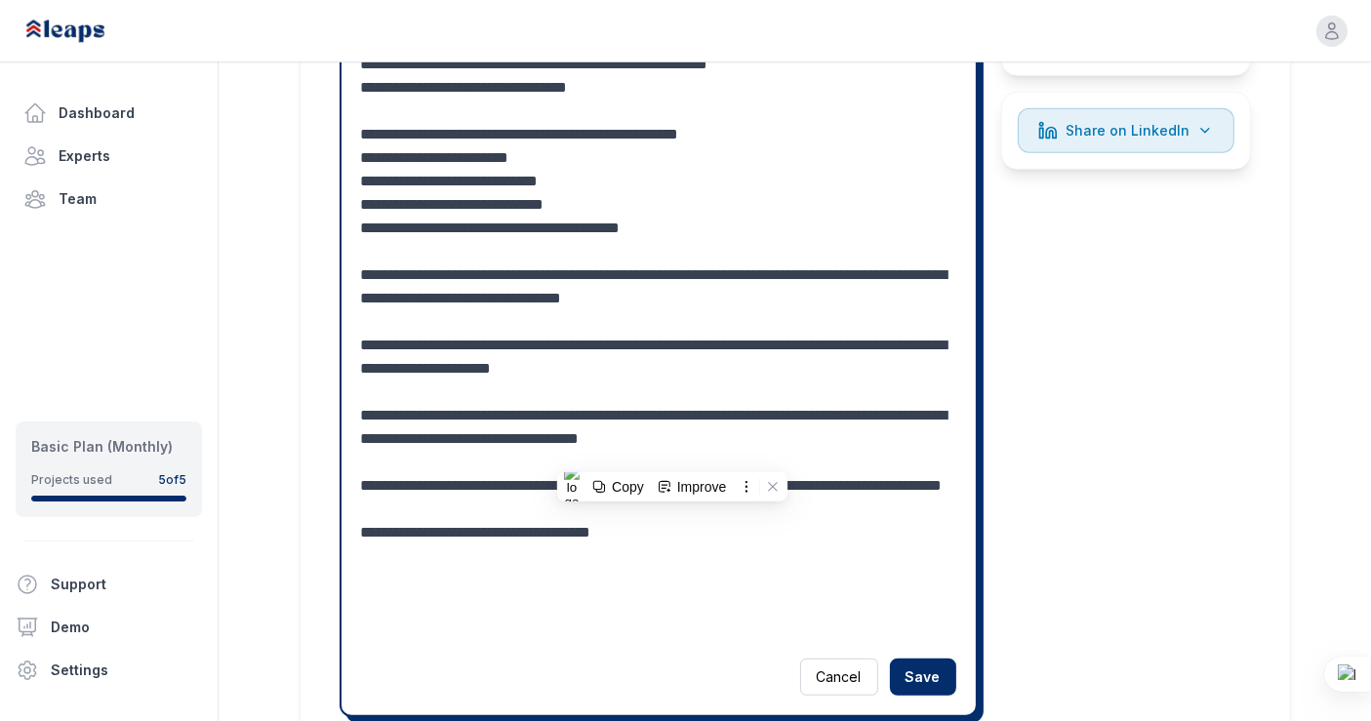
scroll to position [1288, 0]
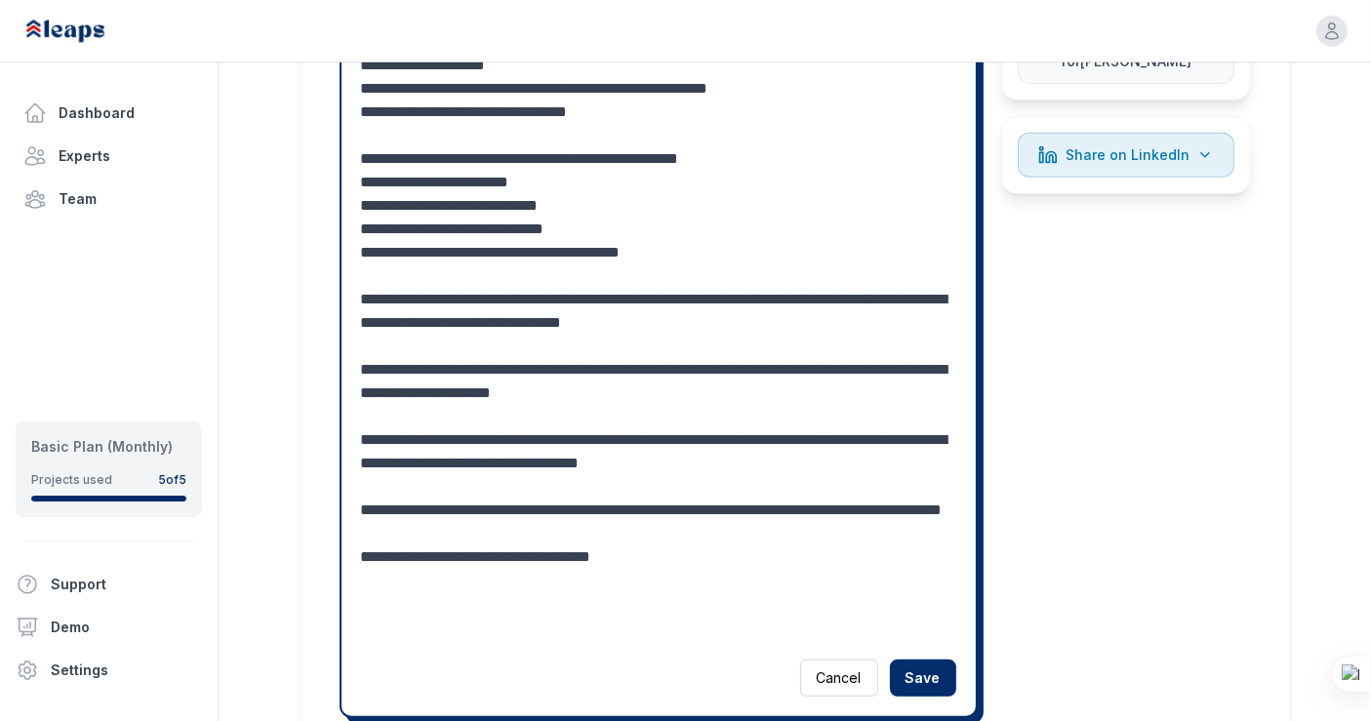
click at [391, 416] on textarea at bounding box center [659, 147] width 596 height 983
click at [603, 618] on textarea at bounding box center [659, 147] width 596 height 983
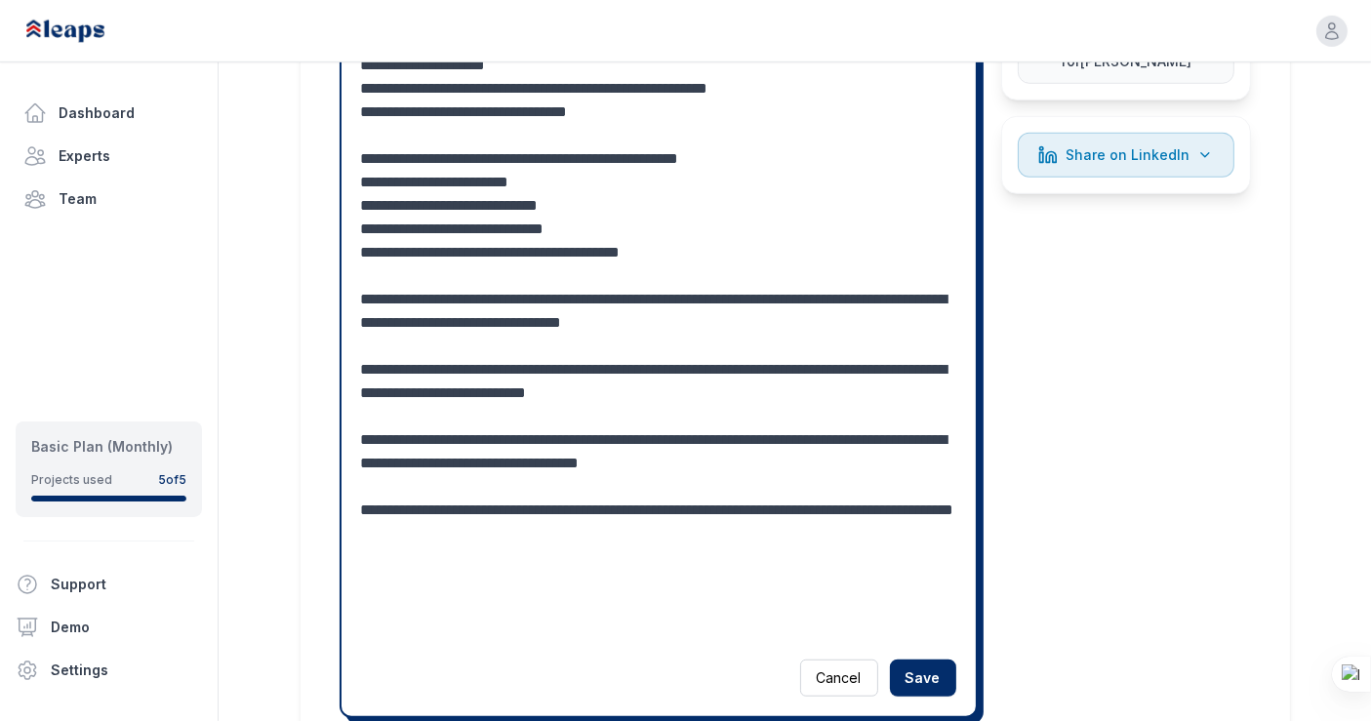
paste textarea "**********"
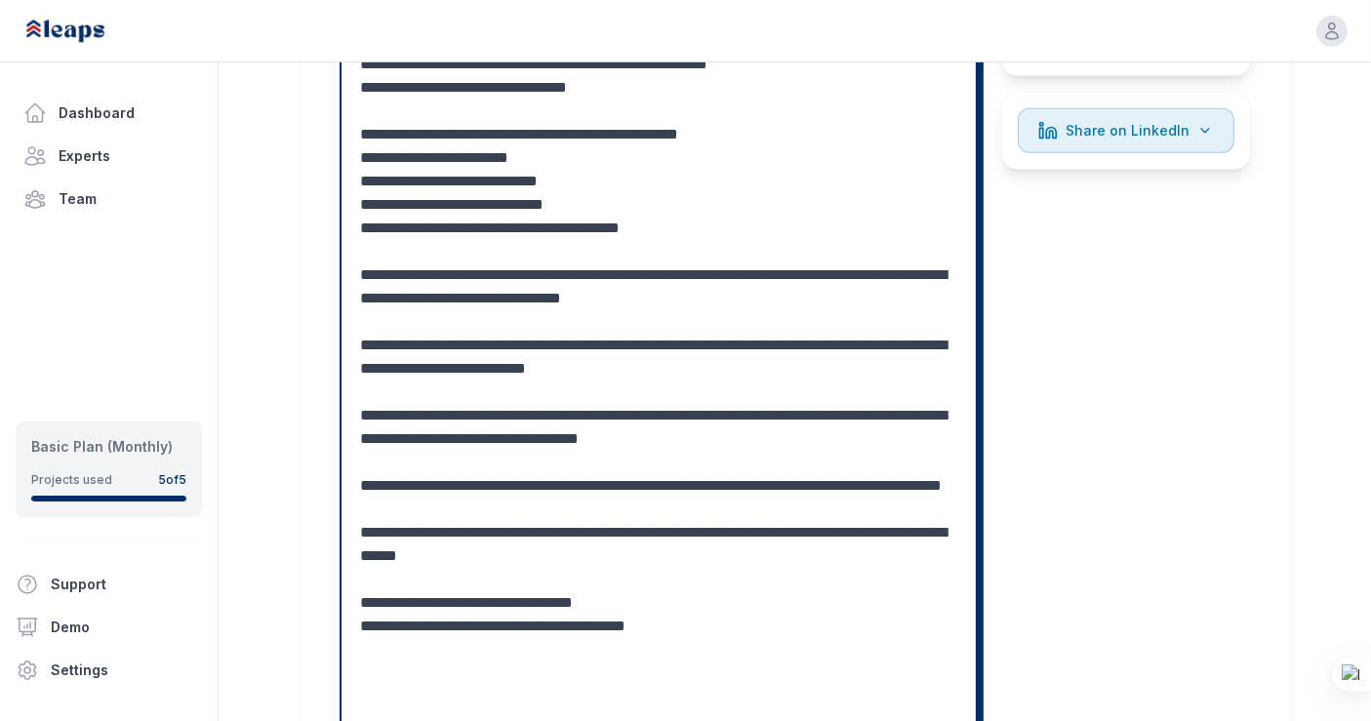
scroll to position [23, 0]
drag, startPoint x: 827, startPoint y: 531, endPoint x: 824, endPoint y: 608, distance: 77.1
click at [824, 608] on textarea at bounding box center [659, 169] width 596 height 1077
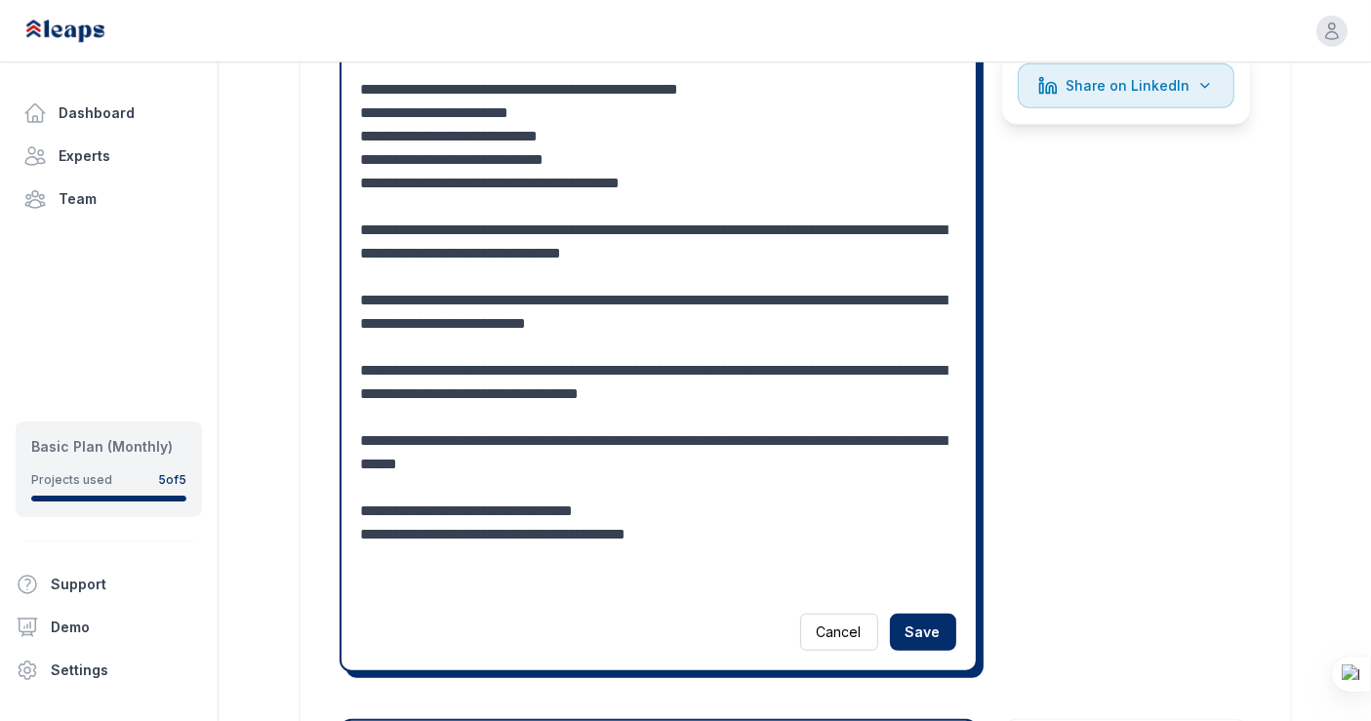
scroll to position [1363, 0]
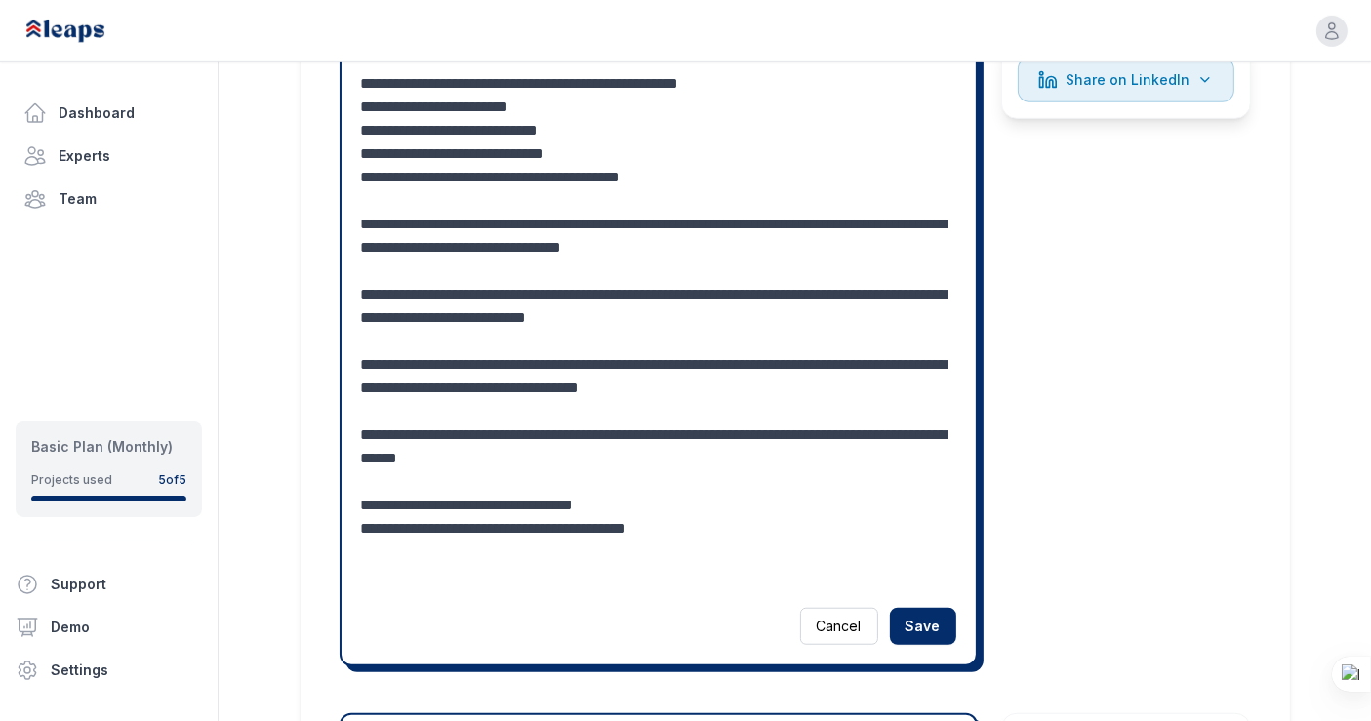
drag, startPoint x: 362, startPoint y: 548, endPoint x: 730, endPoint y: 568, distance: 368.3
click at [730, 568] on textarea at bounding box center [659, 83] width 596 height 1007
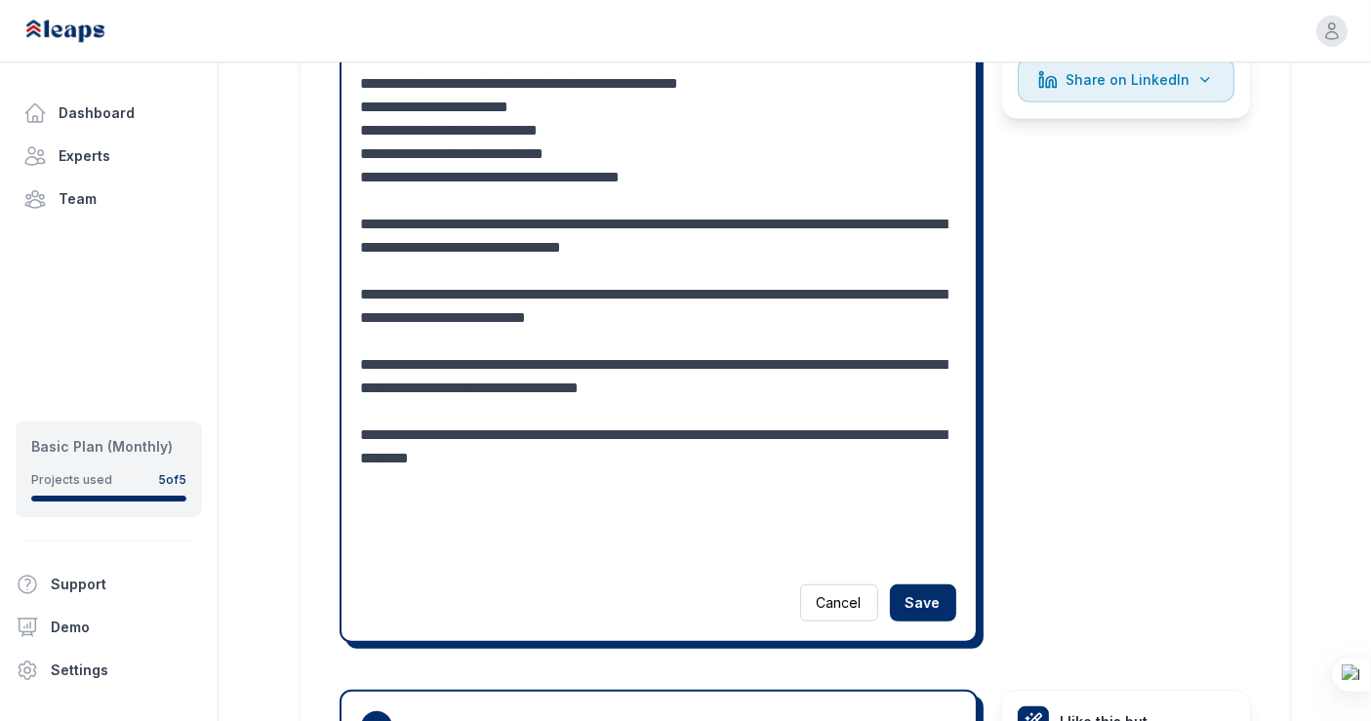
click at [444, 509] on textarea at bounding box center [659, 71] width 596 height 983
click at [713, 511] on textarea at bounding box center [659, 71] width 596 height 983
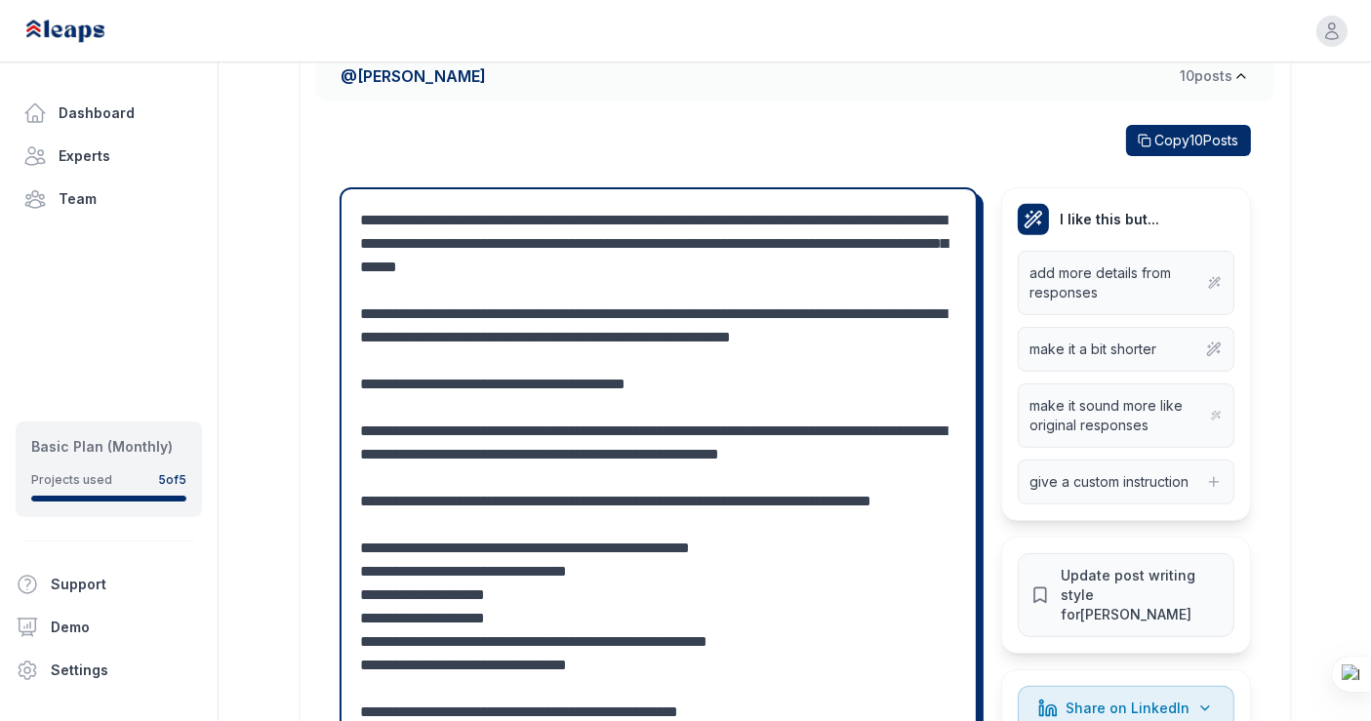
scroll to position [736, 0]
click at [694, 478] on textarea at bounding box center [659, 699] width 596 height 983
click at [619, 553] on textarea at bounding box center [659, 699] width 596 height 983
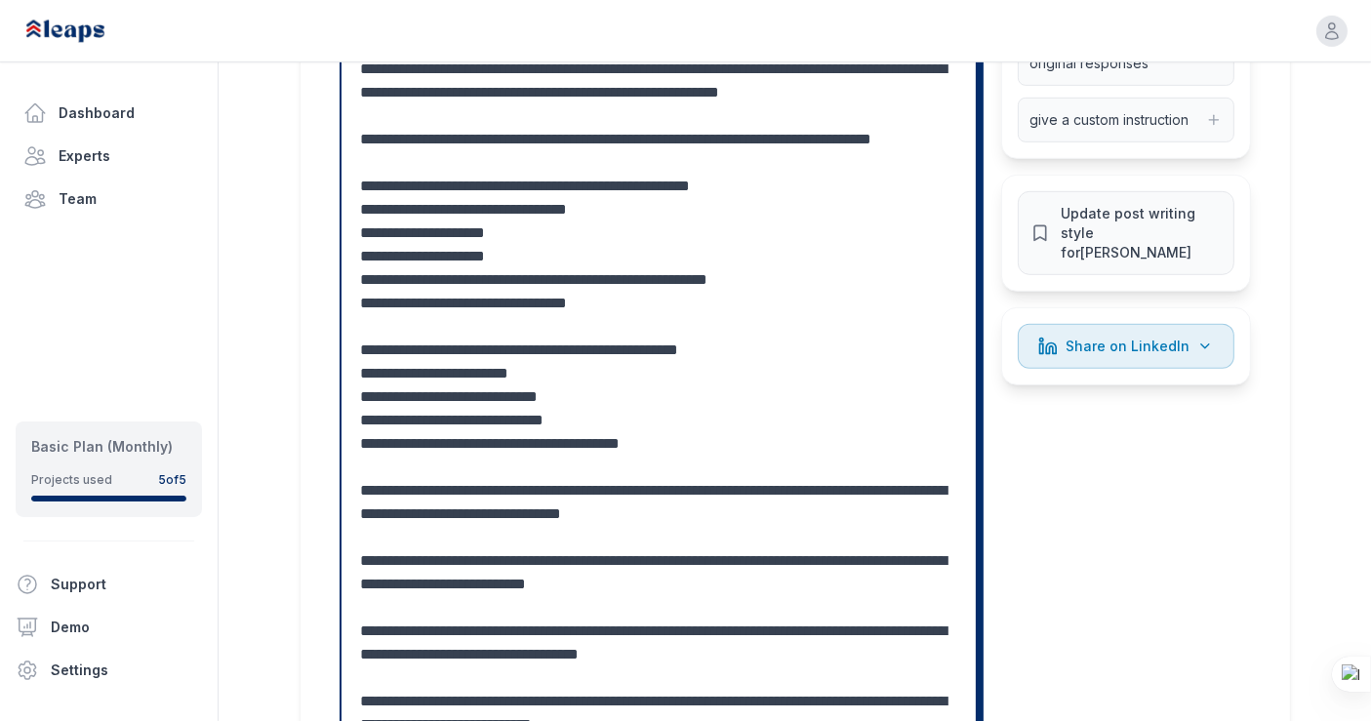
scroll to position [1112, 0]
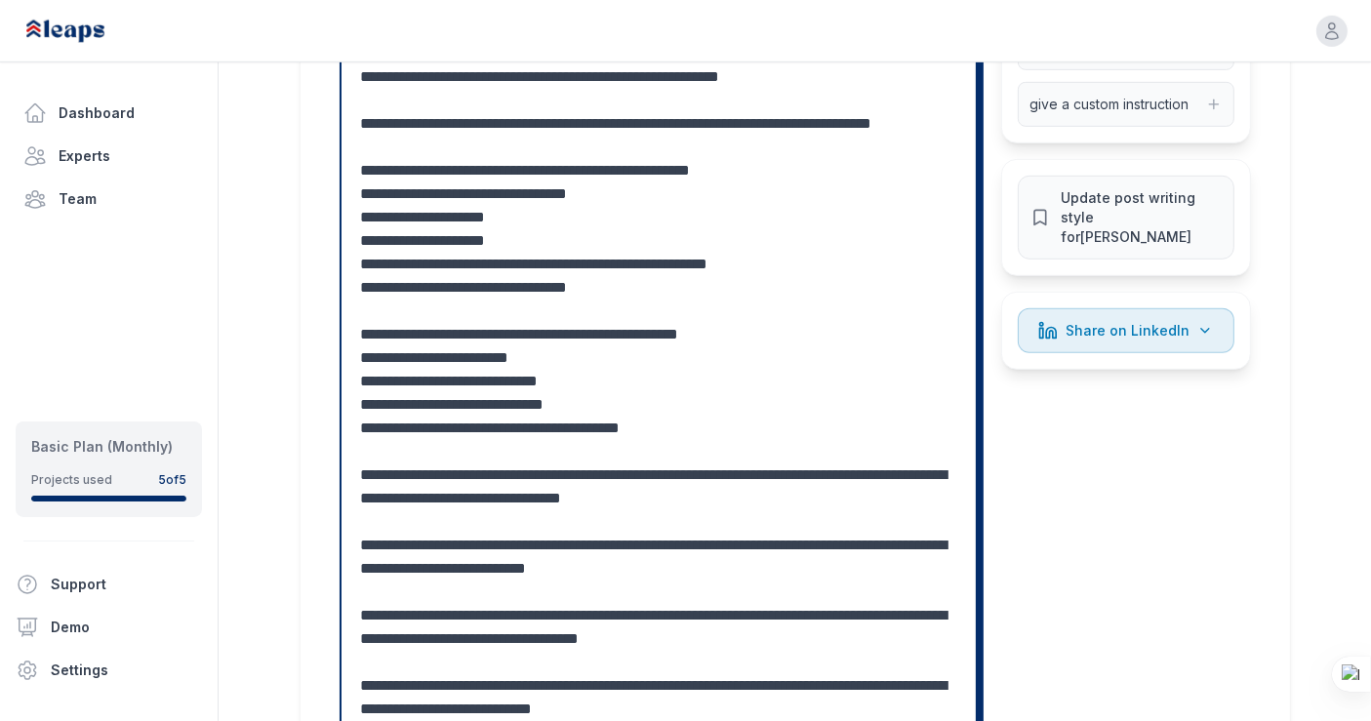
click at [732, 330] on textarea at bounding box center [659, 322] width 596 height 983
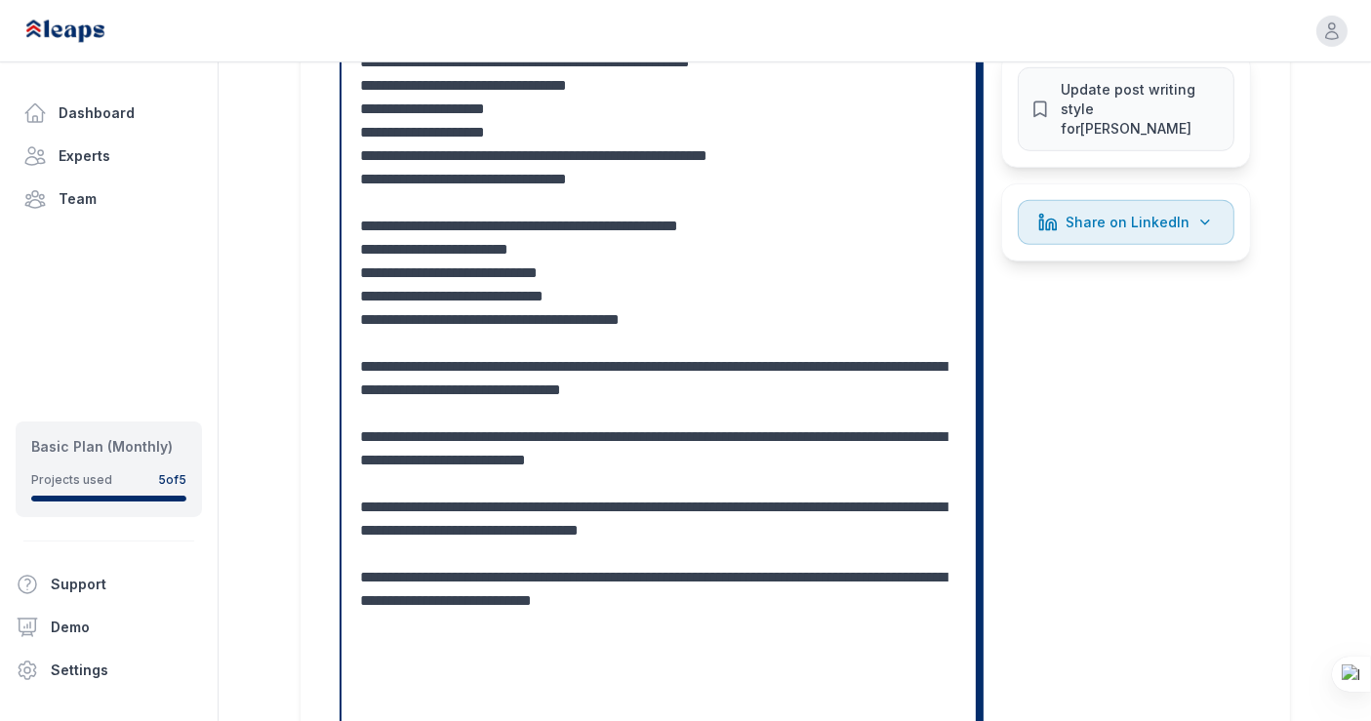
scroll to position [1222, 0]
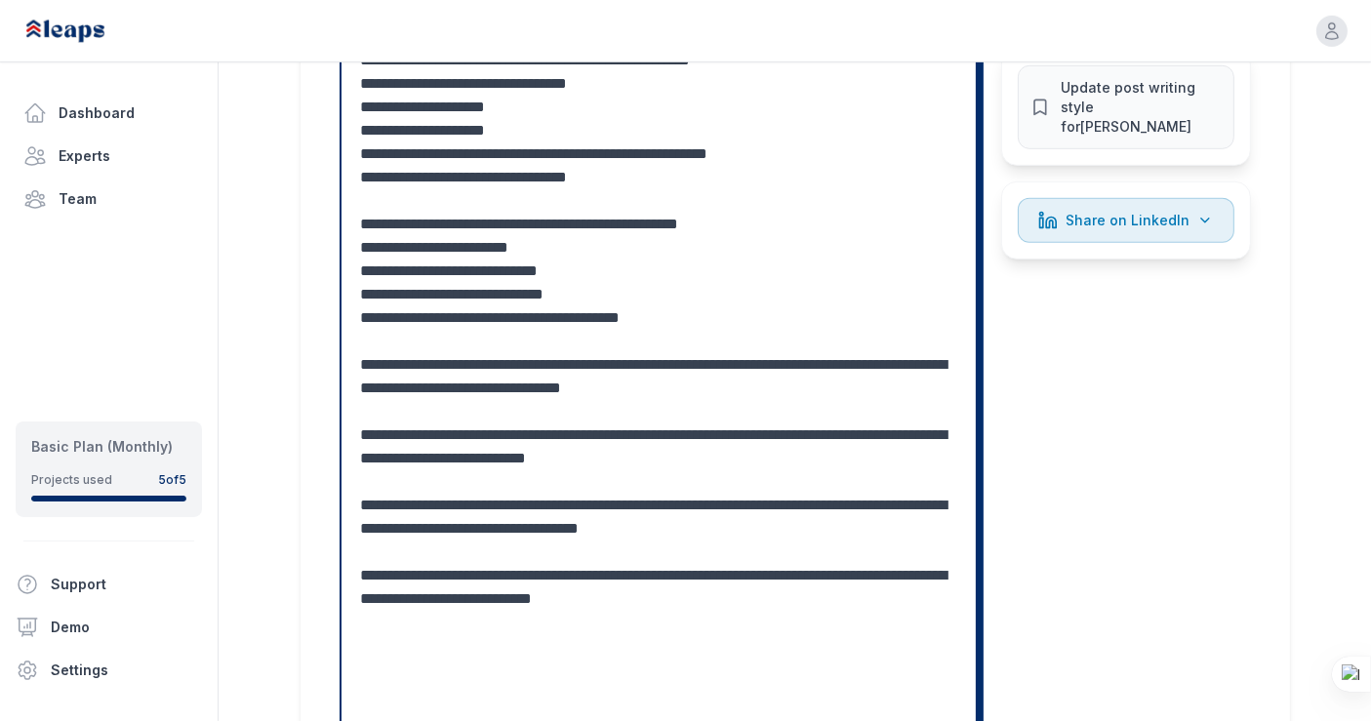
click at [716, 370] on textarea at bounding box center [659, 212] width 596 height 983
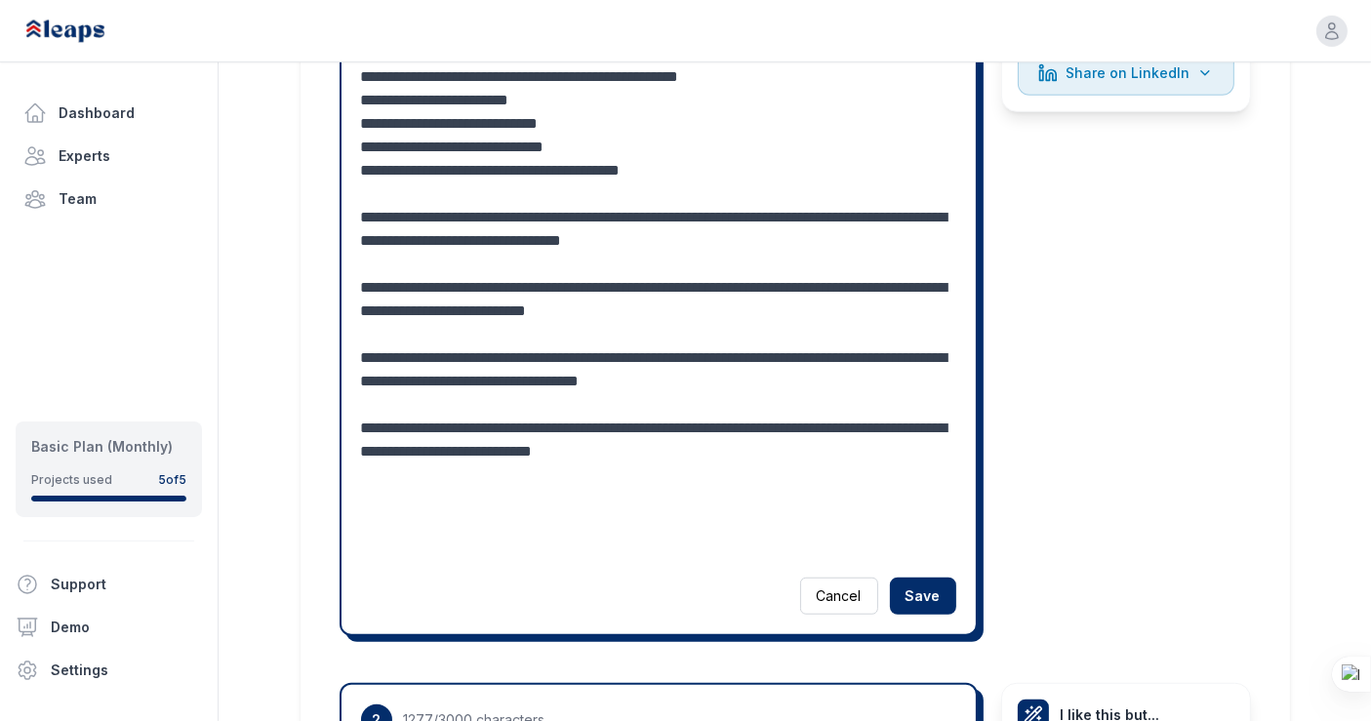
scroll to position [1391, 0]
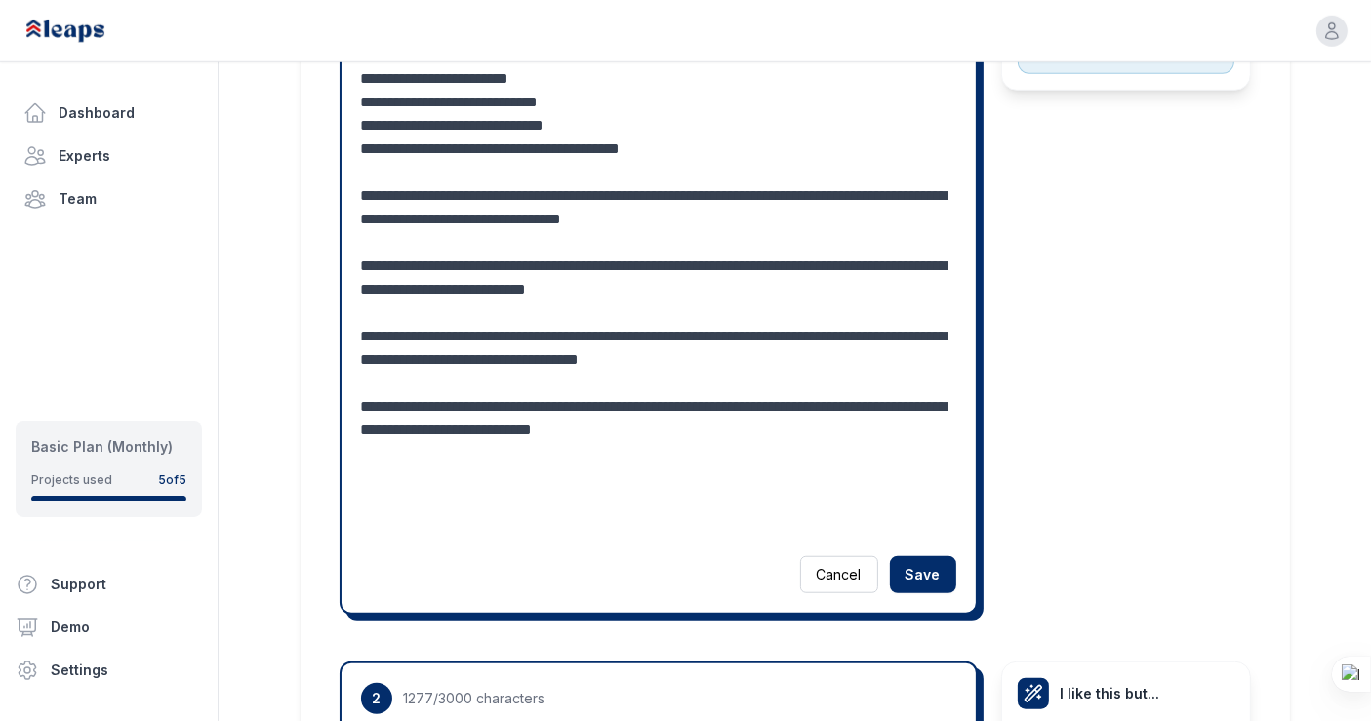
click at [735, 469] on textarea at bounding box center [659, 43] width 596 height 983
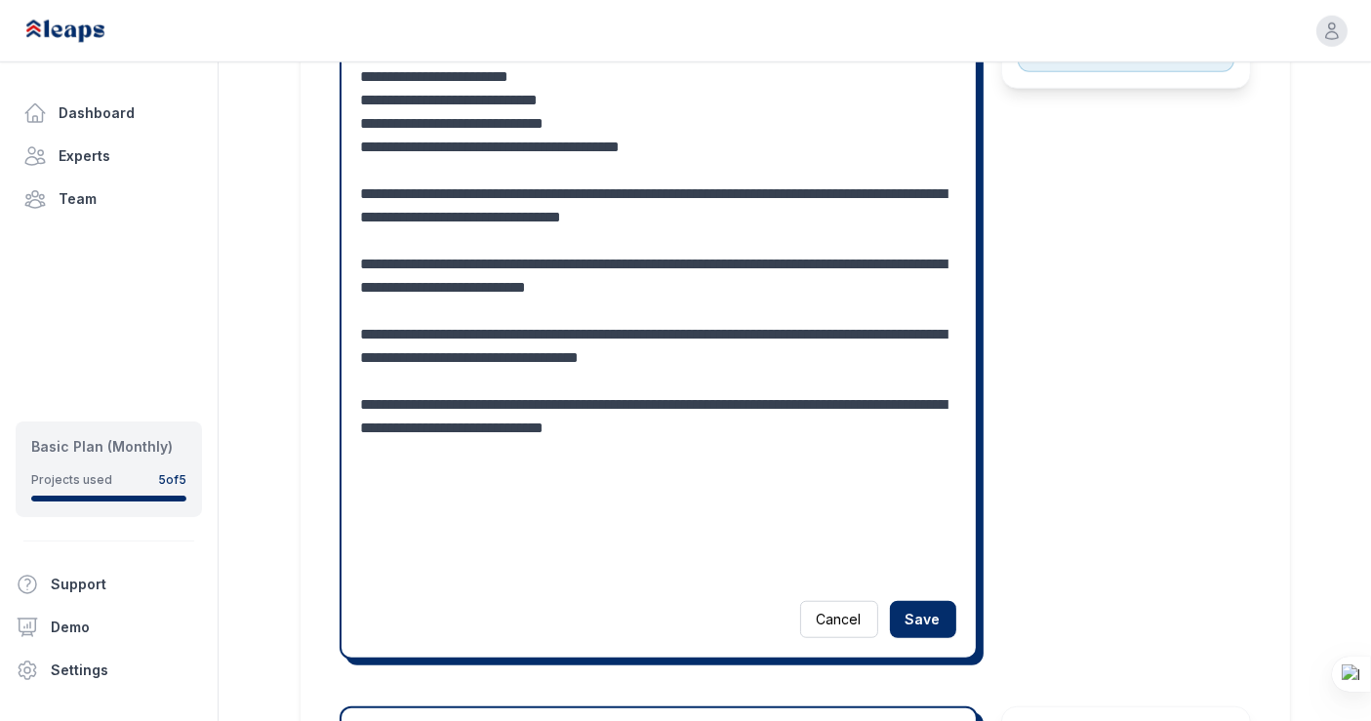
scroll to position [1397, 0]
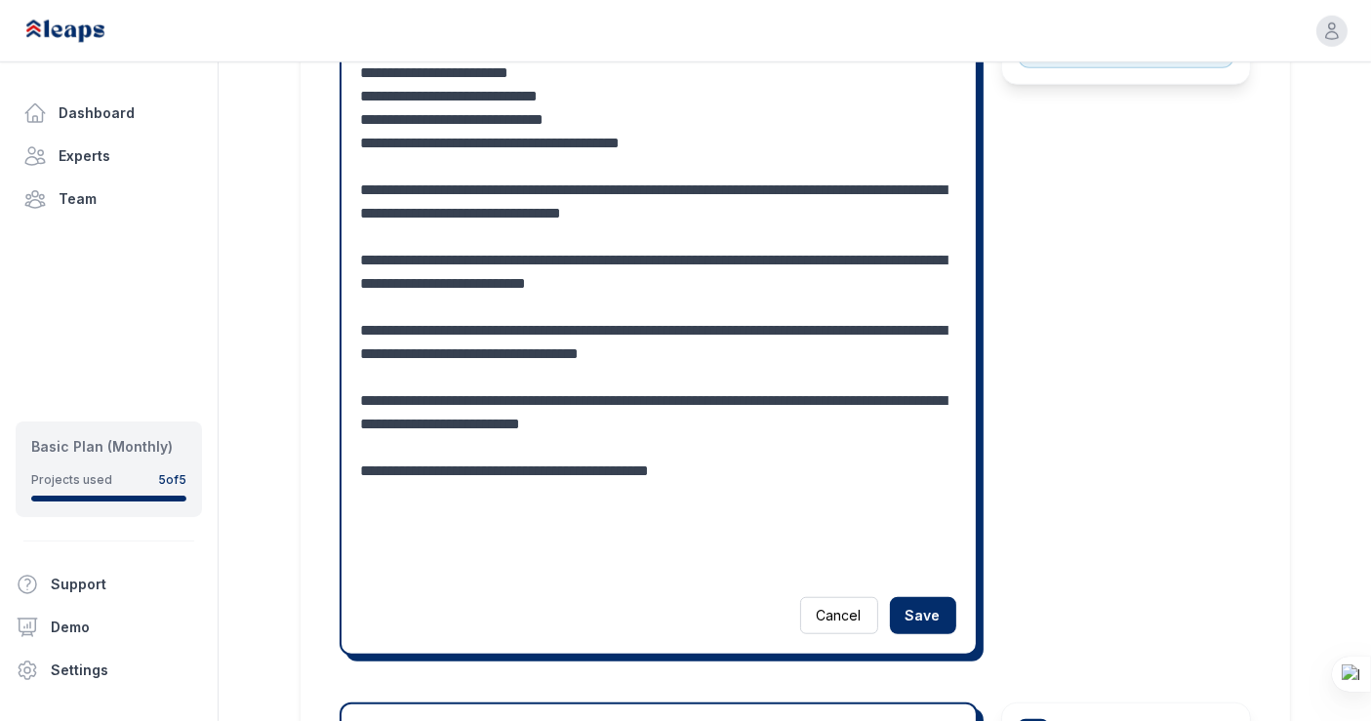
click at [588, 514] on textarea at bounding box center [659, 61] width 596 height 1030
drag, startPoint x: 655, startPoint y: 511, endPoint x: 734, endPoint y: 513, distance: 79.0
click at [734, 513] on textarea at bounding box center [659, 61] width 596 height 1030
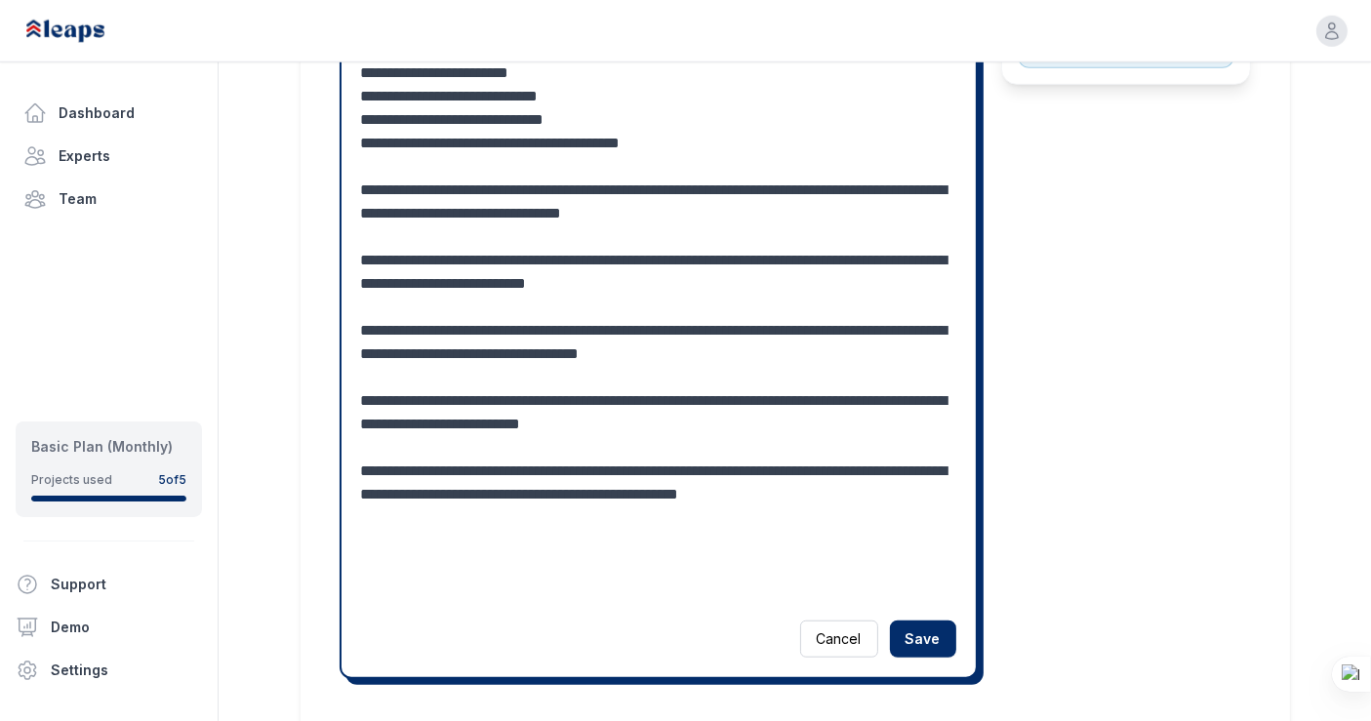
drag, startPoint x: 527, startPoint y: 561, endPoint x: 498, endPoint y: 562, distance: 29.3
click at [498, 562] on textarea at bounding box center [659, 73] width 596 height 1054
click at [543, 561] on textarea at bounding box center [659, 73] width 596 height 1054
drag, startPoint x: 543, startPoint y: 561, endPoint x: 830, endPoint y: 539, distance: 287.7
click at [830, 539] on textarea at bounding box center [659, 73] width 596 height 1054
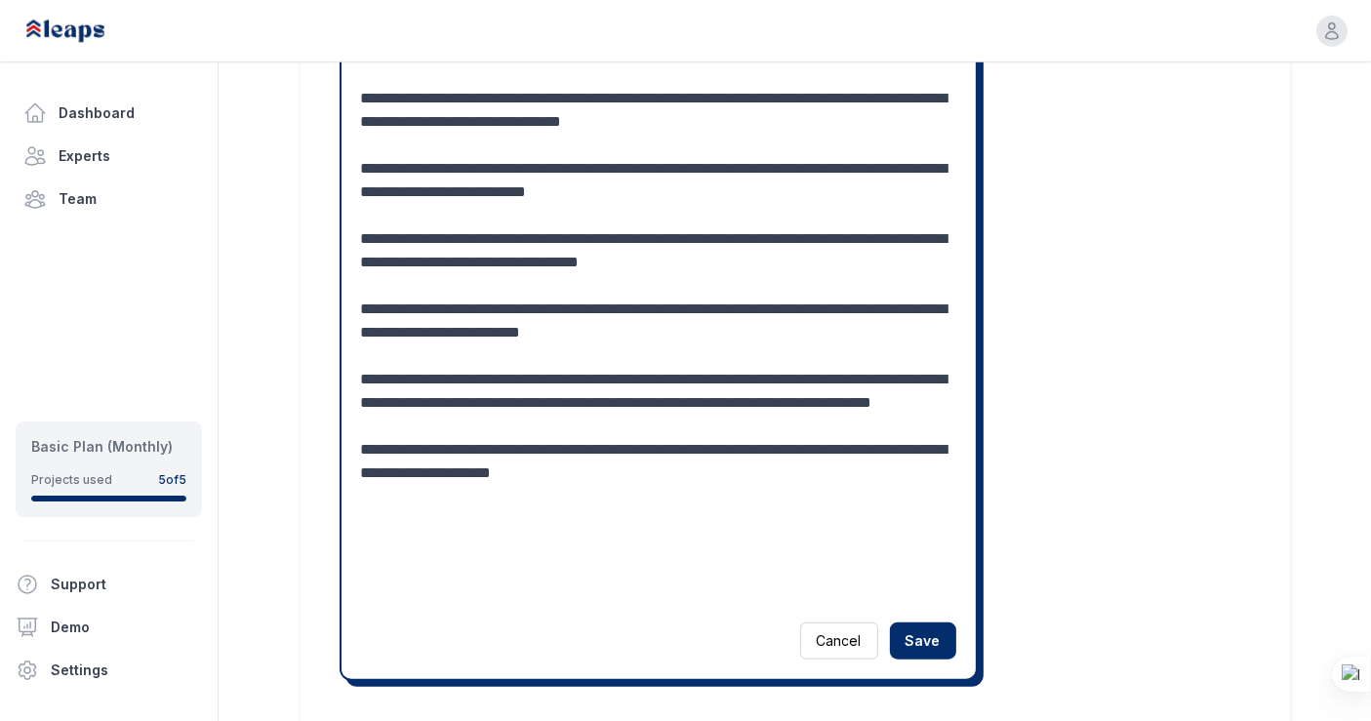
scroll to position [1525, 0]
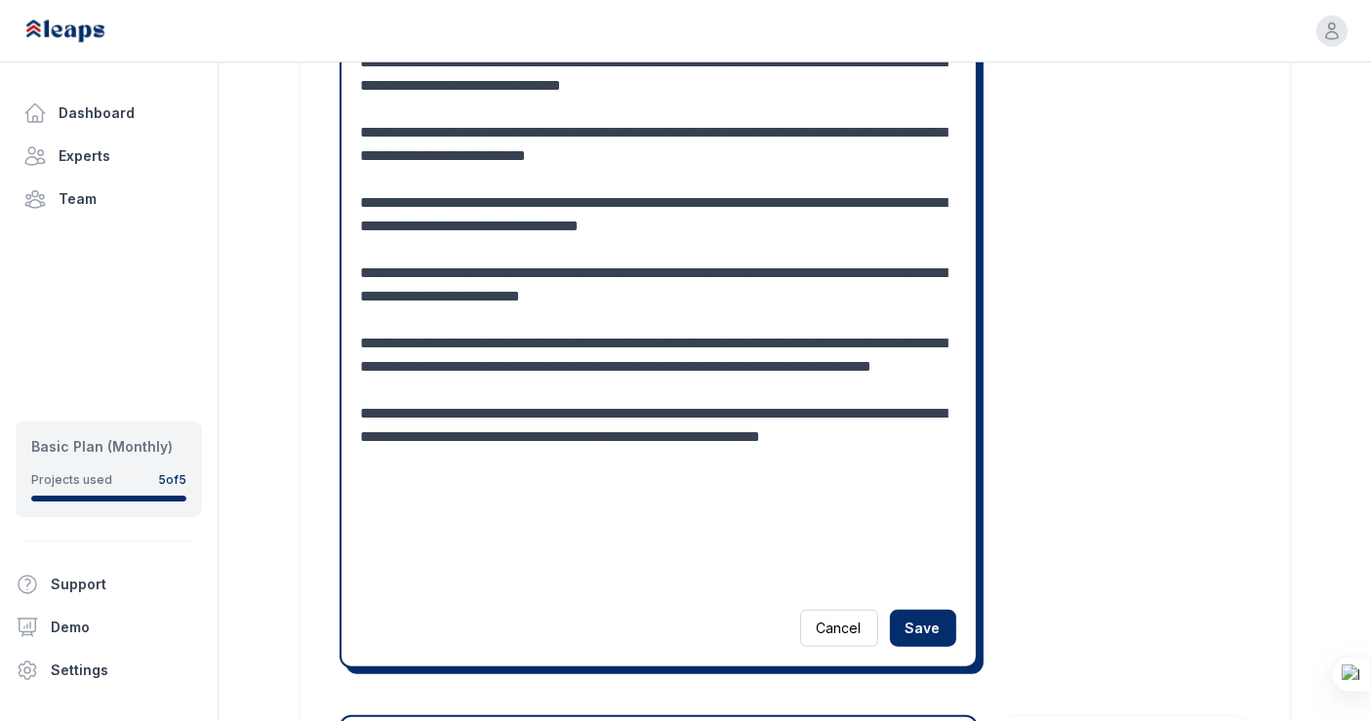
click at [902, 487] on textarea at bounding box center [659, 4] width 596 height 1171
click at [576, 531] on textarea at bounding box center [659, 4] width 596 height 1171
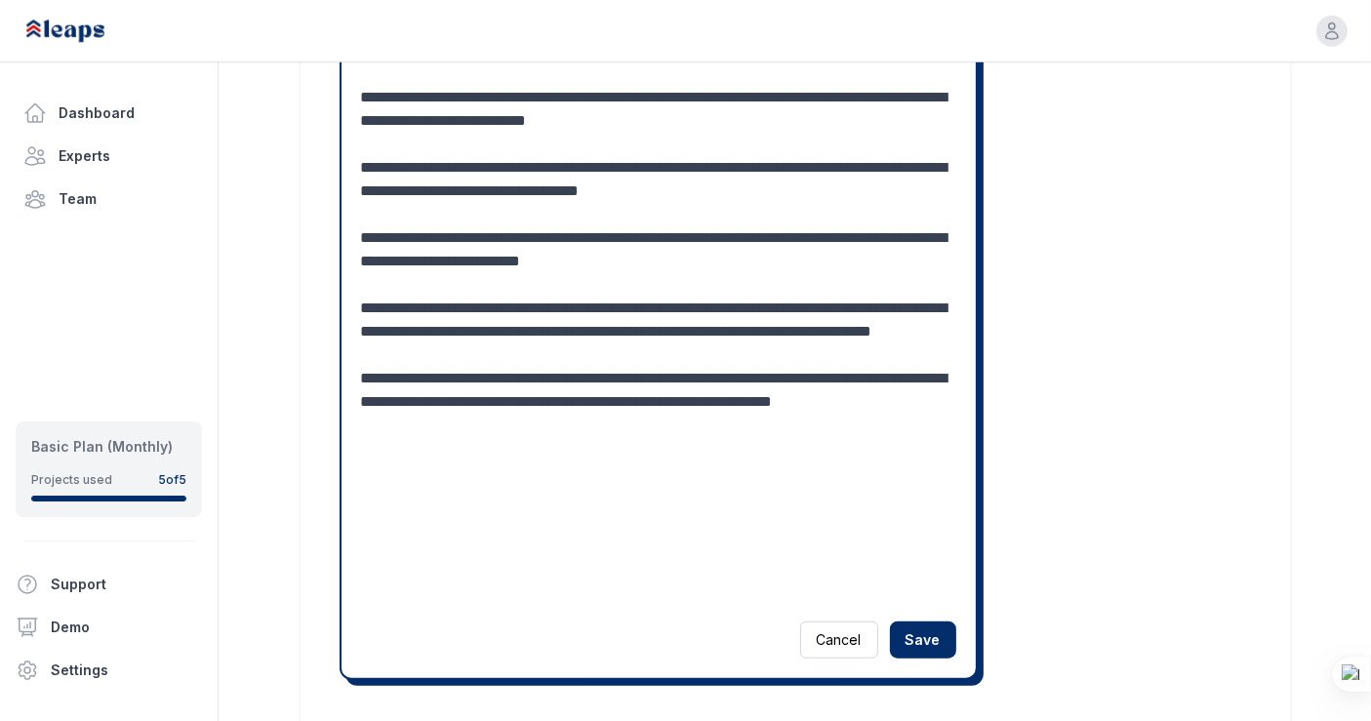
scroll to position [1561, 0]
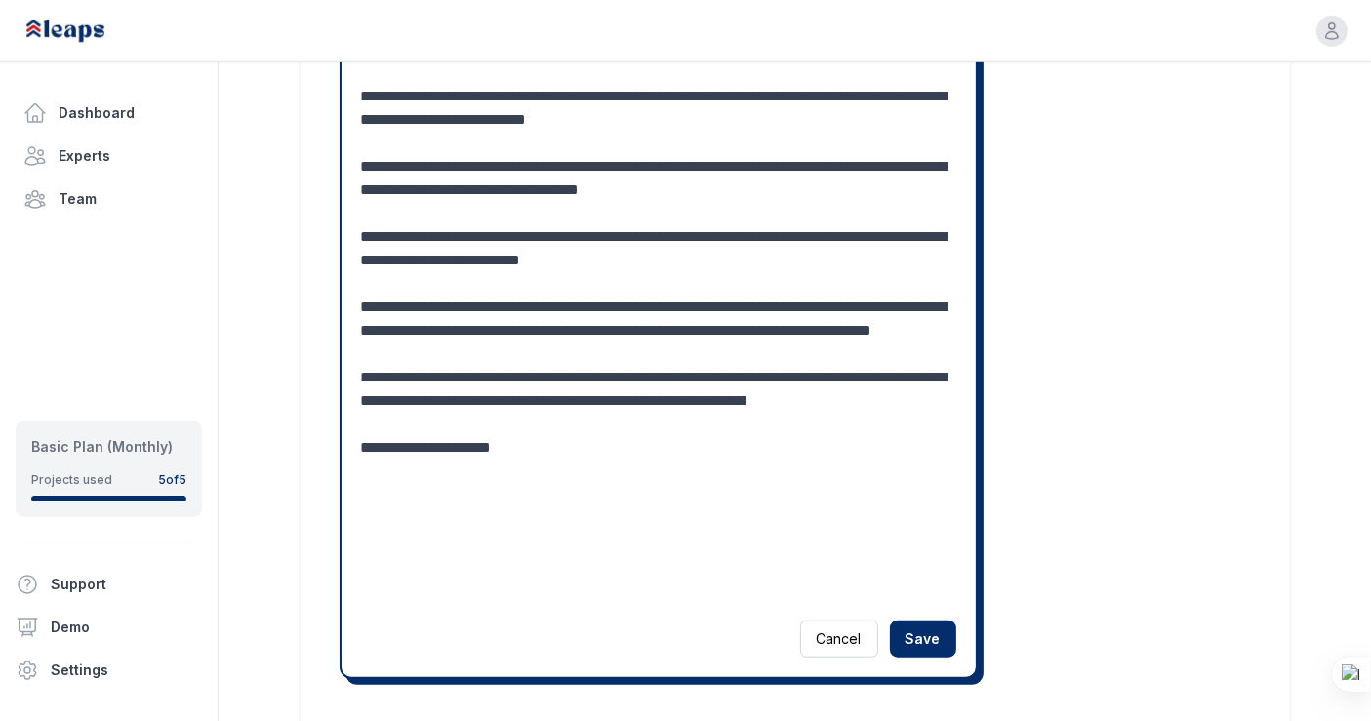
drag, startPoint x: 732, startPoint y: 539, endPoint x: 687, endPoint y: 539, distance: 44.9
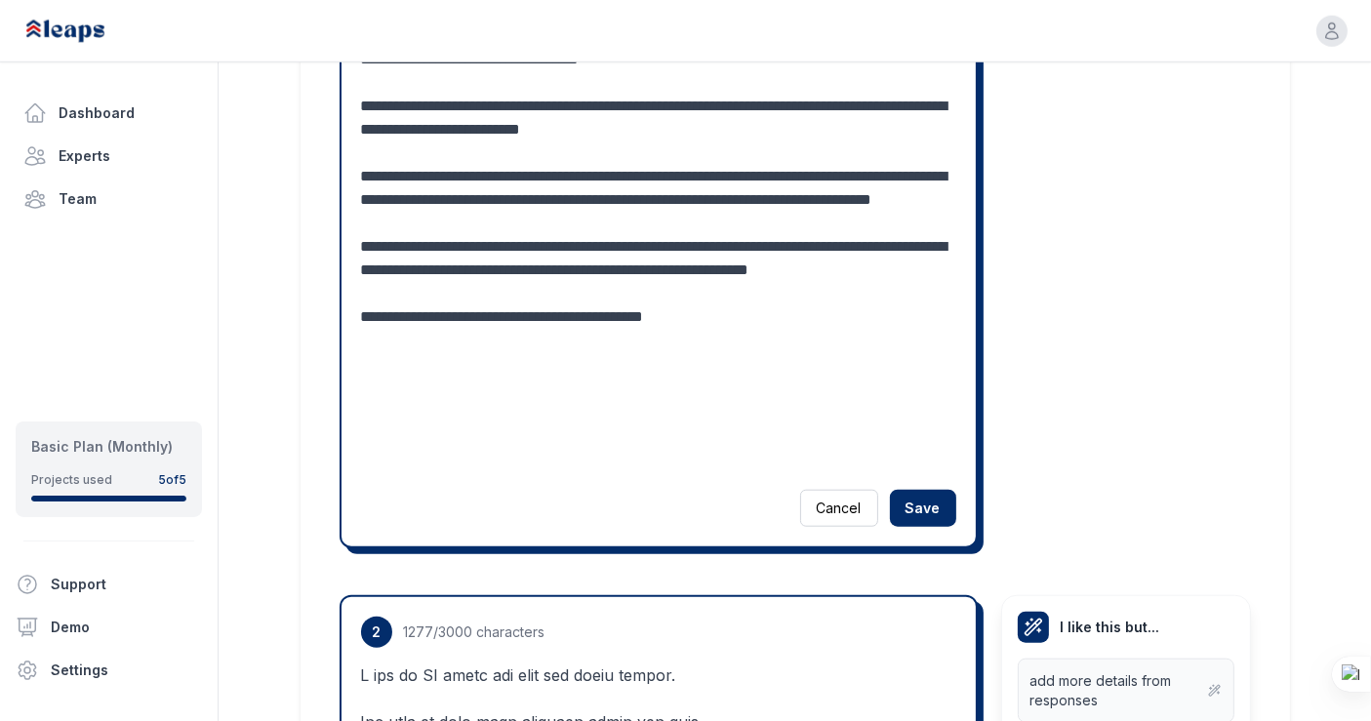
scroll to position [1697, 0]
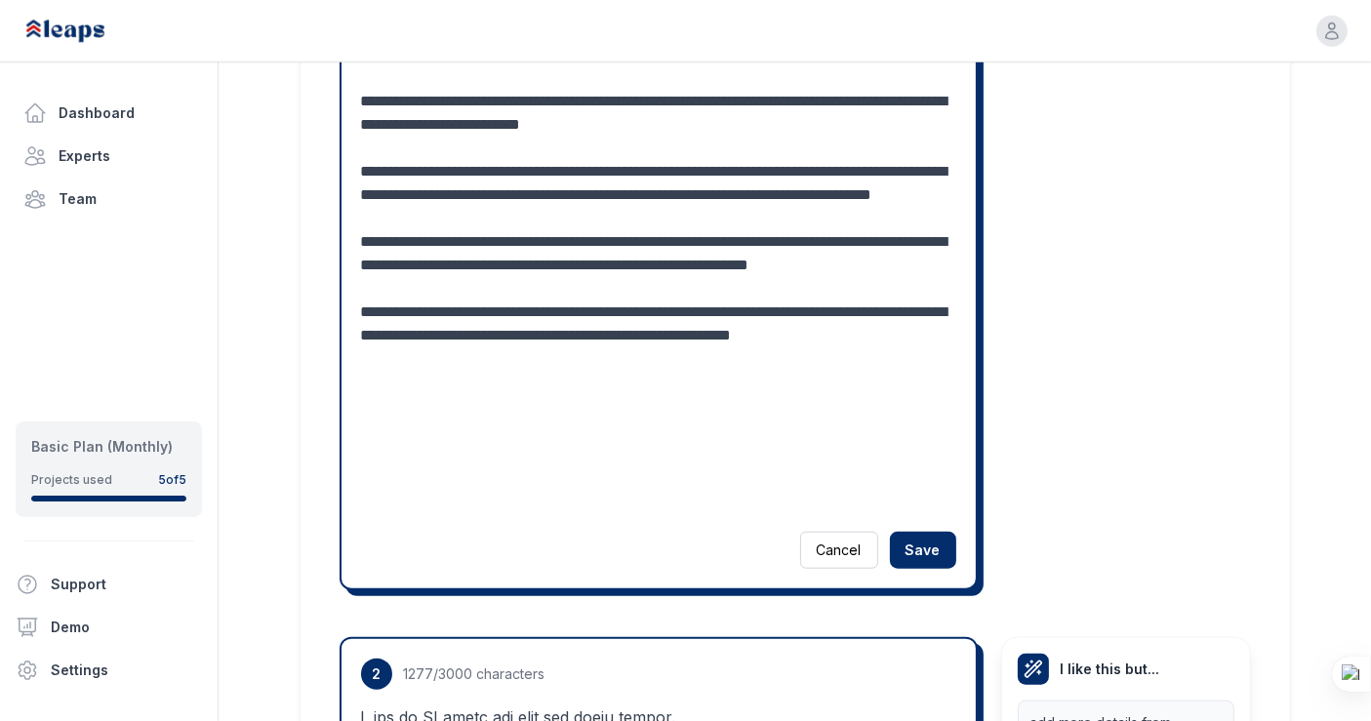
scroll to position [22, 0]
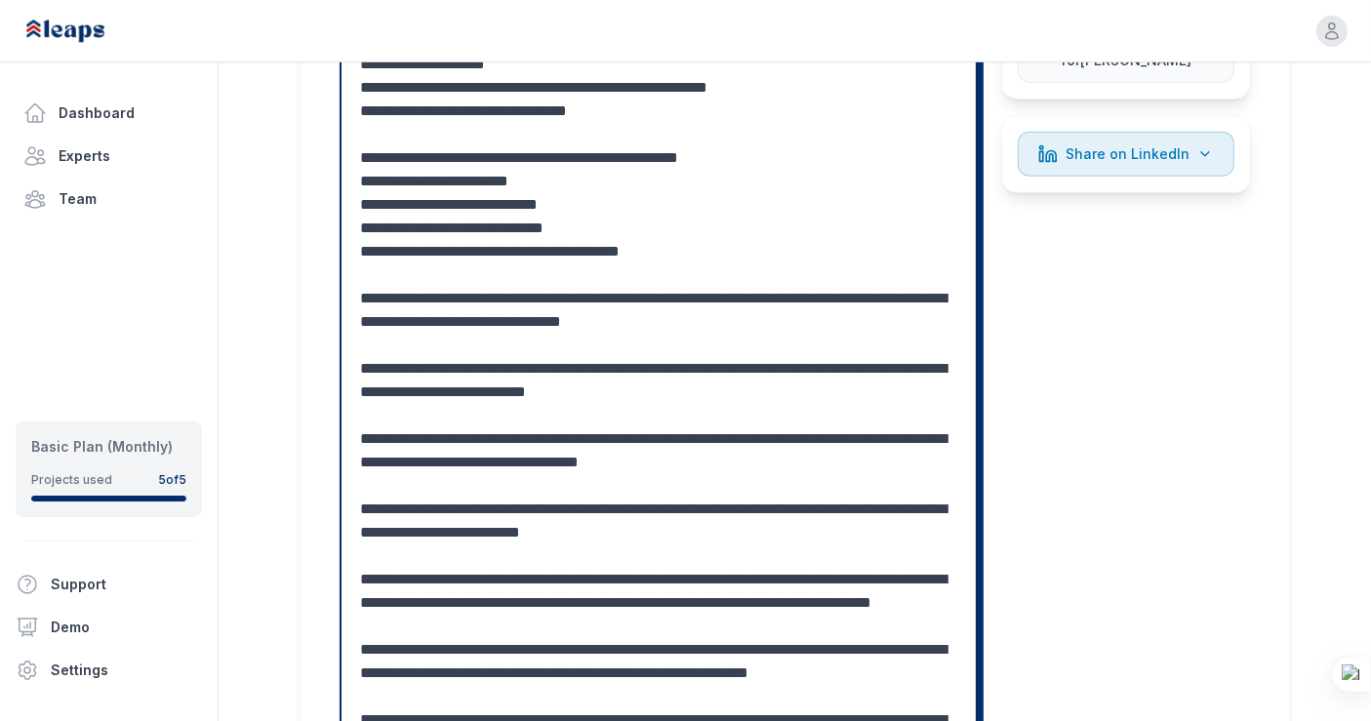
scroll to position [1290, 0]
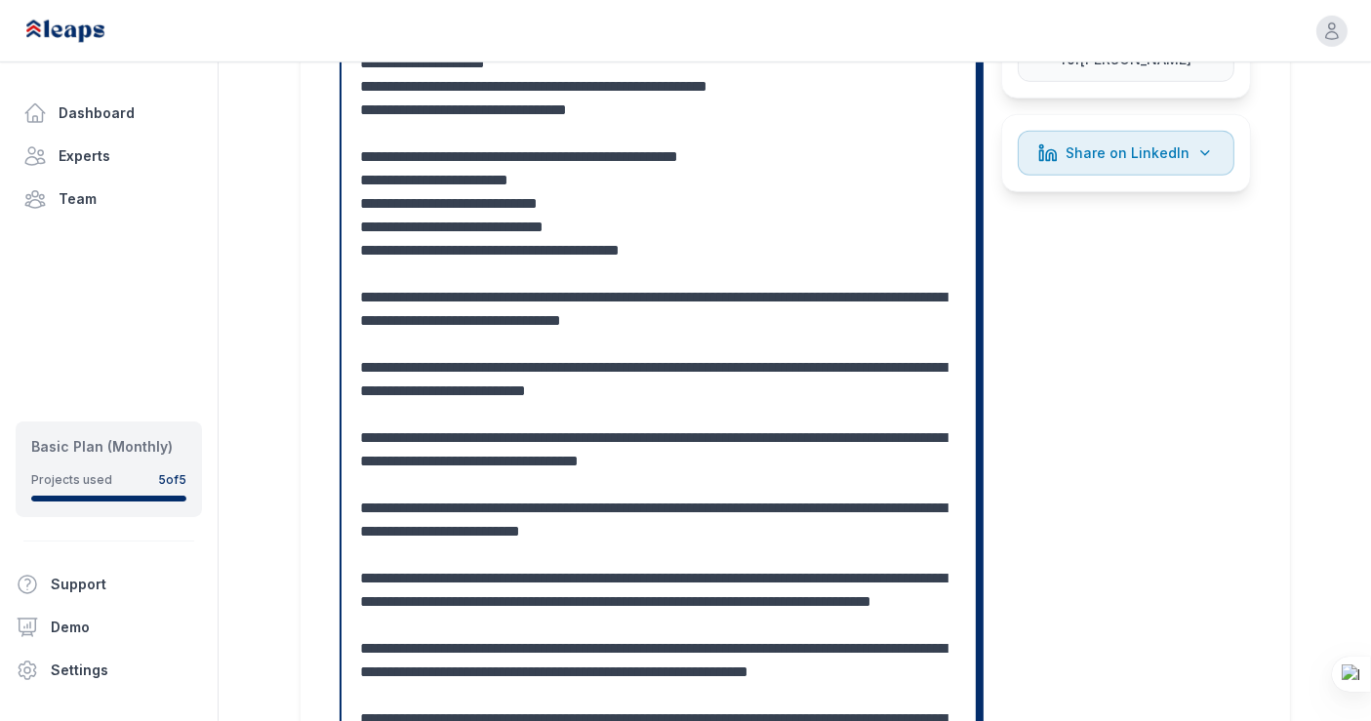
click at [685, 343] on textarea at bounding box center [659, 321] width 596 height 1335
click at [765, 333] on textarea at bounding box center [659, 321] width 596 height 1335
drag, startPoint x: 465, startPoint y: 368, endPoint x: 497, endPoint y: 375, distance: 32.0
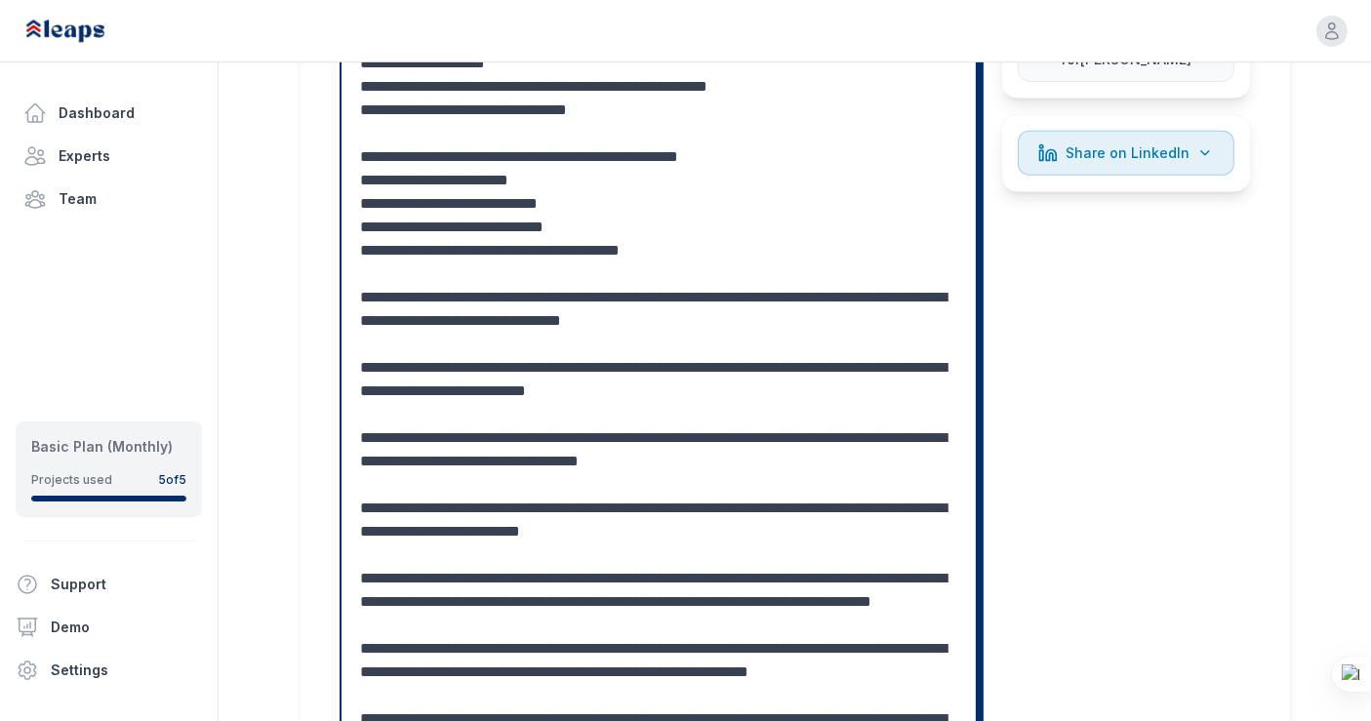
click at [497, 375] on textarea at bounding box center [659, 321] width 596 height 1335
click at [793, 340] on textarea at bounding box center [659, 321] width 596 height 1335
click at [758, 342] on textarea at bounding box center [659, 321] width 596 height 1335
click at [588, 367] on textarea at bounding box center [659, 321] width 596 height 1335
click at [527, 368] on textarea at bounding box center [659, 321] width 596 height 1335
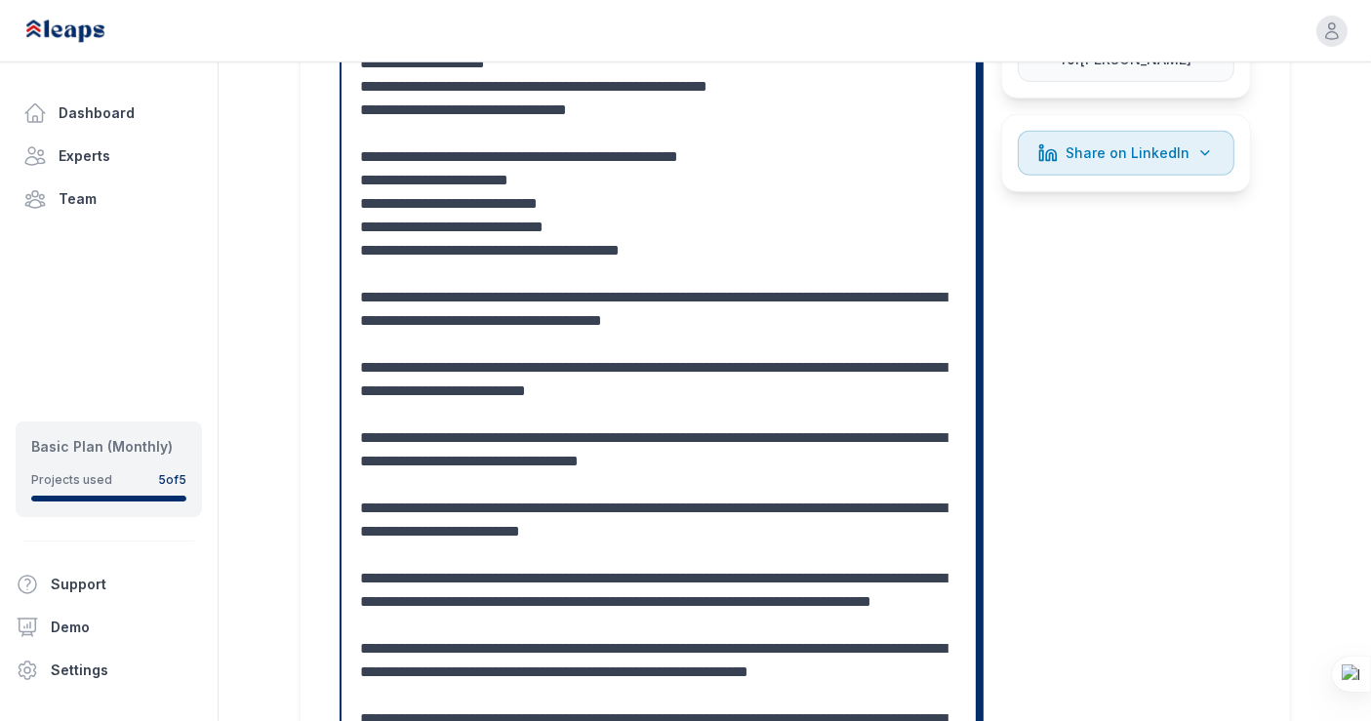
click at [583, 367] on textarea at bounding box center [659, 321] width 596 height 1335
click at [863, 362] on textarea at bounding box center [659, 321] width 596 height 1335
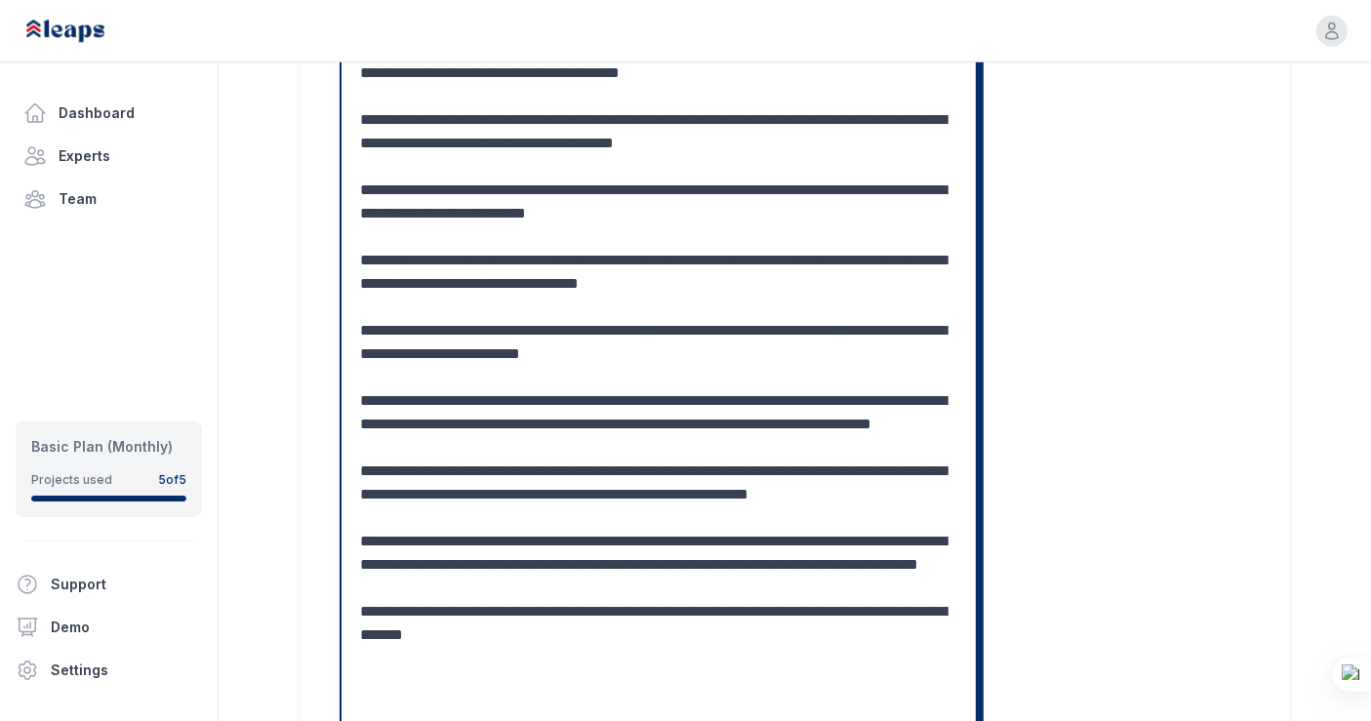
scroll to position [1469, 0]
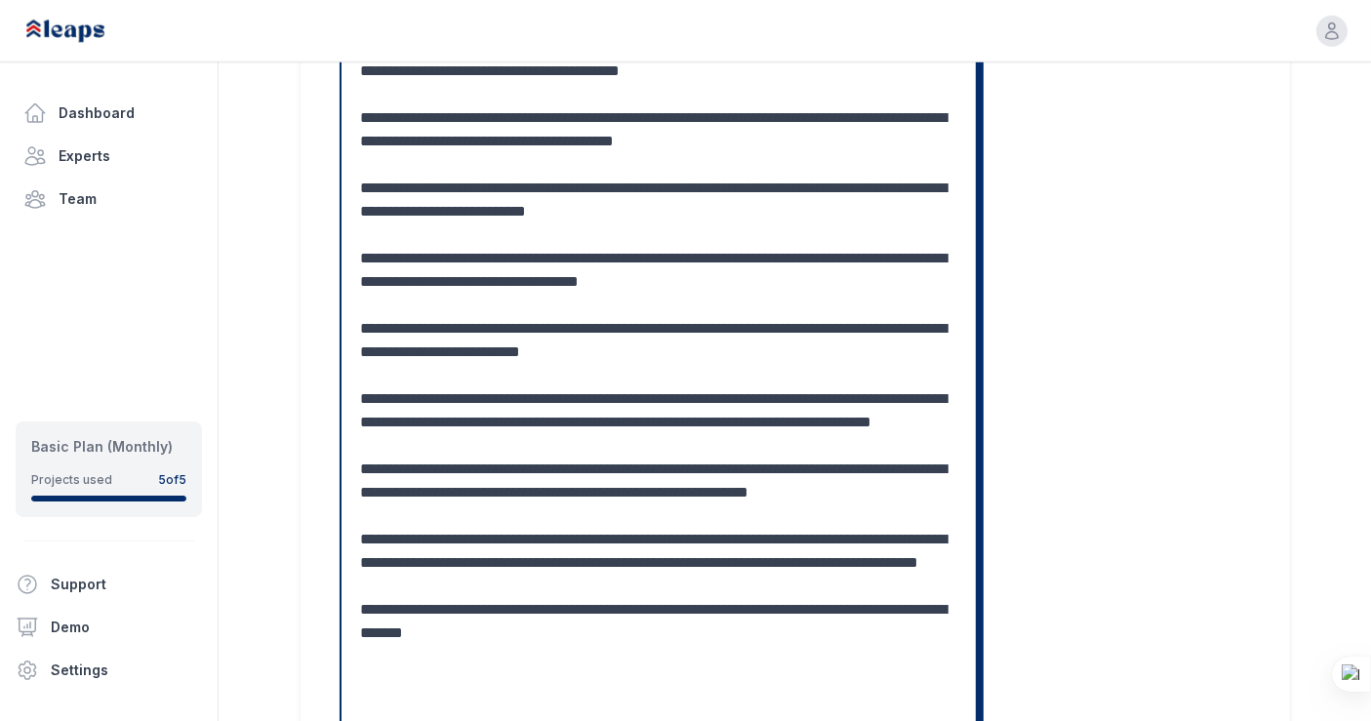
click at [623, 539] on textarea at bounding box center [659, 141] width 596 height 1335
click at [538, 544] on textarea at bounding box center [659, 141] width 596 height 1335
click at [587, 460] on textarea at bounding box center [659, 141] width 596 height 1335
click at [520, 468] on textarea at bounding box center [659, 141] width 596 height 1335
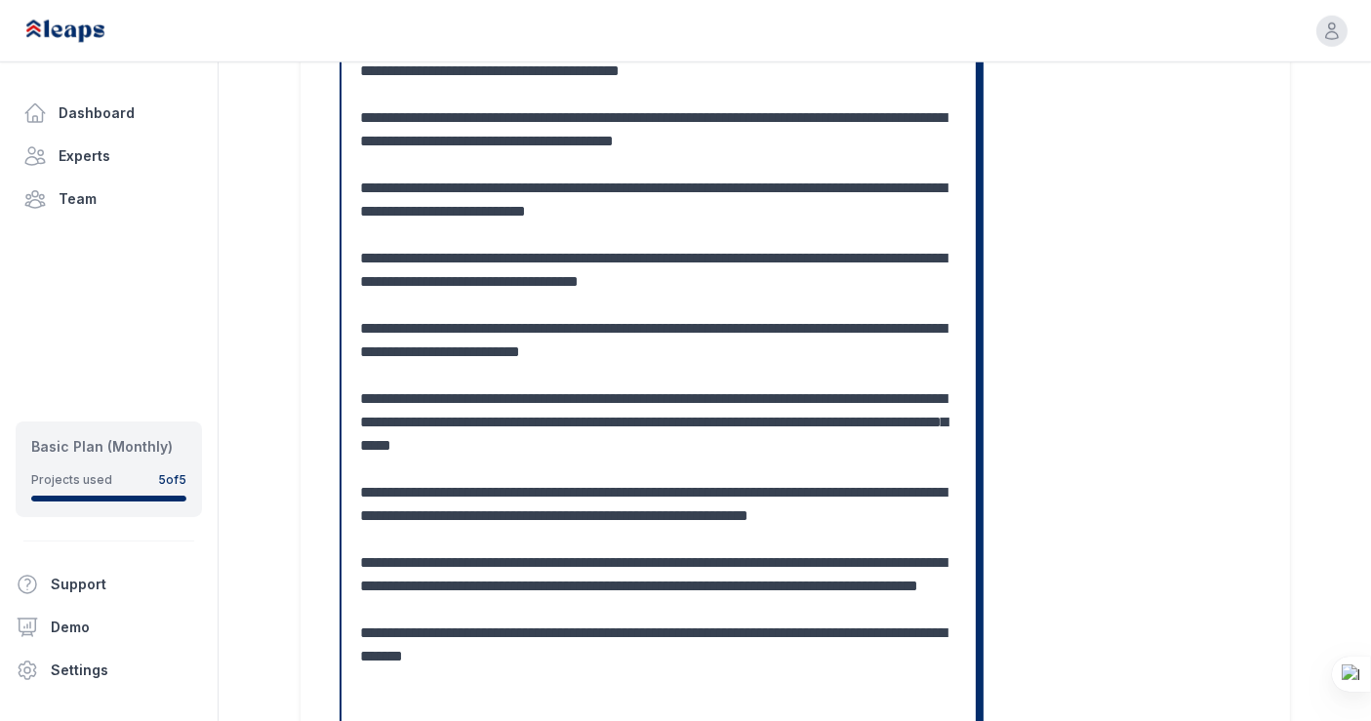
scroll to position [47, 0]
click at [904, 528] on textarea at bounding box center [659, 141] width 596 height 1335
click at [398, 562] on textarea at bounding box center [659, 141] width 596 height 1335
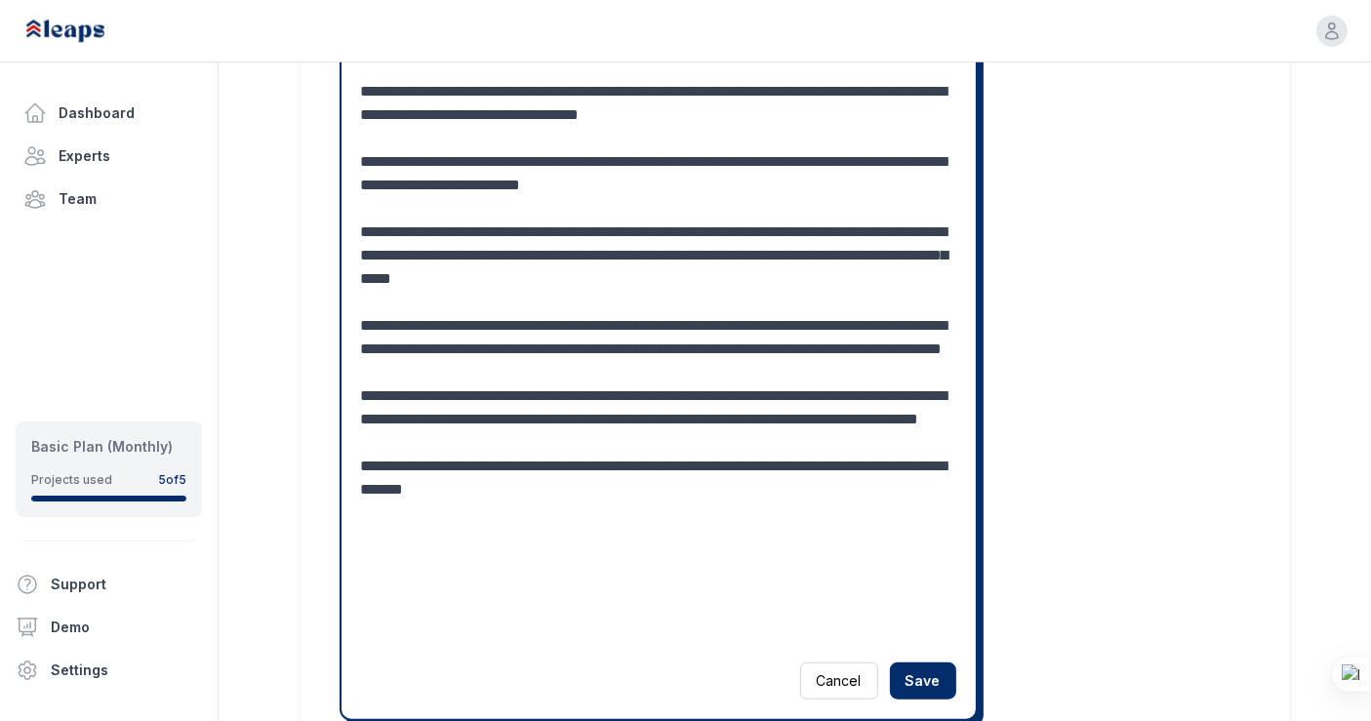
scroll to position [1639, 0]
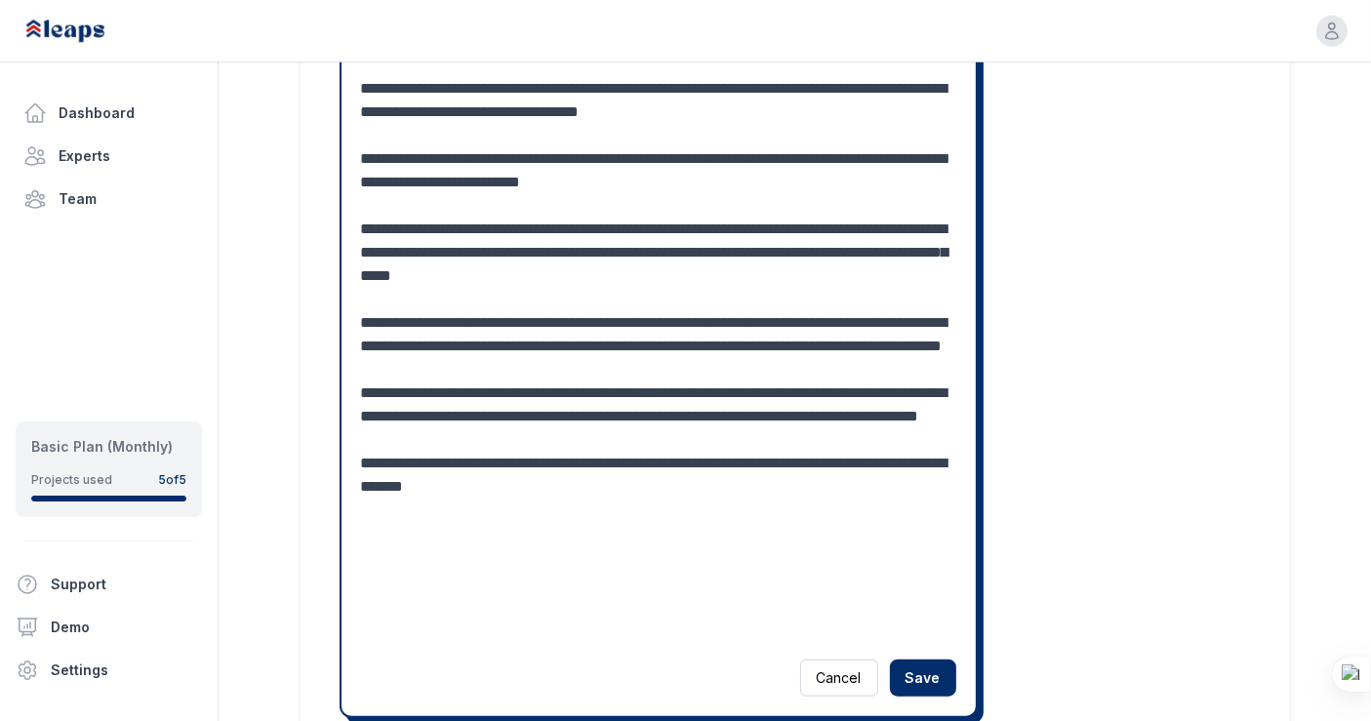
type textarea "**********"
click at [363, 363] on div "Cancel Save" at bounding box center [658, 0] width 634 height 1431
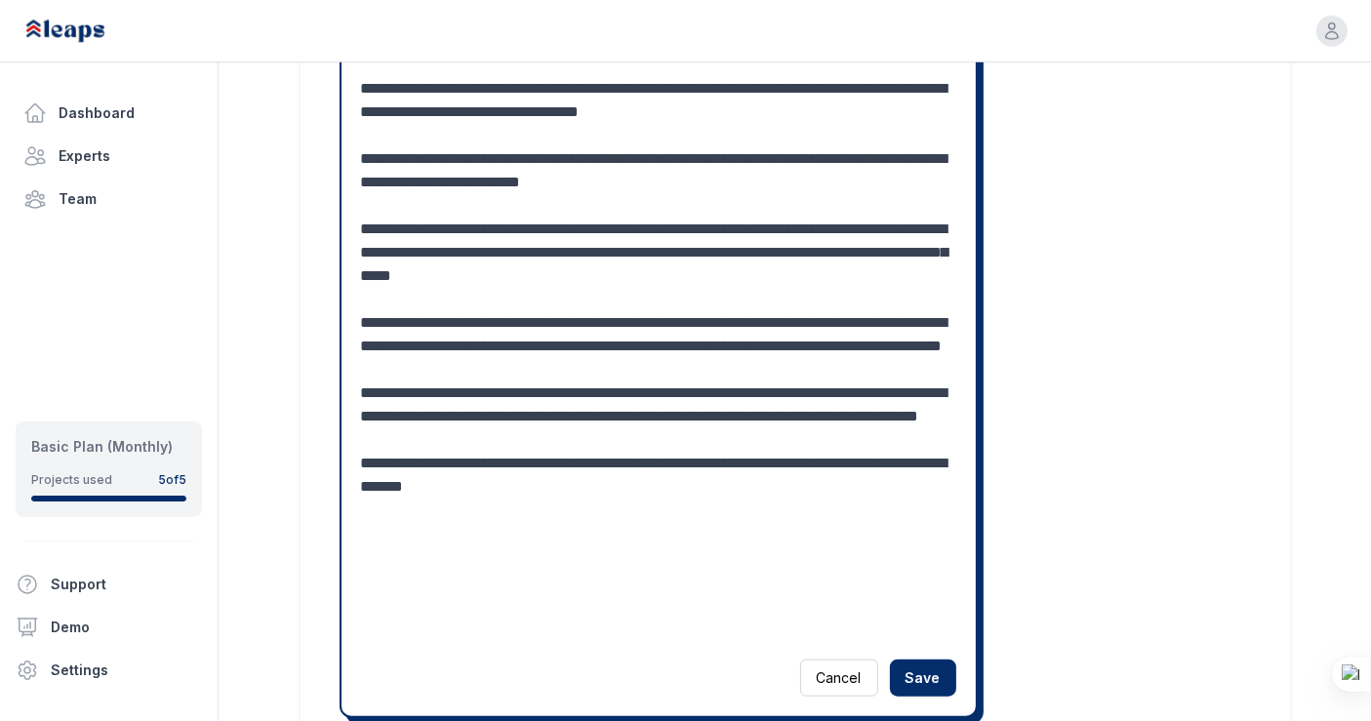
drag, startPoint x: 363, startPoint y: 363, endPoint x: 682, endPoint y: 509, distance: 351.0
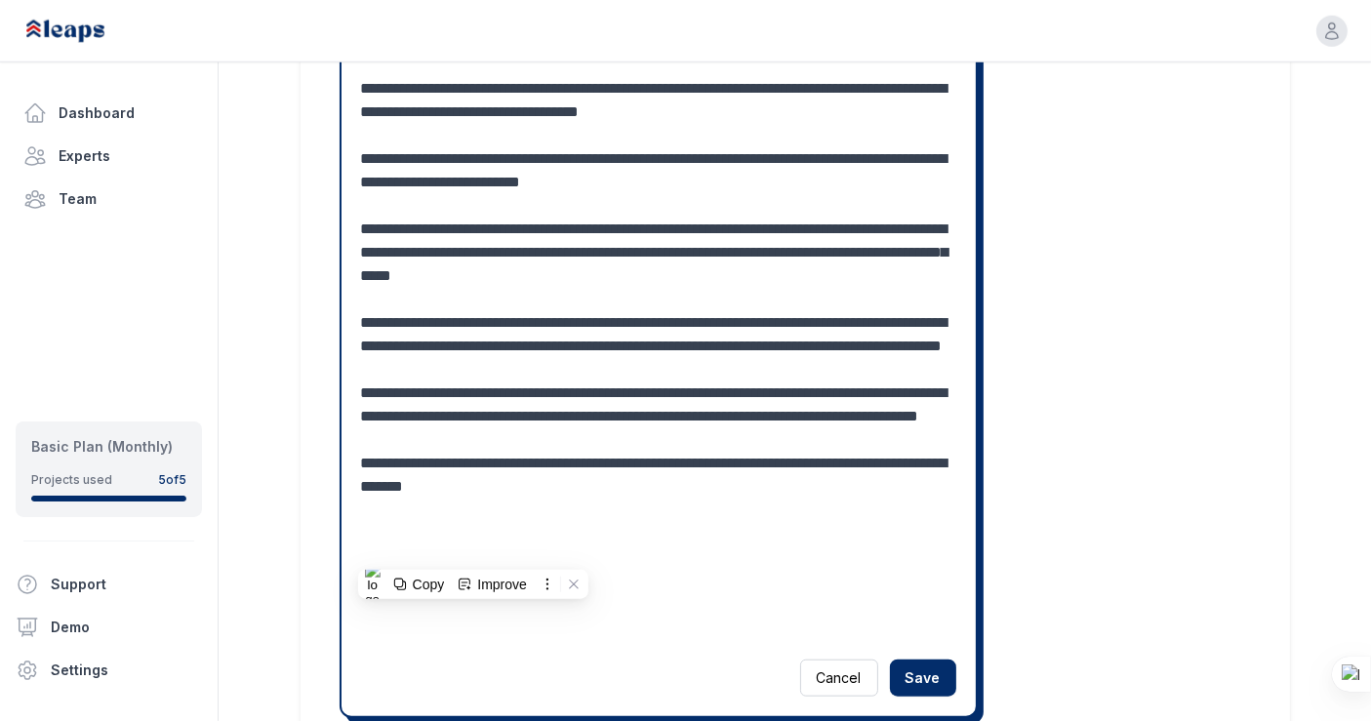
drag, startPoint x: 362, startPoint y: 182, endPoint x: 637, endPoint y: 577, distance: 480.7
click at [924, 664] on button "Save" at bounding box center [923, 677] width 66 height 37
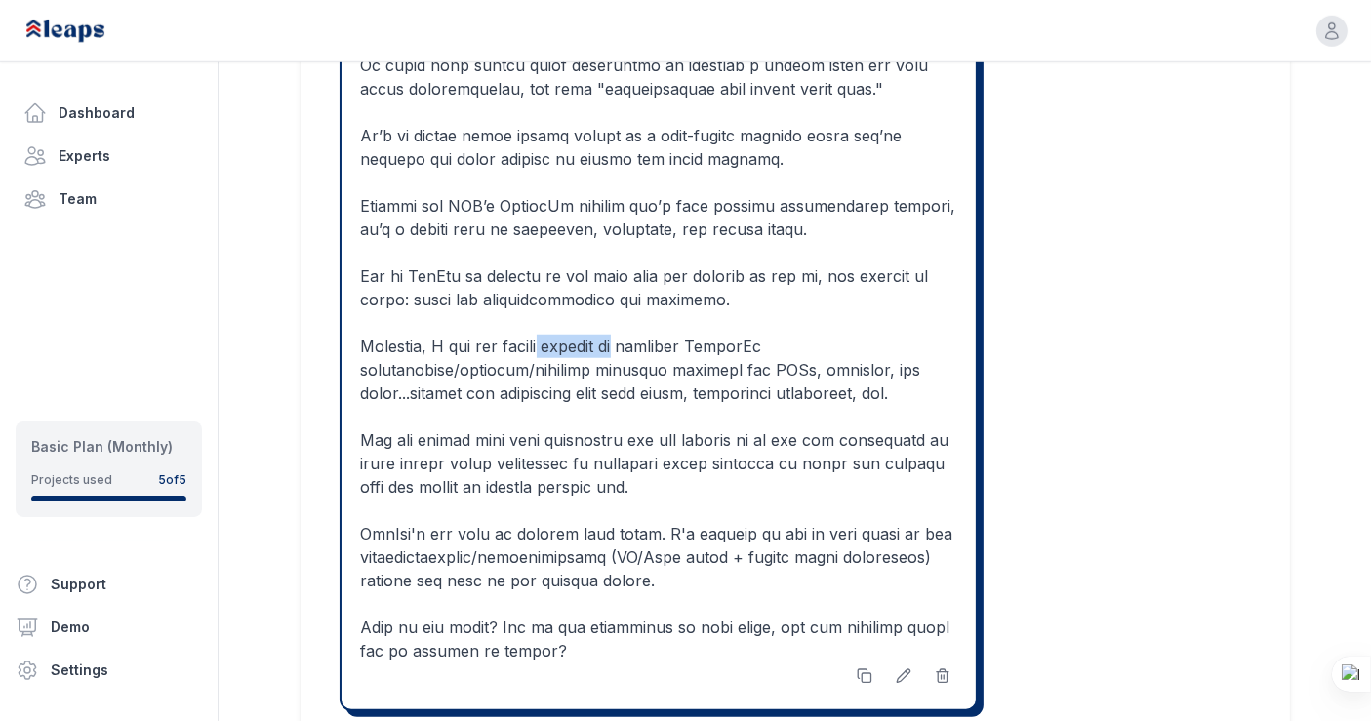
drag, startPoint x: 648, startPoint y: 320, endPoint x: 563, endPoint y: 327, distance: 85.1
click at [563, 327] on p at bounding box center [658, 6] width 595 height 1311
click at [593, 326] on p at bounding box center [658, 6] width 595 height 1311
drag, startPoint x: 645, startPoint y: 323, endPoint x: 580, endPoint y: 323, distance: 64.4
click at [580, 323] on p at bounding box center [658, 6] width 595 height 1311
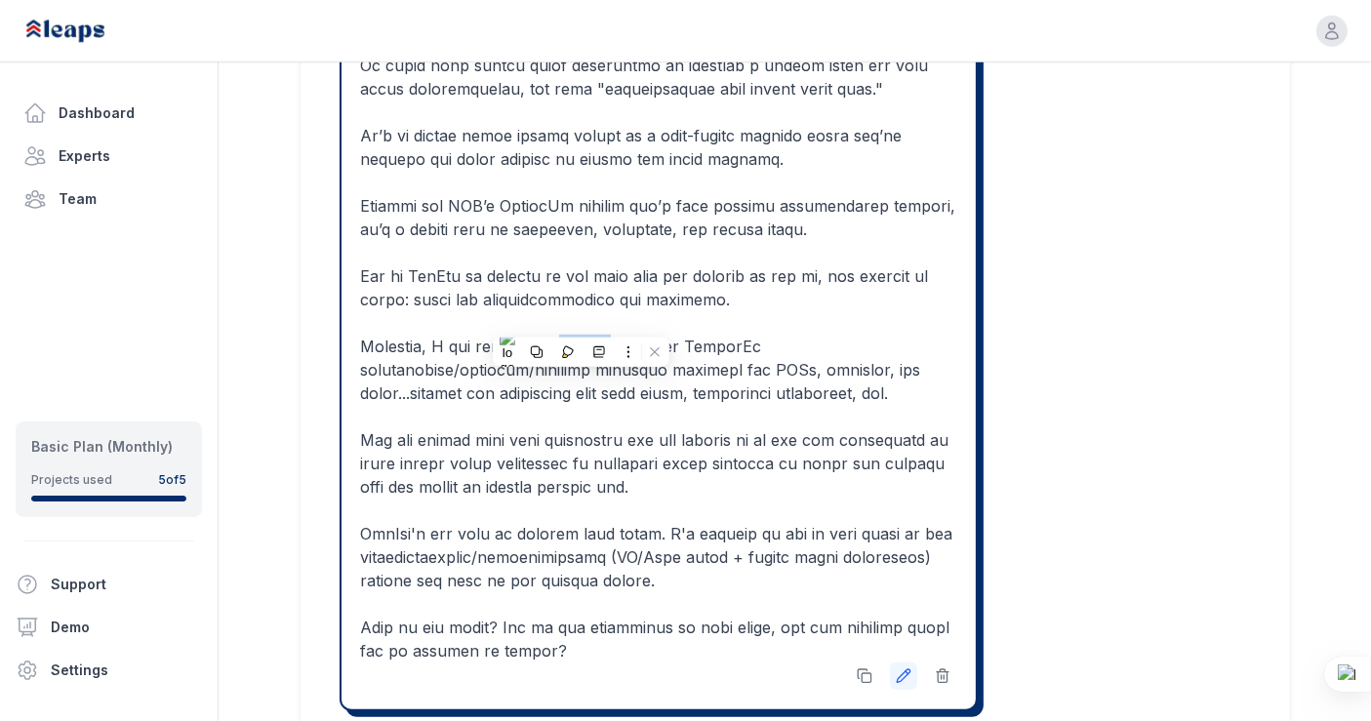
click at [907, 668] on icon at bounding box center [904, 676] width 16 height 16
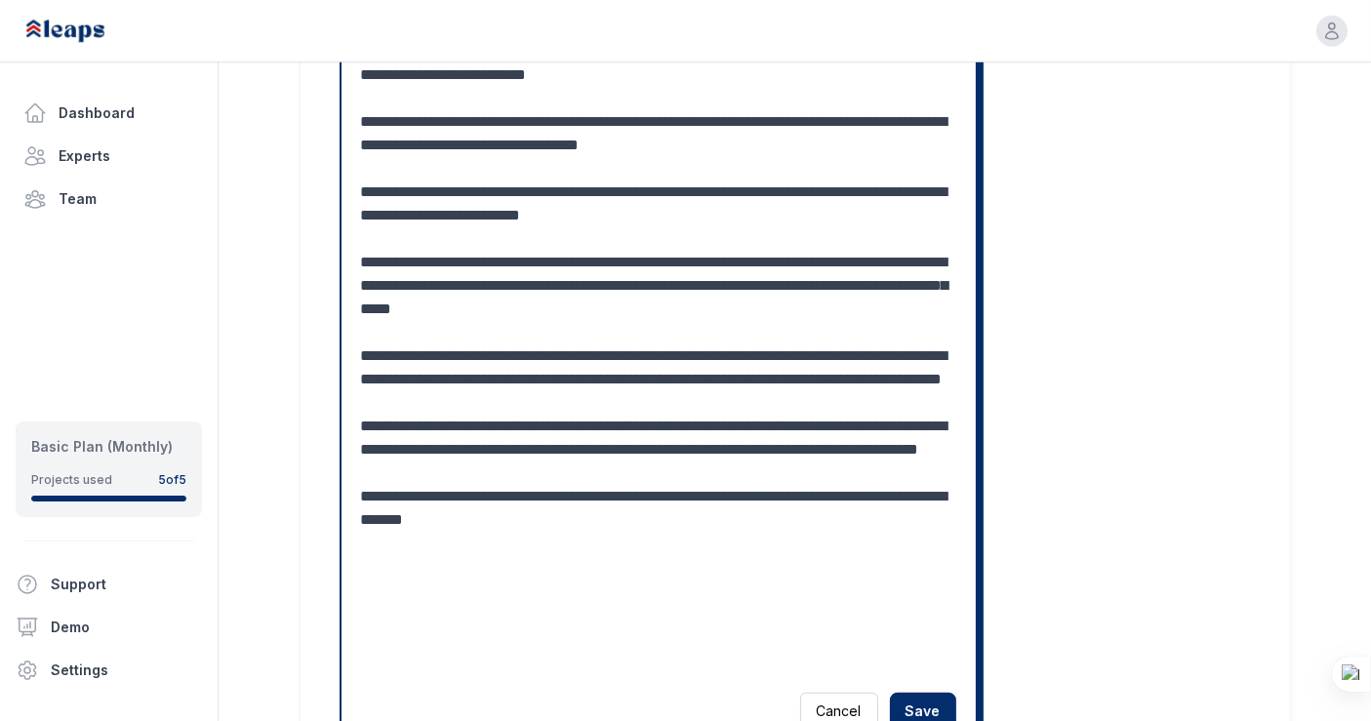
scroll to position [1595, 0]
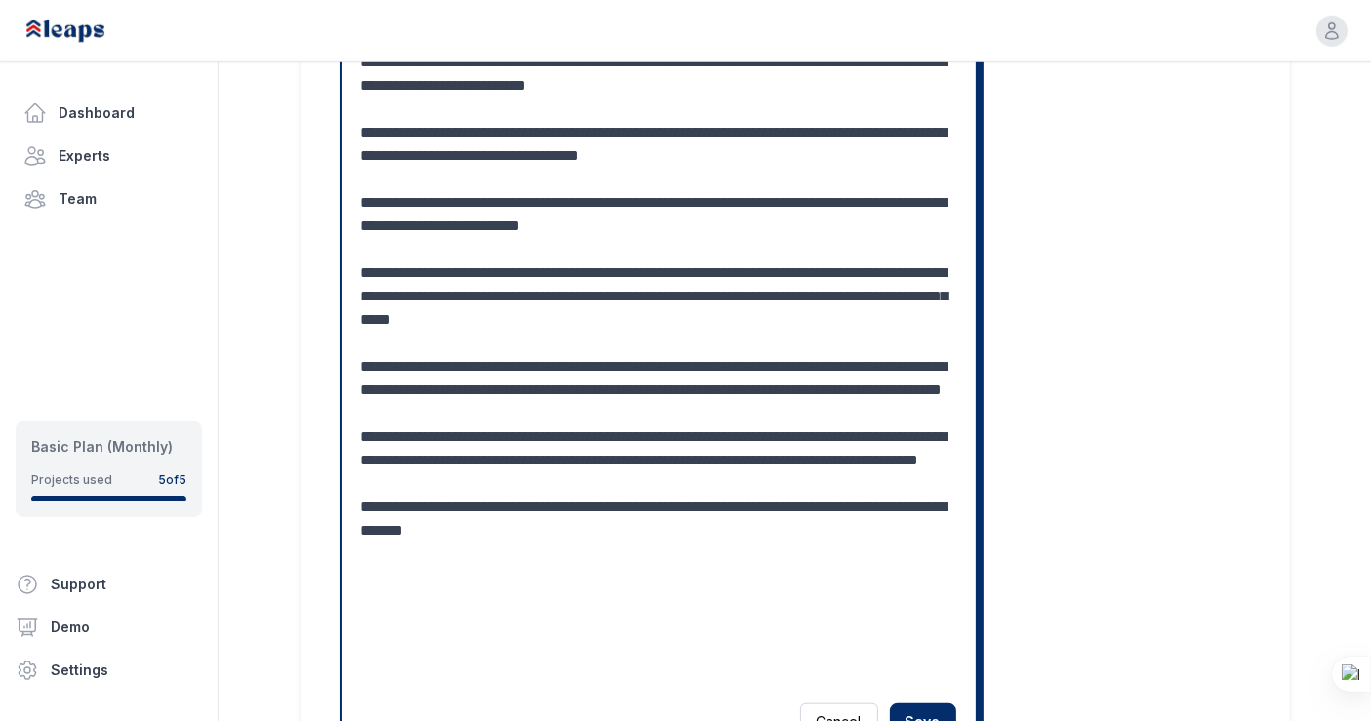
drag, startPoint x: 648, startPoint y: 297, endPoint x: 567, endPoint y: 291, distance: 81.2
click at [567, 291] on textarea at bounding box center [659, 15] width 596 height 1335
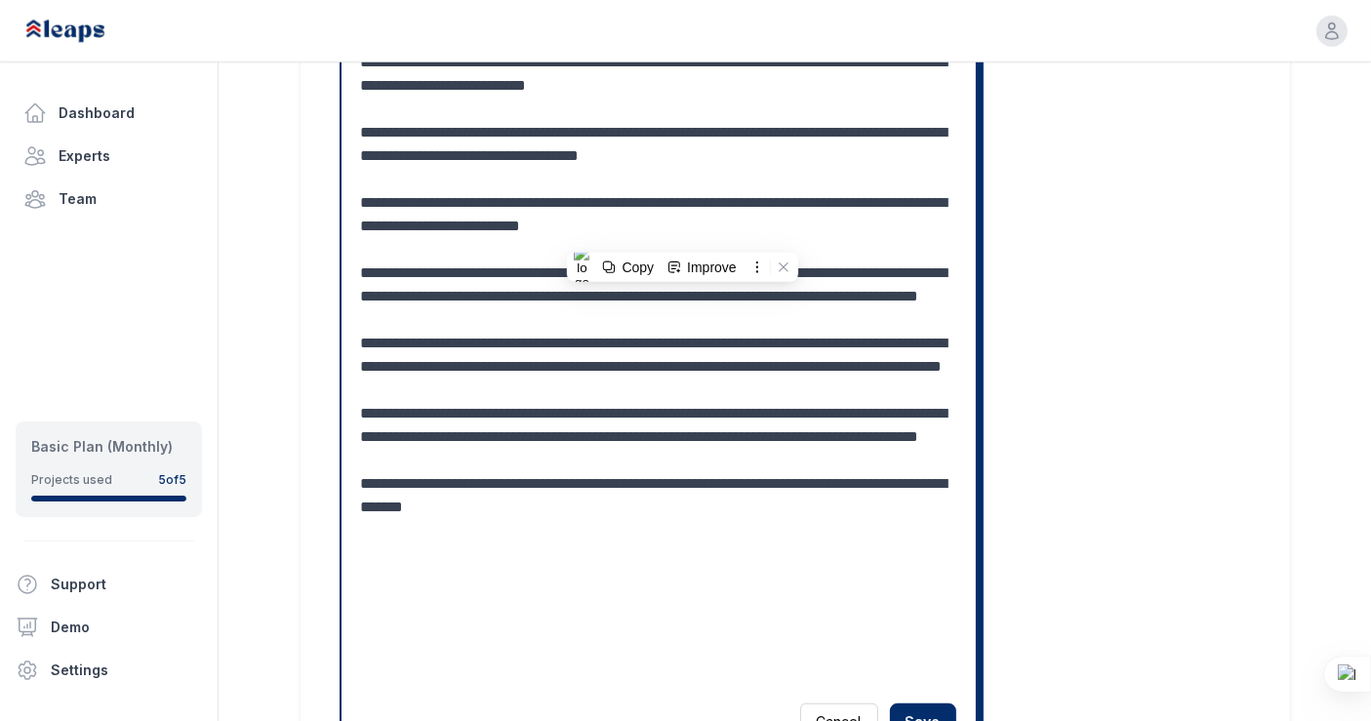
scroll to position [1618, 0]
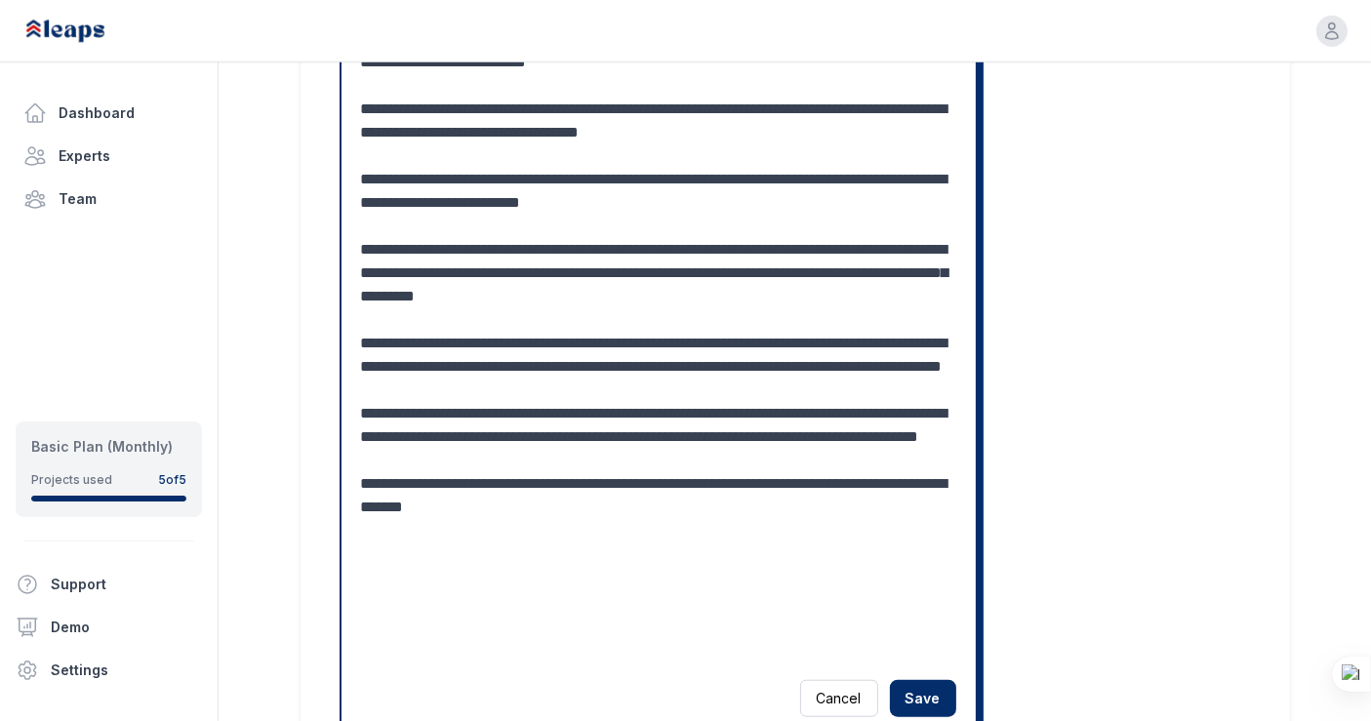
drag, startPoint x: 361, startPoint y: 341, endPoint x: 512, endPoint y: 339, distance: 151.2
drag, startPoint x: 363, startPoint y: 384, endPoint x: 384, endPoint y: 384, distance: 21.5
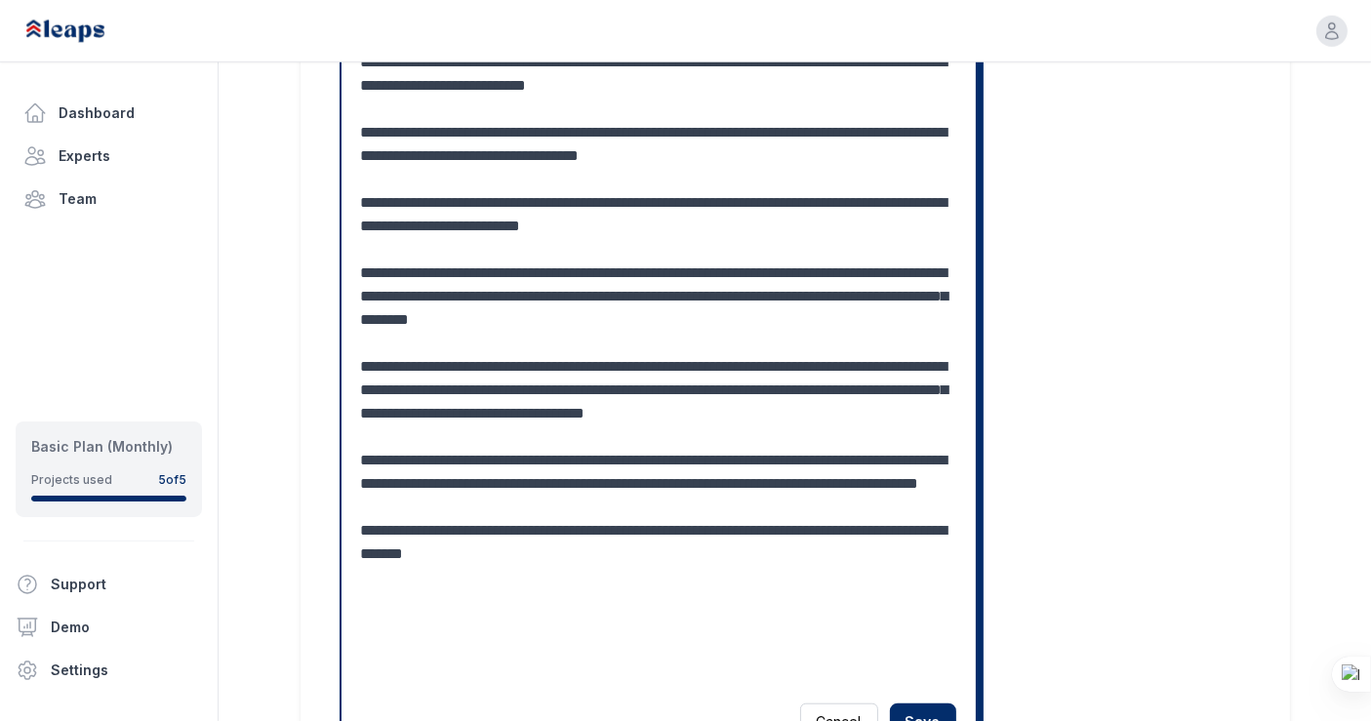
scroll to position [23, 0]
click at [787, 407] on textarea at bounding box center [659, 27] width 596 height 1358
drag, startPoint x: 779, startPoint y: 407, endPoint x: 501, endPoint y: 433, distance: 279.3
click at [501, 433] on textarea at bounding box center [659, 15] width 596 height 1335
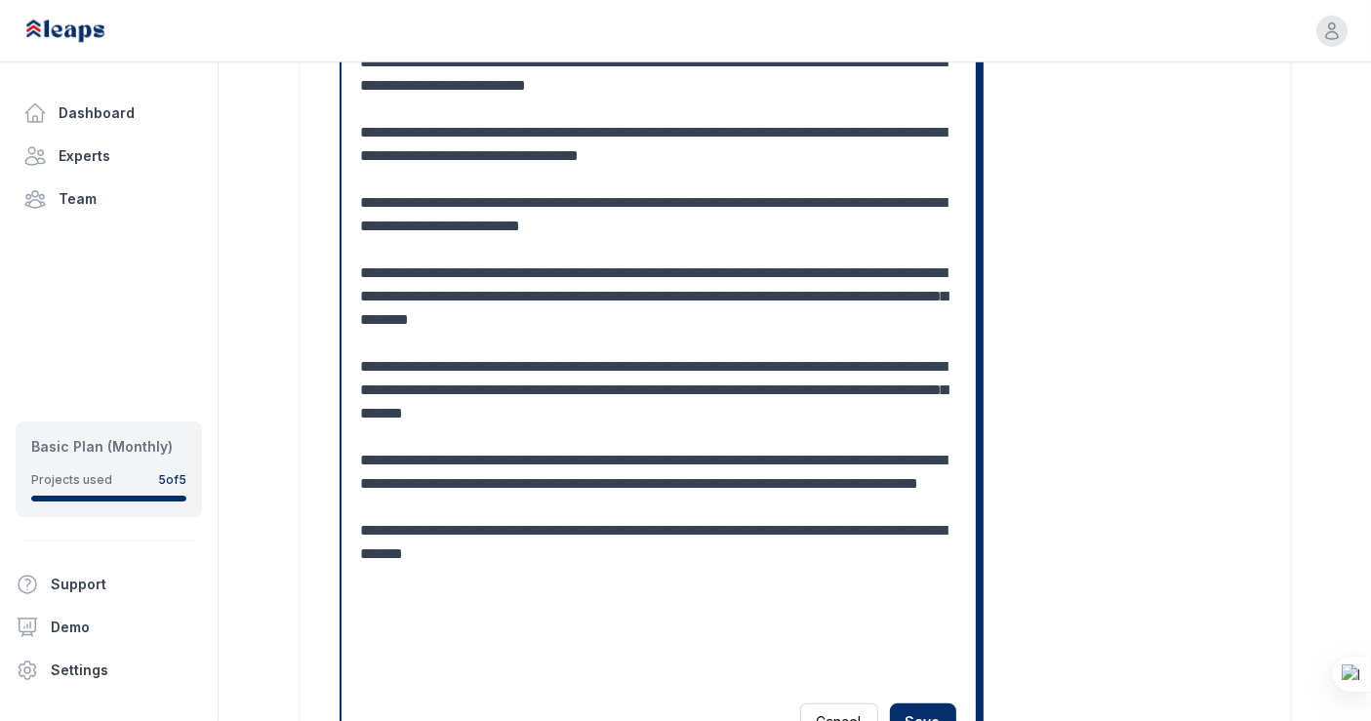
click at [515, 414] on textarea at bounding box center [659, 15] width 596 height 1335
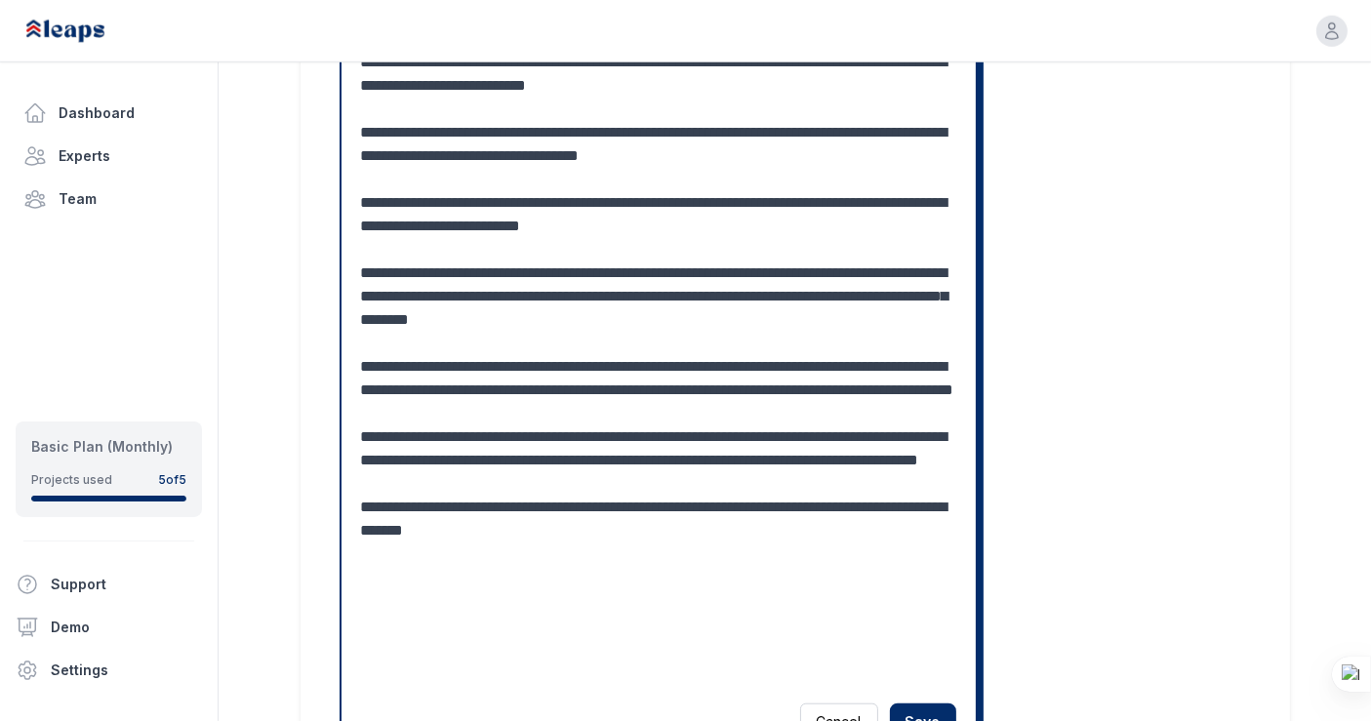
click at [855, 408] on textarea at bounding box center [659, 15] width 596 height 1335
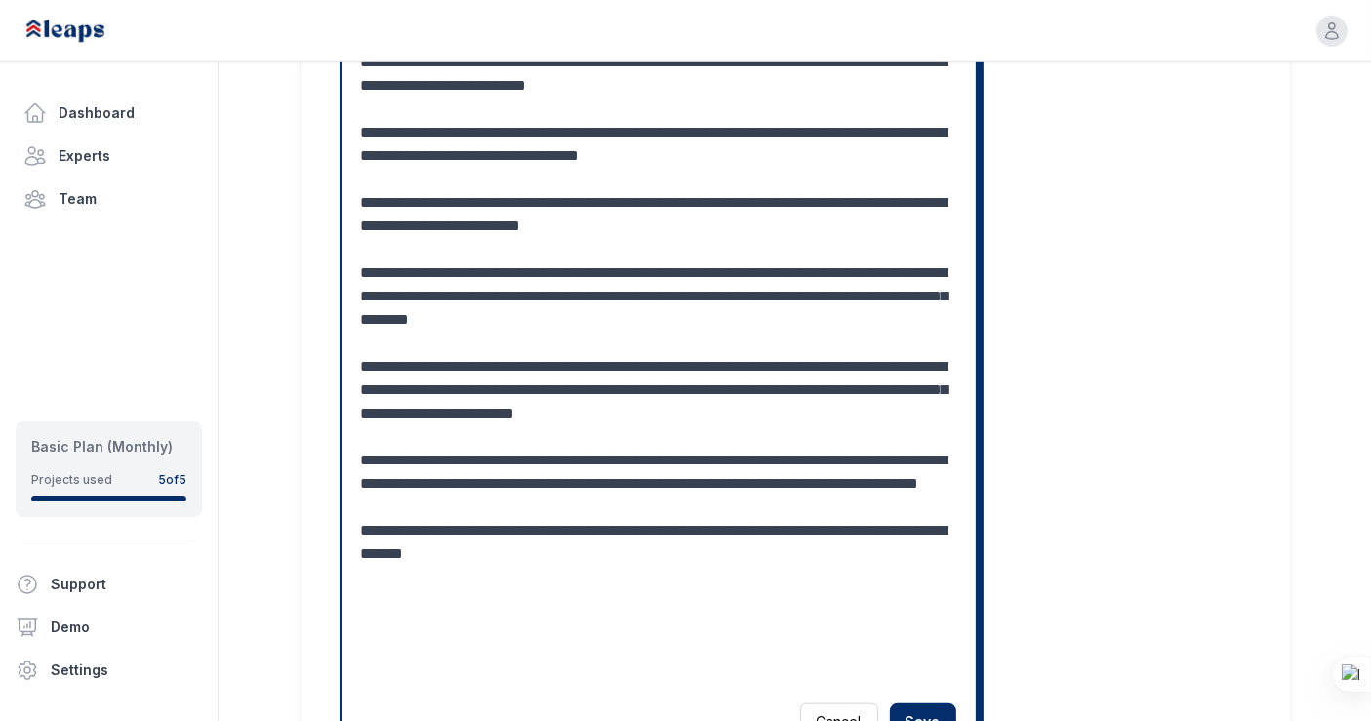
click at [570, 313] on textarea at bounding box center [659, 15] width 596 height 1335
click at [518, 435] on textarea at bounding box center [659, 15] width 596 height 1335
click at [446, 441] on textarea at bounding box center [659, 15] width 596 height 1335
click at [641, 439] on textarea at bounding box center [659, 27] width 596 height 1358
drag, startPoint x: 635, startPoint y: 433, endPoint x: 586, endPoint y: 430, distance: 48.9
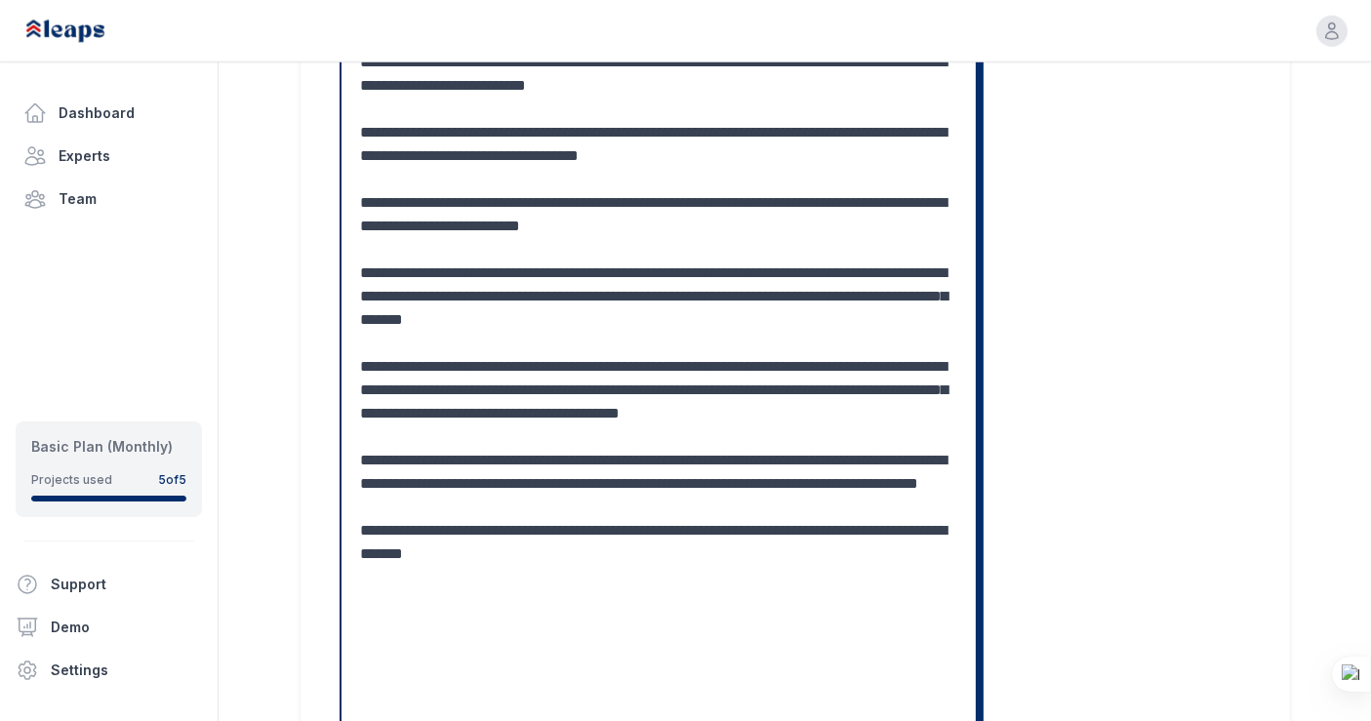
click at [586, 430] on textarea at bounding box center [659, 27] width 596 height 1358
drag, startPoint x: 647, startPoint y: 435, endPoint x: 451, endPoint y: 436, distance: 196.1
click at [451, 436] on textarea at bounding box center [659, 27] width 596 height 1358
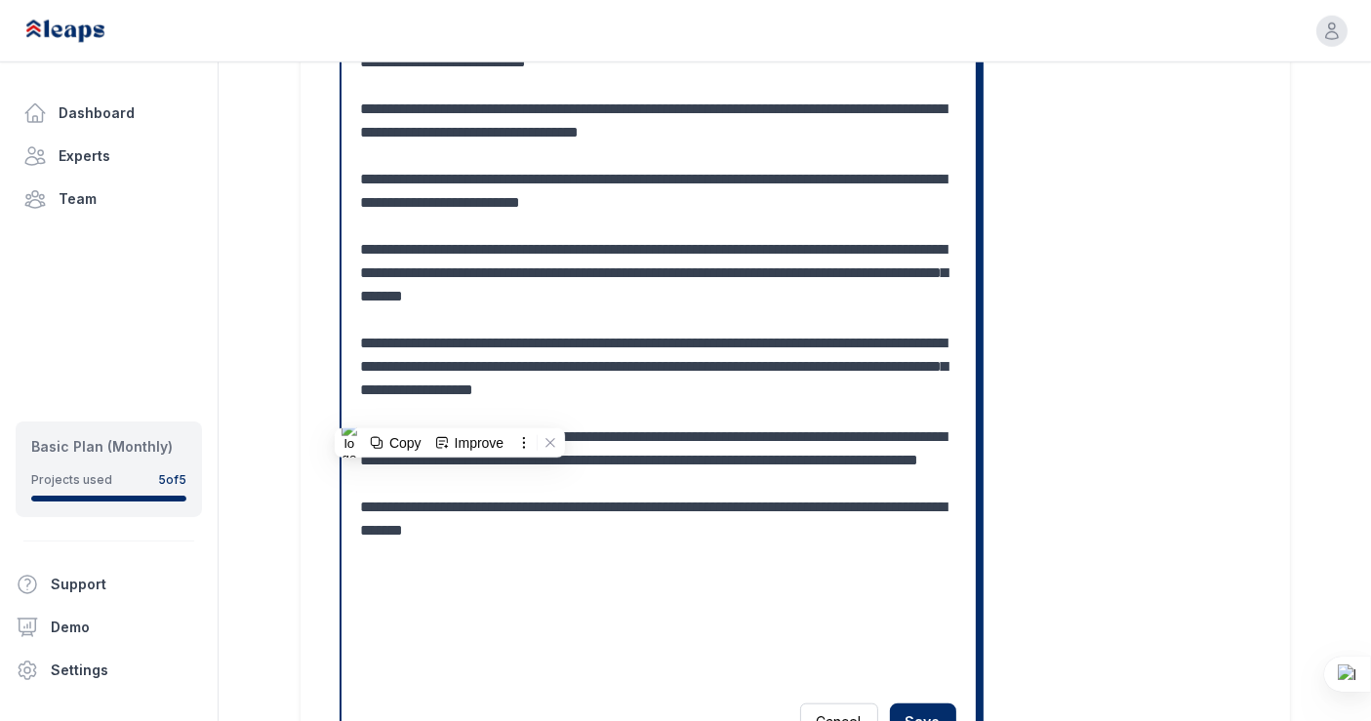
scroll to position [0, 0]
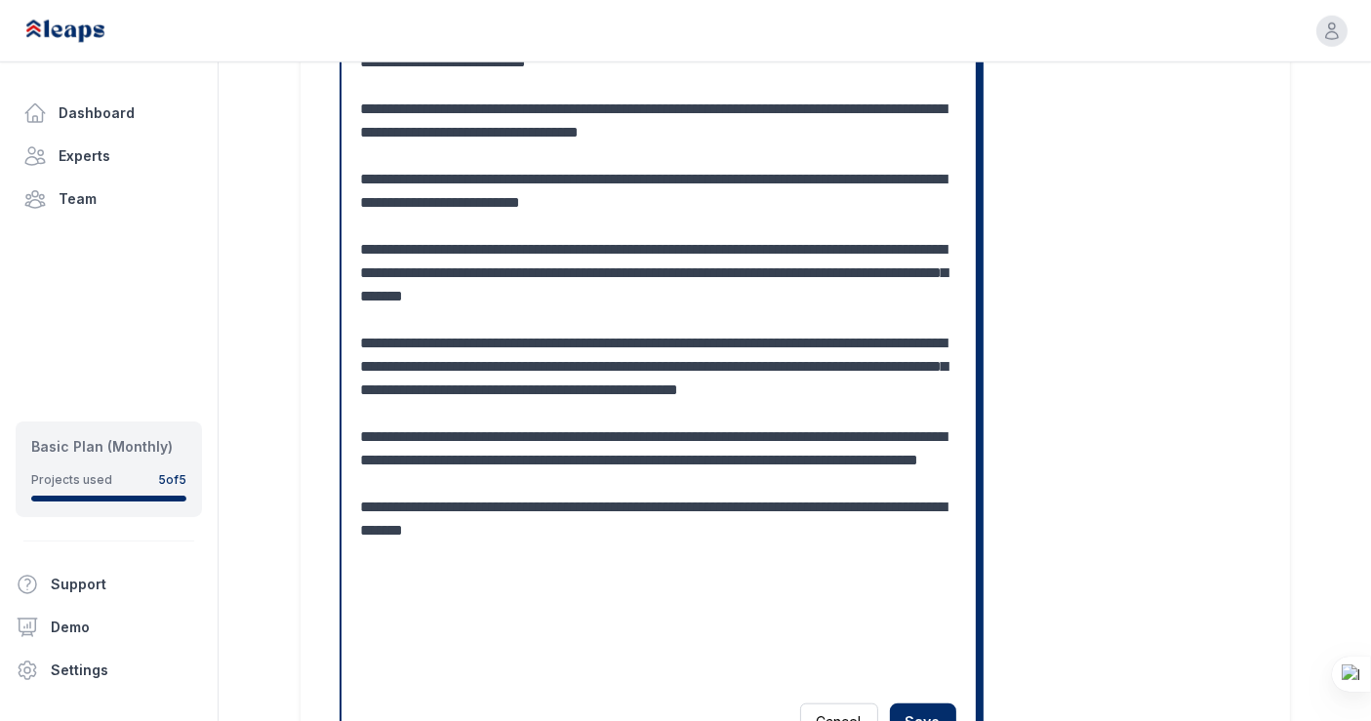
click at [705, 433] on textarea at bounding box center [659, 4] width 596 height 1358
drag, startPoint x: 705, startPoint y: 433, endPoint x: 457, endPoint y: 461, distance: 250.4
click at [457, 461] on textarea at bounding box center [659, 4] width 596 height 1358
drag, startPoint x: 360, startPoint y: 459, endPoint x: 538, endPoint y: 459, distance: 177.6
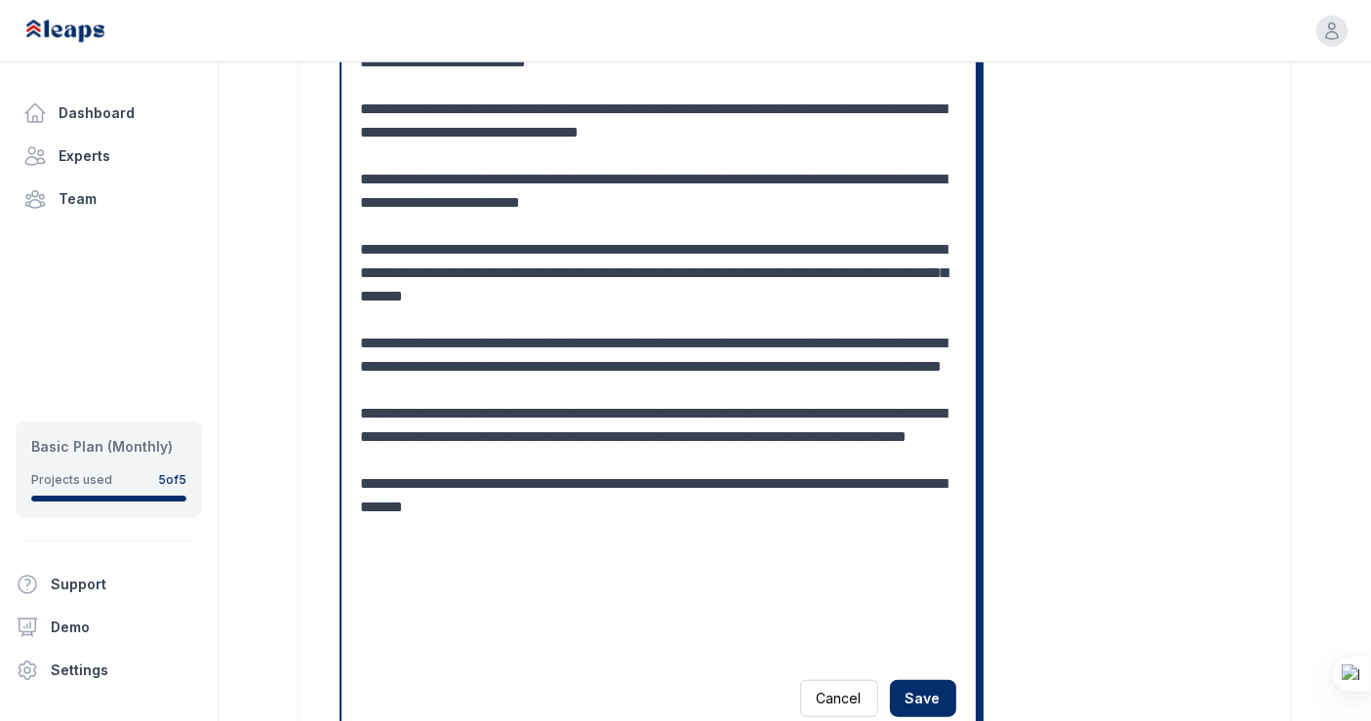
drag, startPoint x: 360, startPoint y: 528, endPoint x: 426, endPoint y: 532, distance: 66.5
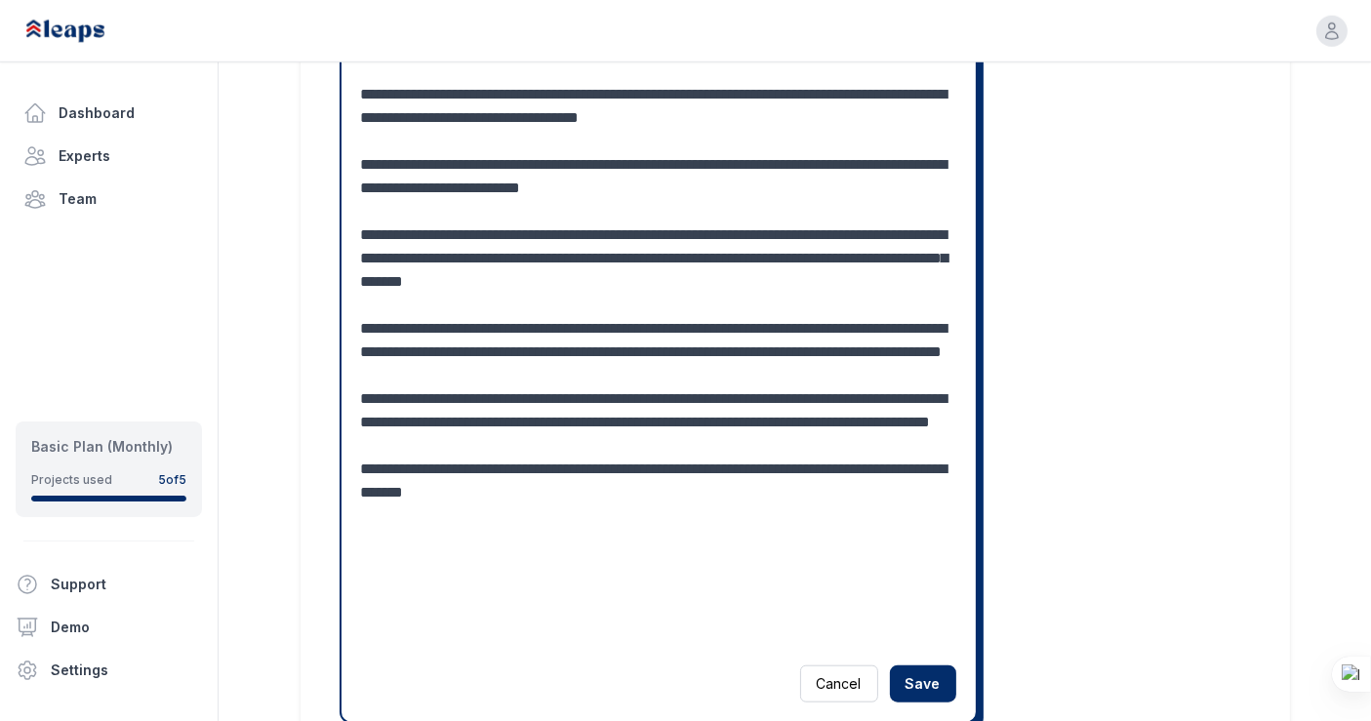
scroll to position [1634, 0]
drag, startPoint x: 843, startPoint y: 559, endPoint x: 847, endPoint y: 575, distance: 16.1
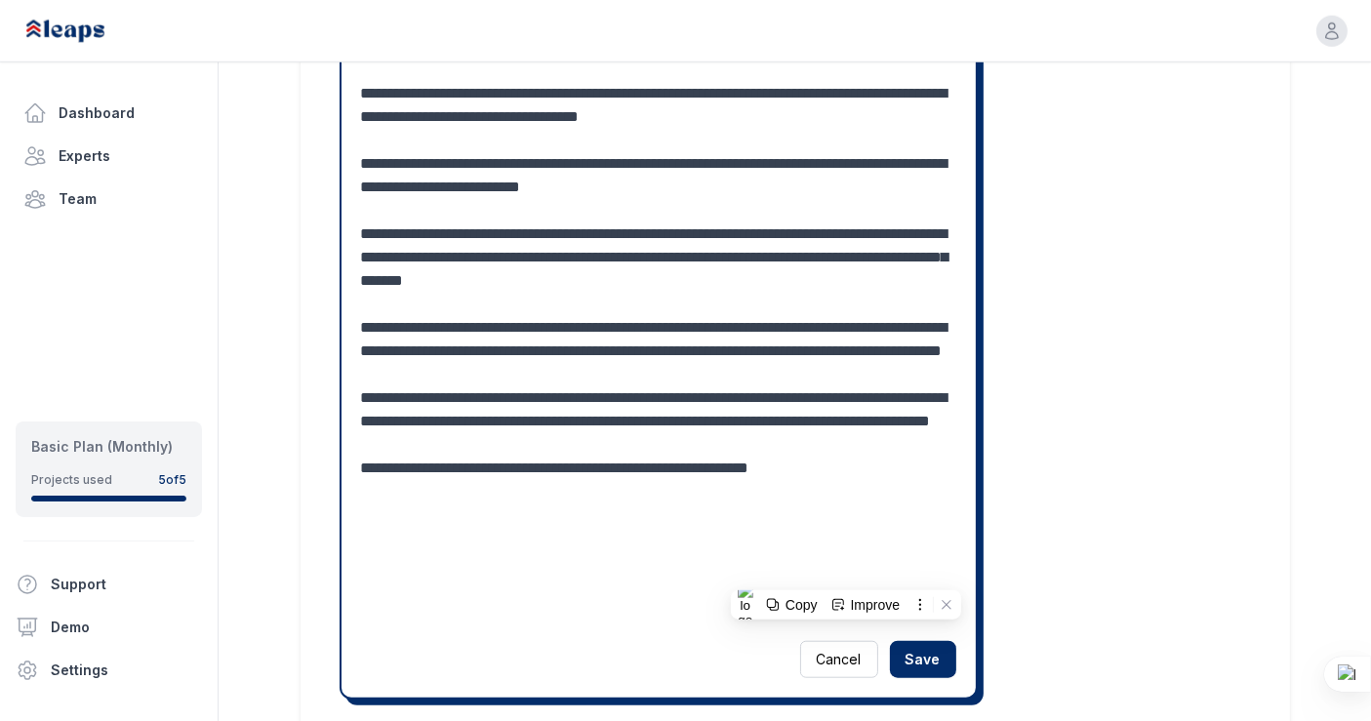
scroll to position [1635, 0]
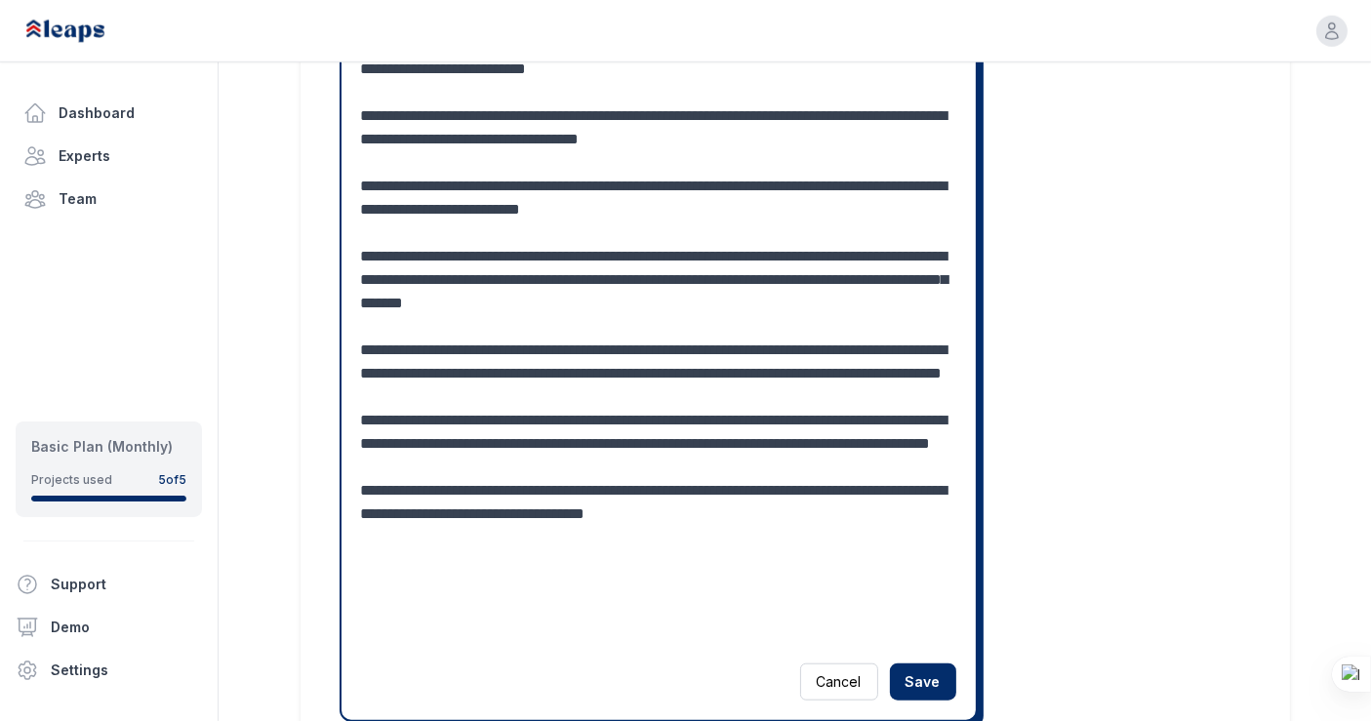
scroll to position [23, 0]
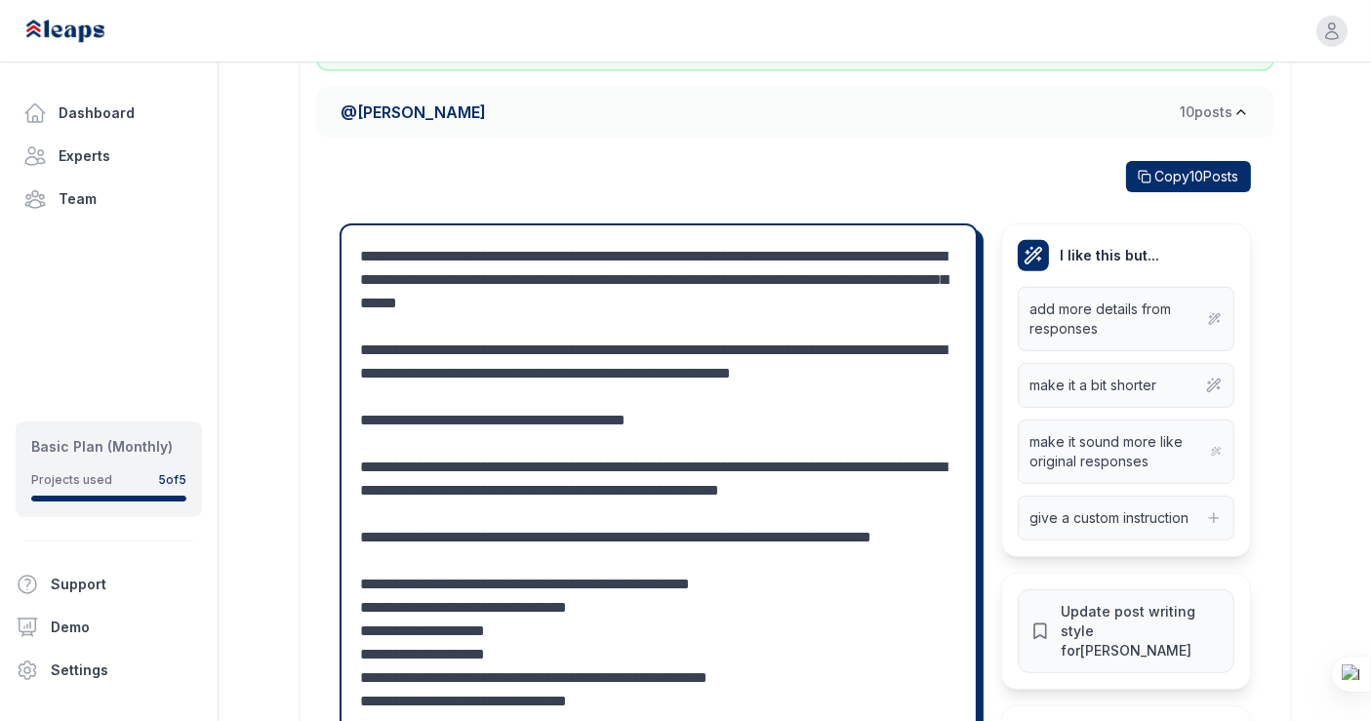
scroll to position [697, 0]
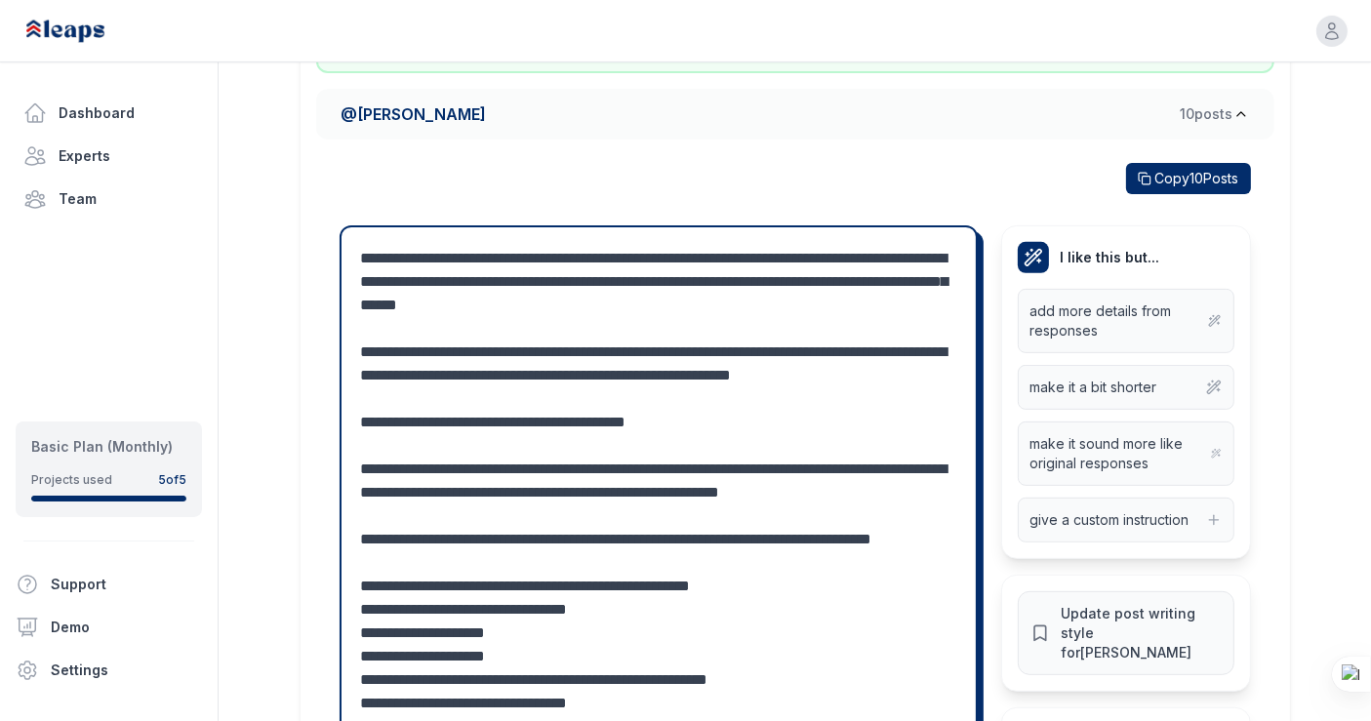
type textarea "**********"
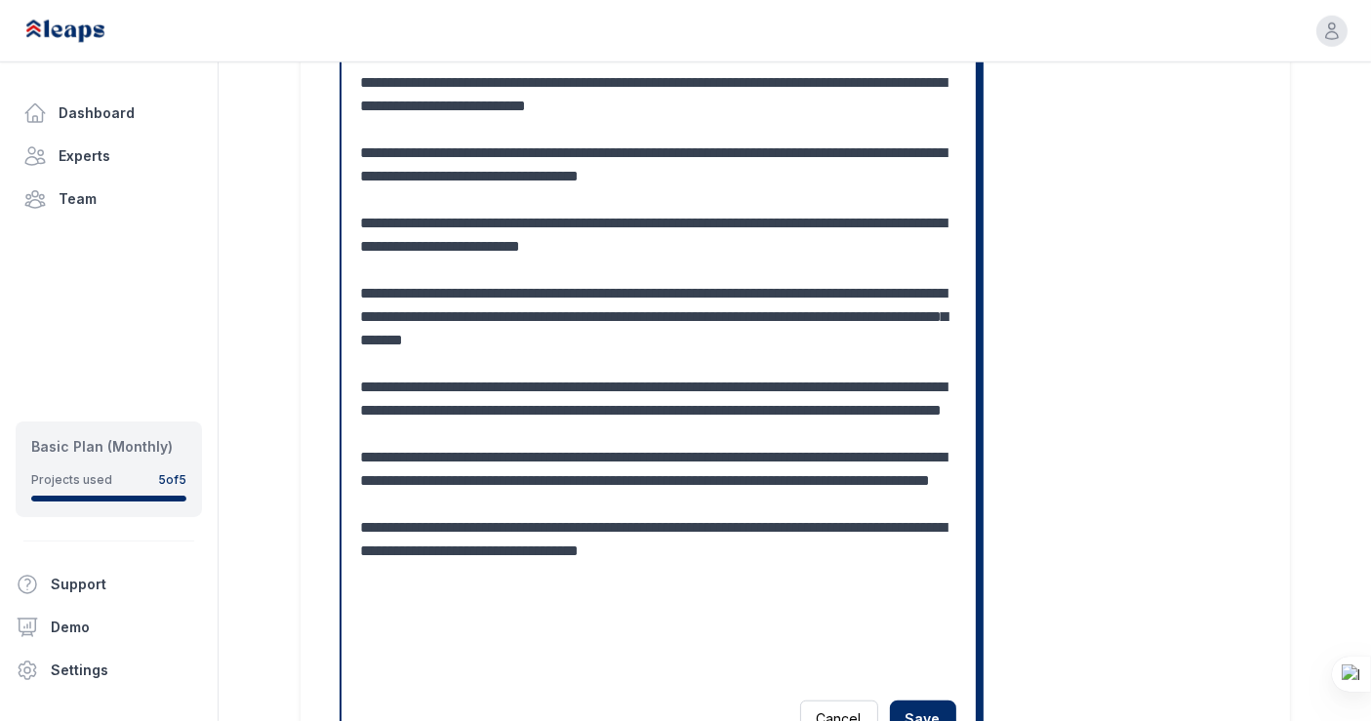
scroll to position [1770, 0]
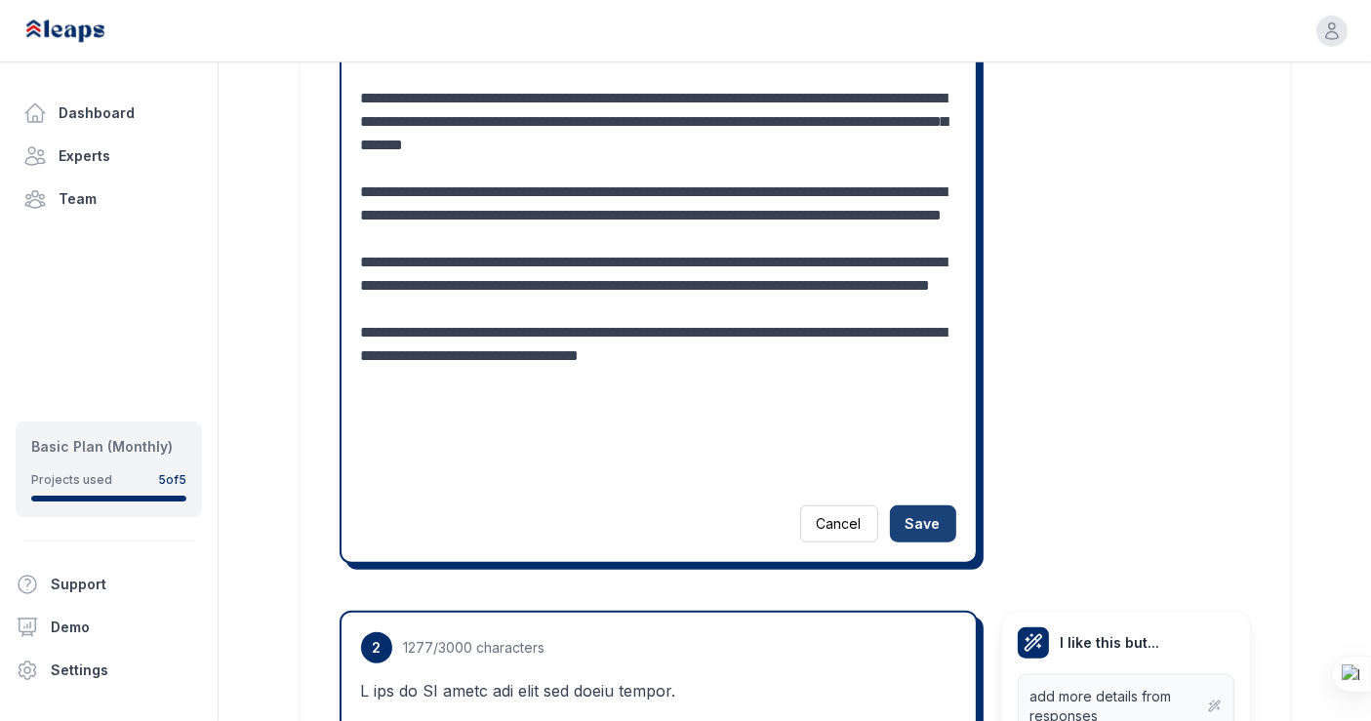
click at [915, 521] on button "Save" at bounding box center [923, 523] width 66 height 37
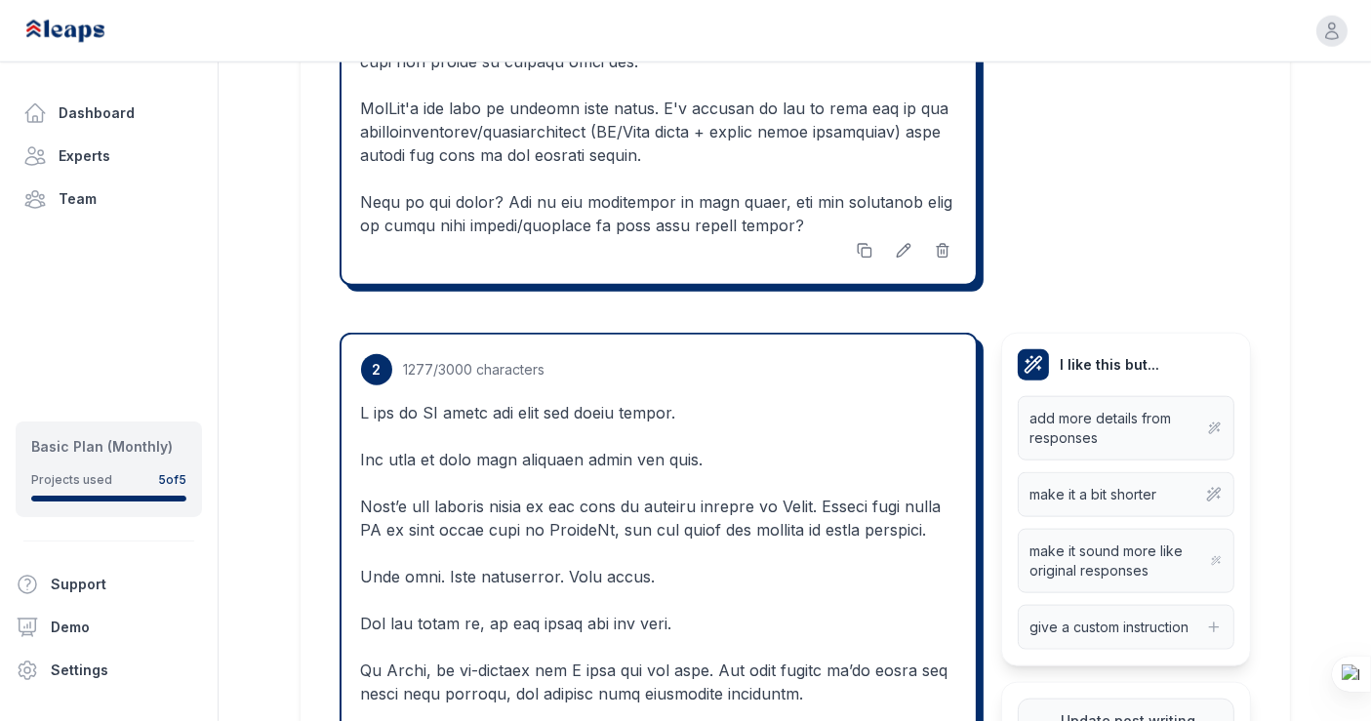
scroll to position [2065, 0]
click at [859, 243] on icon at bounding box center [862, 247] width 9 height 9
